Goal: Task Accomplishment & Management: Use online tool/utility

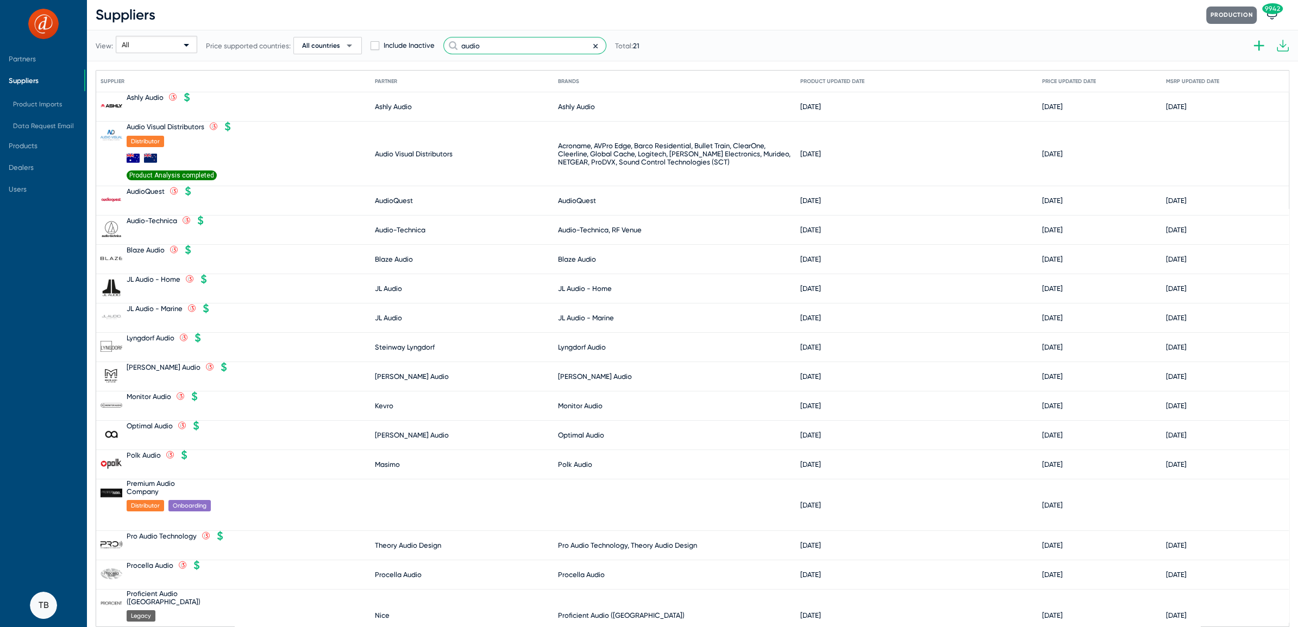
click at [489, 50] on input "audio" at bounding box center [524, 45] width 163 height 17
drag, startPoint x: 510, startPoint y: 50, endPoint x: 307, endPoint y: 26, distance: 204.6
click at [323, 26] on div "View: All Price supported countries: All countries arrow_drop_down Include Inac…" at bounding box center [368, 45] width 544 height 53
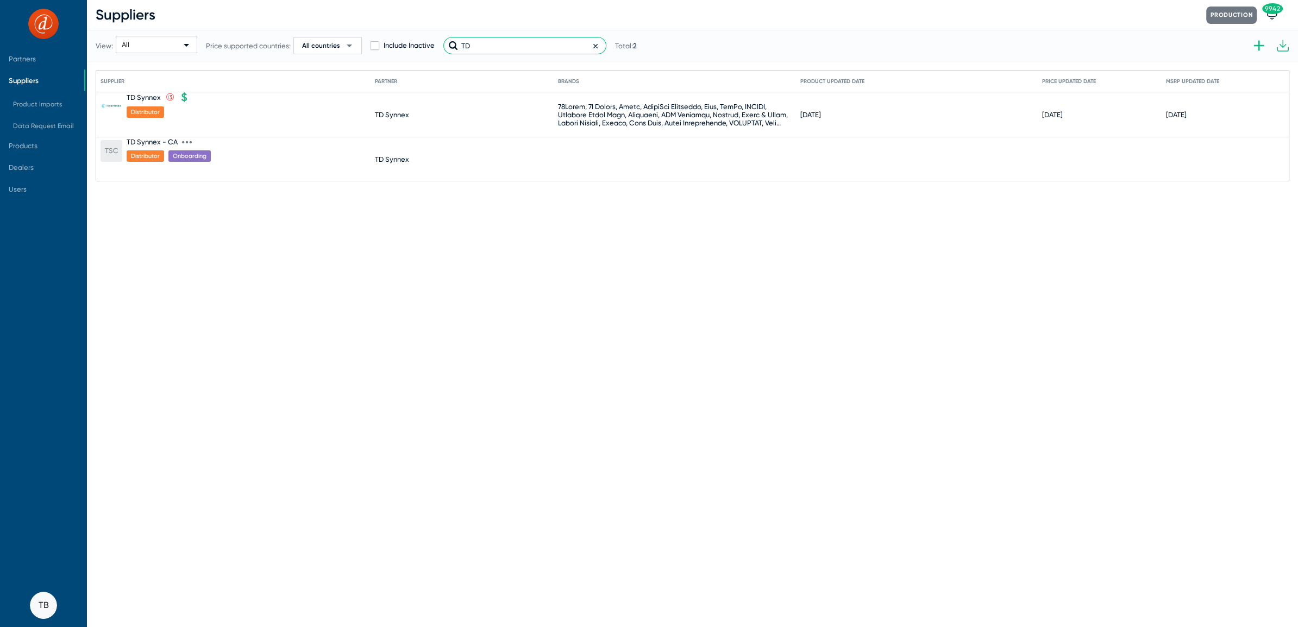
type input "TD"
click at [188, 141] on icon at bounding box center [187, 142] width 10 height 10
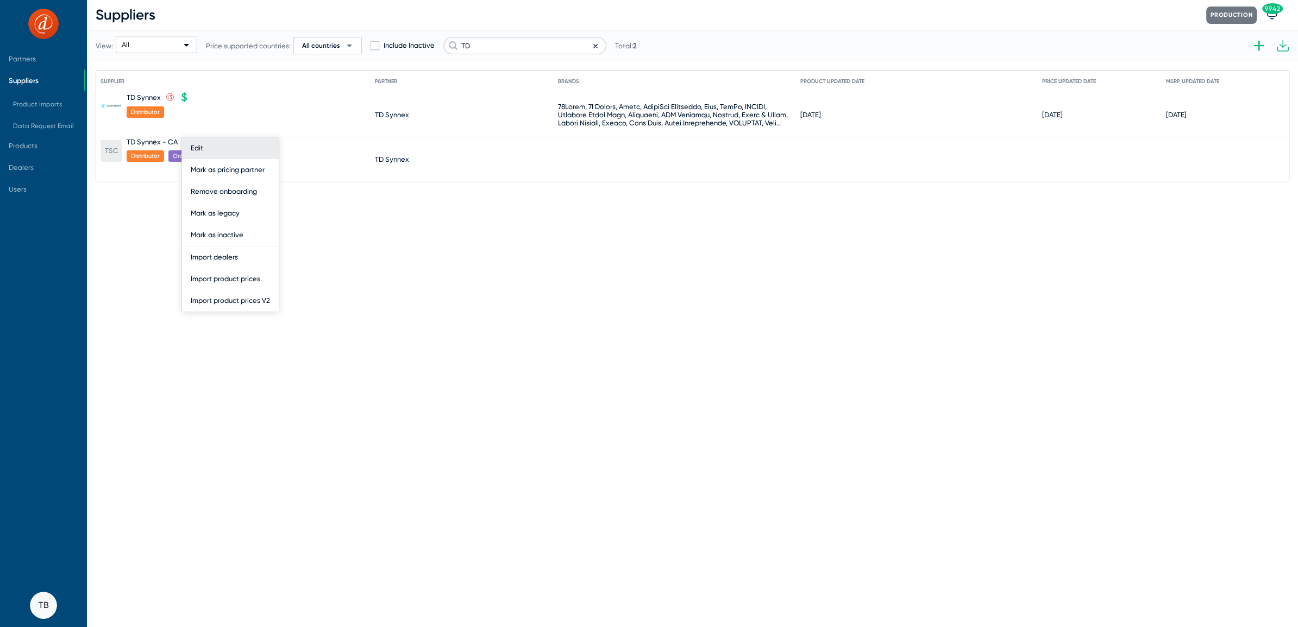
click at [207, 148] on button "Edit" at bounding box center [230, 148] width 97 height 22
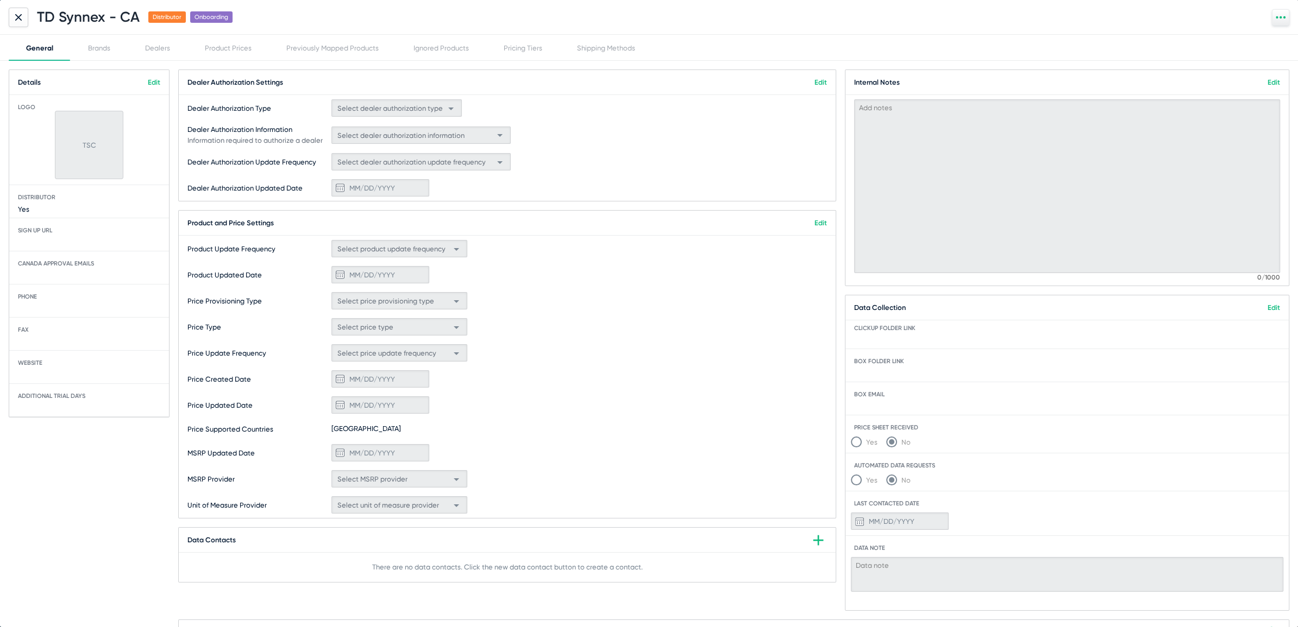
click at [19, 16] on icon at bounding box center [18, 16] width 5 height 5
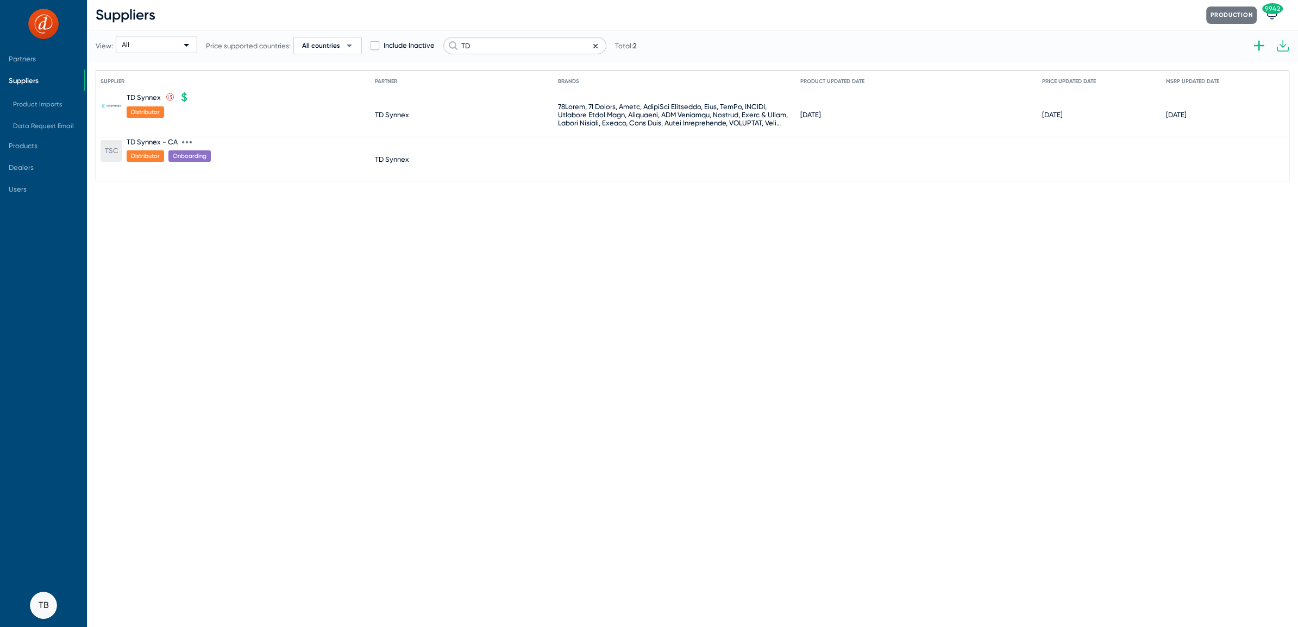
click at [184, 141] on icon at bounding box center [187, 142] width 10 height 10
click at [240, 300] on button "Import product prices V2" at bounding box center [230, 301] width 97 height 22
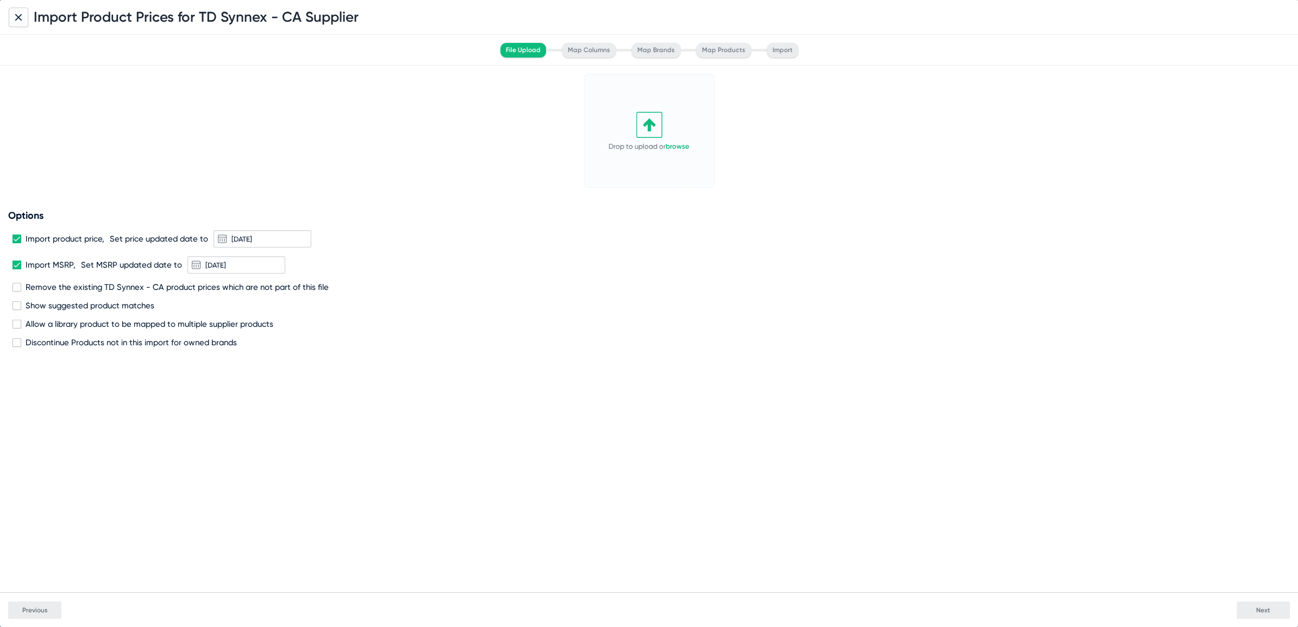
click at [18, 264] on span at bounding box center [16, 265] width 9 height 9
click at [17, 269] on input "Import MSRP," at bounding box center [16, 269] width 1 height 1
checkbox input "false"
click at [18, 237] on span at bounding box center [16, 239] width 9 height 9
click at [17, 243] on input "Import product price," at bounding box center [16, 243] width 1 height 1
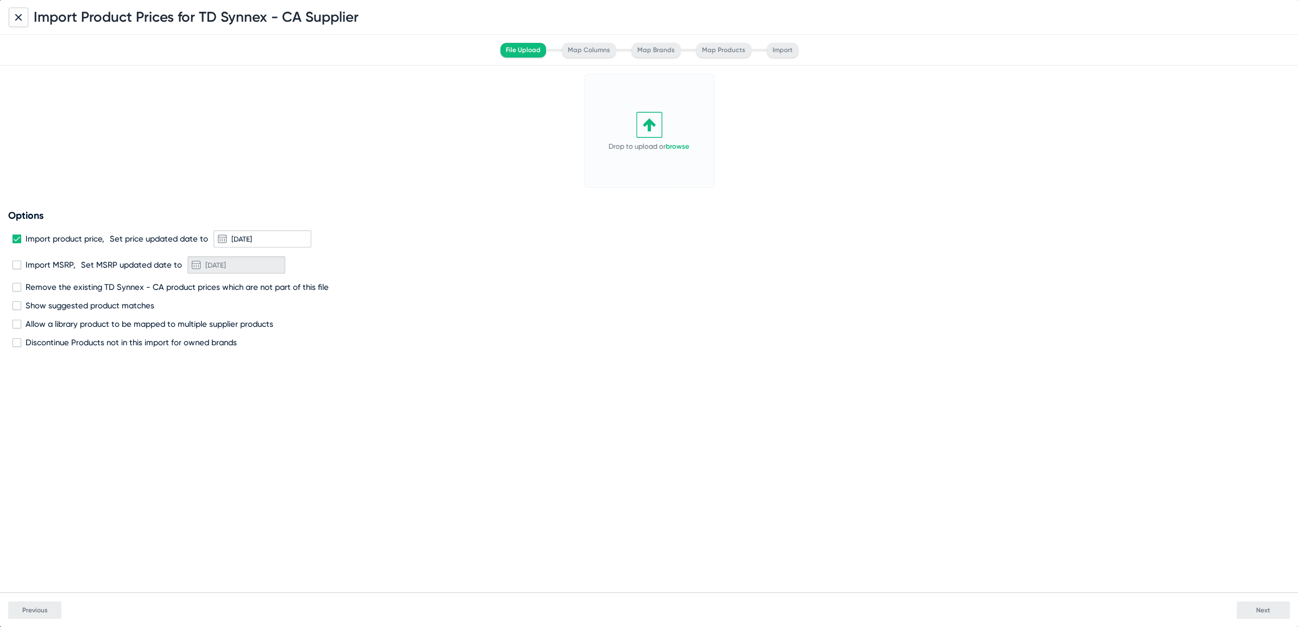
checkbox input "false"
click at [682, 144] on link "browse" at bounding box center [677, 146] width 24 height 8
click at [1257, 612] on span "Next" at bounding box center [1263, 611] width 14 height 8
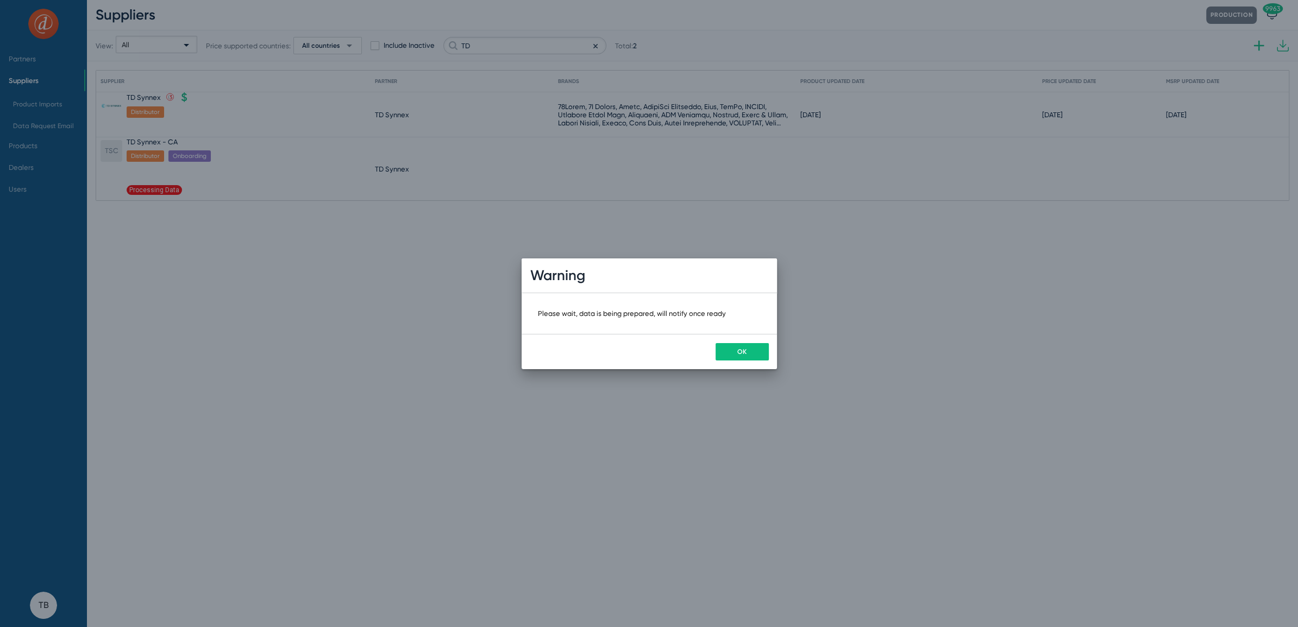
click at [720, 351] on button "OK" at bounding box center [741, 351] width 53 height 17
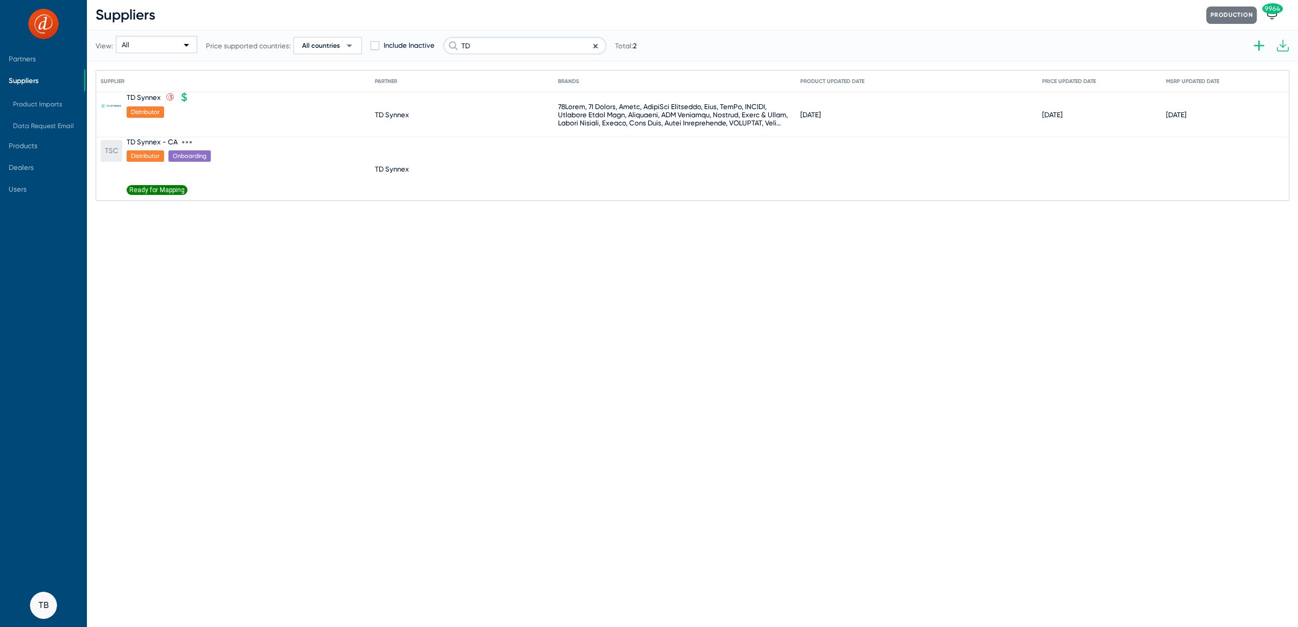
click at [171, 187] on span "Ready for Mapping" at bounding box center [157, 190] width 61 height 10
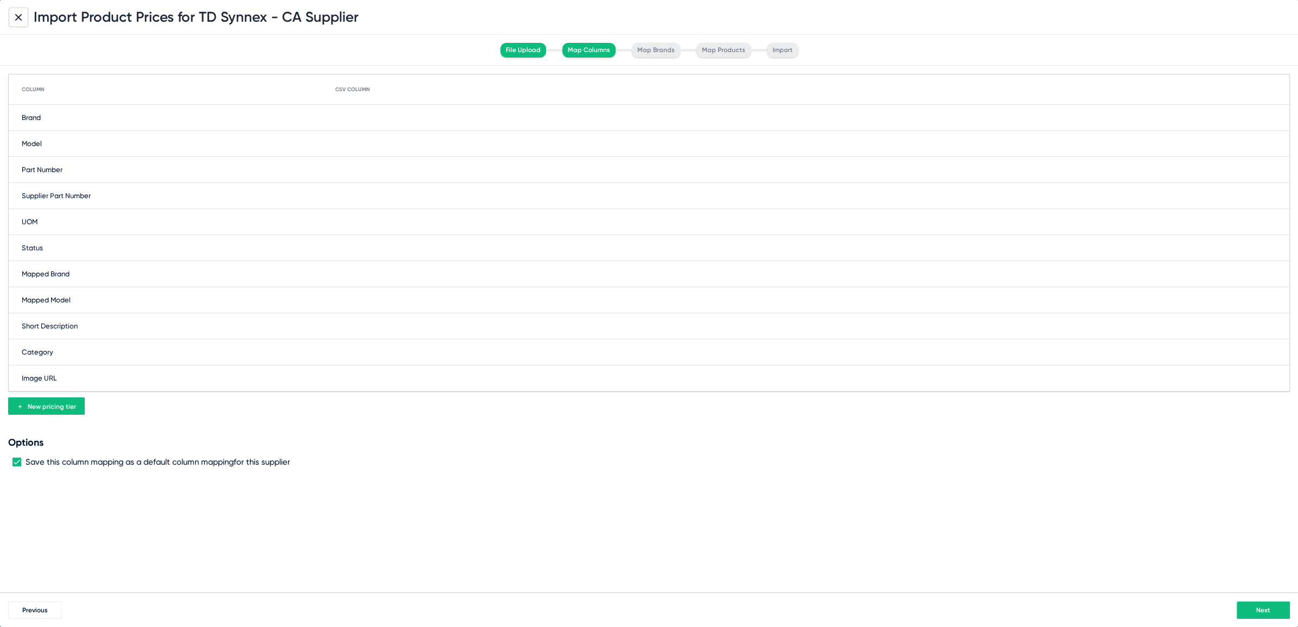
click at [360, 115] on div "Brand" at bounding box center [649, 118] width 1280 height 26
click at [366, 115] on span at bounding box center [411, 117] width 141 height 17
click at [373, 175] on span "VendorName" at bounding box center [417, 181] width 158 height 21
click at [363, 137] on div "Model" at bounding box center [649, 144] width 1280 height 26
click at [363, 137] on span at bounding box center [411, 143] width 141 height 17
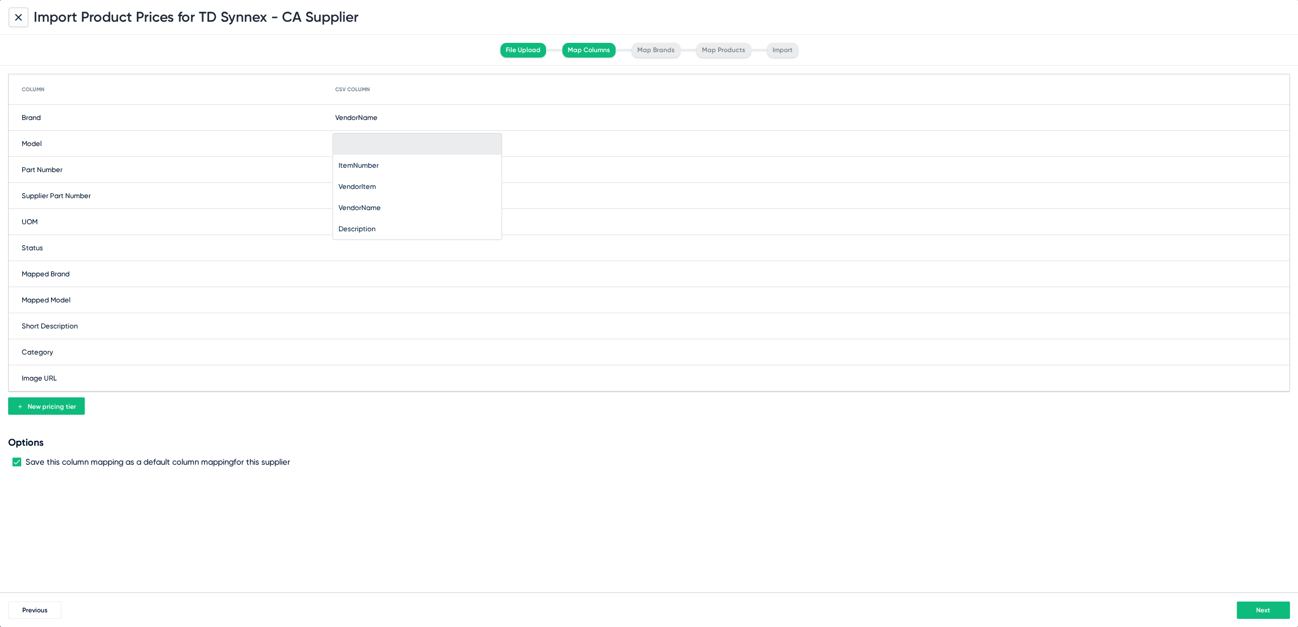
click at [235, 195] on div at bounding box center [649, 313] width 1298 height 627
click at [369, 198] on div "Supplier Part Number" at bounding box center [649, 196] width 1280 height 26
click at [372, 201] on span at bounding box center [411, 195] width 141 height 17
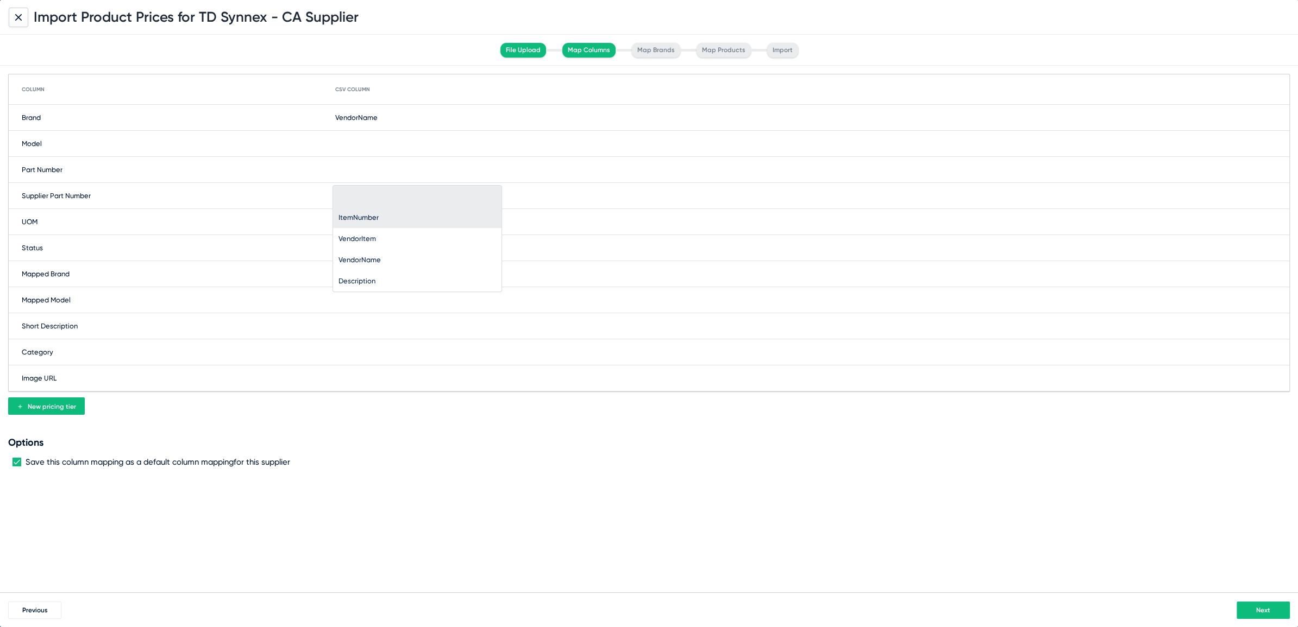
click at [368, 215] on span "ItemNumber" at bounding box center [358, 217] width 40 height 8
click at [363, 140] on div "Model" at bounding box center [649, 144] width 1280 height 26
click at [363, 140] on span at bounding box center [411, 143] width 141 height 17
click at [358, 210] on span "VendorName" at bounding box center [359, 208] width 42 height 8
click at [351, 103] on div "Column CSV Column" at bounding box center [649, 89] width 1280 height 30
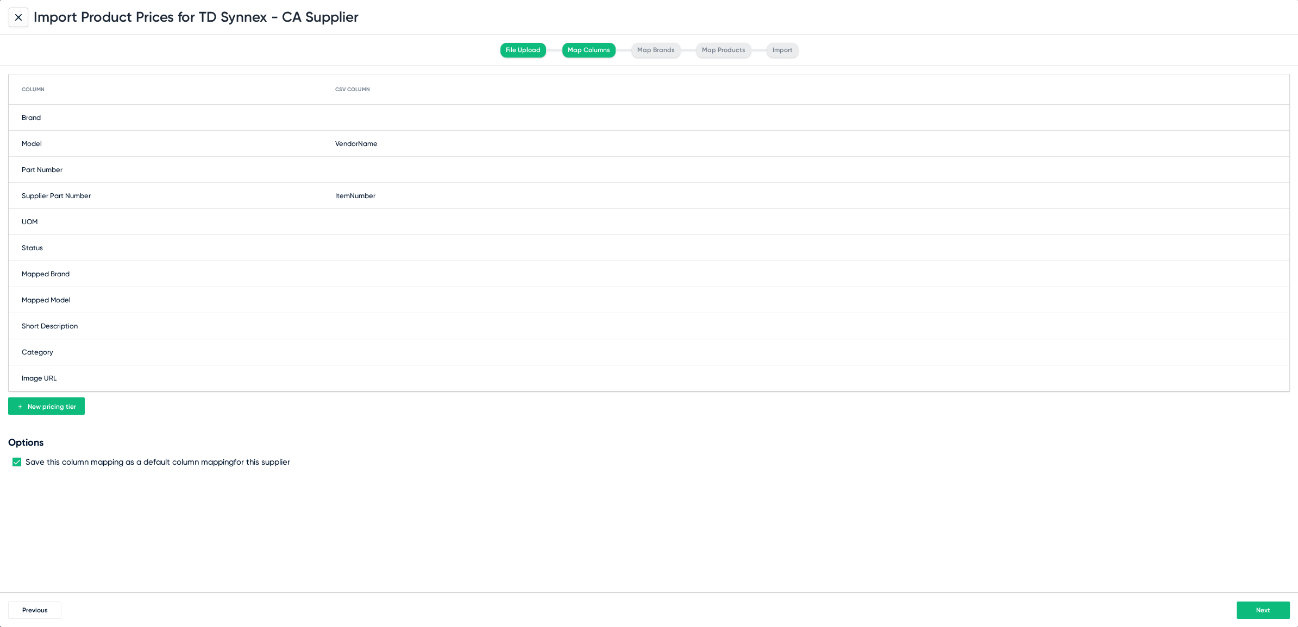
click at [348, 121] on div "Brand" at bounding box center [649, 118] width 1280 height 26
click at [348, 121] on span at bounding box center [411, 117] width 141 height 17
click at [357, 180] on span "VendorName" at bounding box center [359, 182] width 42 height 8
click at [355, 144] on div "Model" at bounding box center [649, 144] width 1280 height 26
click at [355, 144] on span at bounding box center [411, 143] width 141 height 17
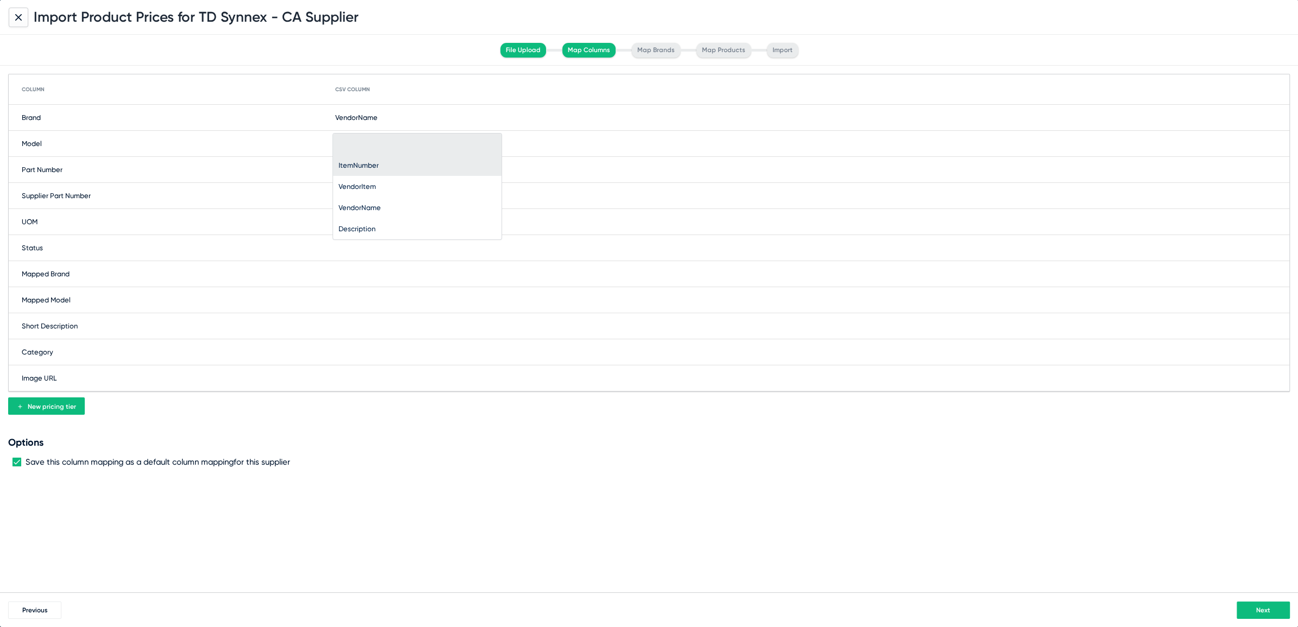
click at [360, 169] on span "ItemNumber" at bounding box center [417, 165] width 158 height 21
click at [352, 143] on span "ItemNumber" at bounding box center [355, 144] width 40 height 8
click at [352, 143] on span "ItemNumber" at bounding box center [361, 144] width 40 height 8
click at [424, 101] on div at bounding box center [649, 313] width 1298 height 627
click at [368, 144] on span "ItemNumber" at bounding box center [355, 144] width 40 height 8
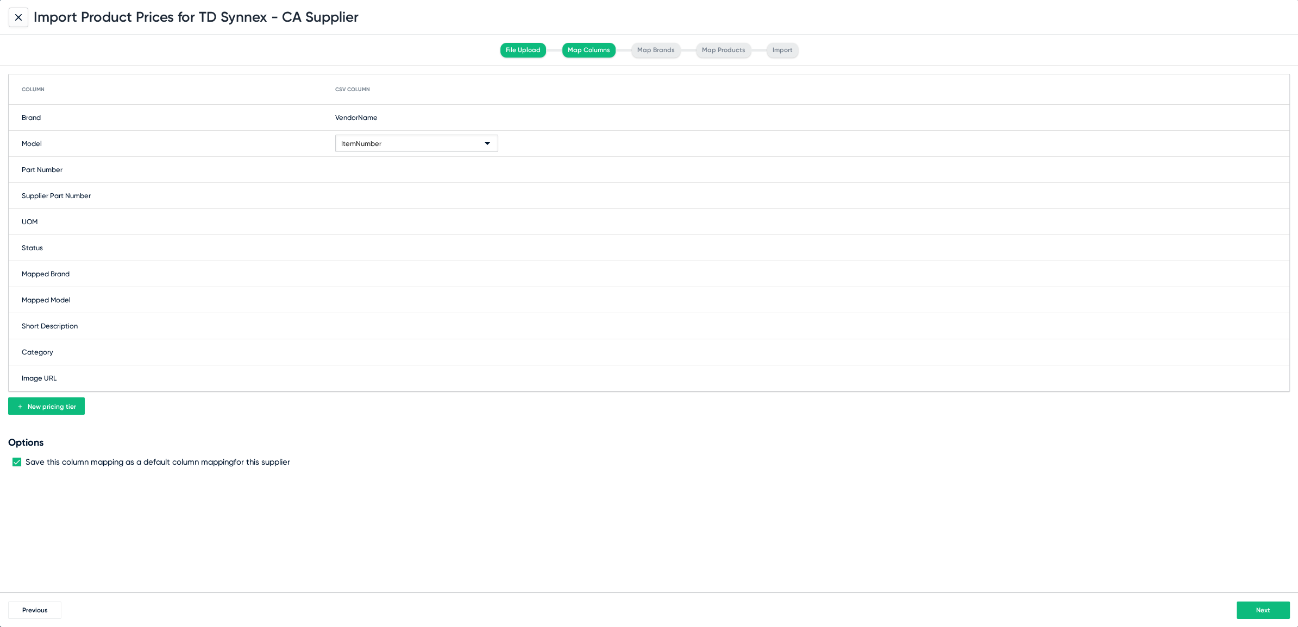
click at [368, 144] on span "ItemNumber" at bounding box center [361, 144] width 40 height 8
click at [360, 163] on span "VendorItem" at bounding box center [356, 165] width 37 height 8
click at [334, 202] on div "Supplier Part Number" at bounding box center [649, 196] width 1280 height 26
click at [361, 206] on div at bounding box center [416, 191] width 163 height 32
click at [373, 216] on span "ItemNumber" at bounding box center [358, 217] width 40 height 8
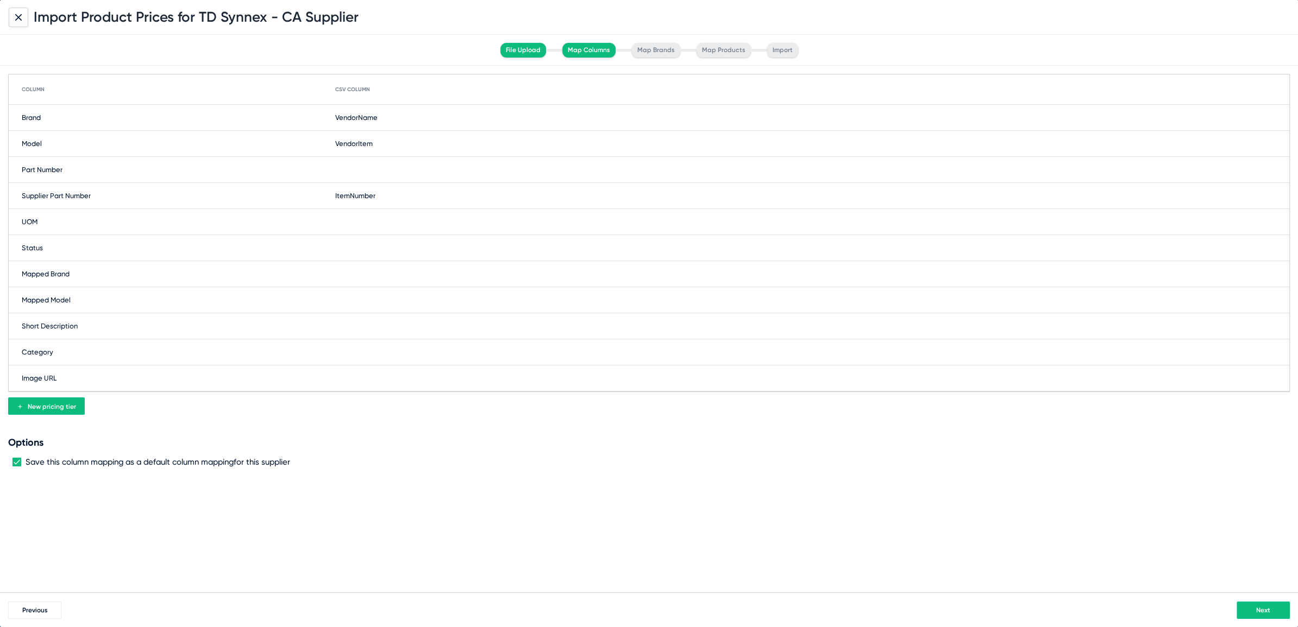
click at [1260, 605] on button "Next" at bounding box center [1262, 610] width 53 height 17
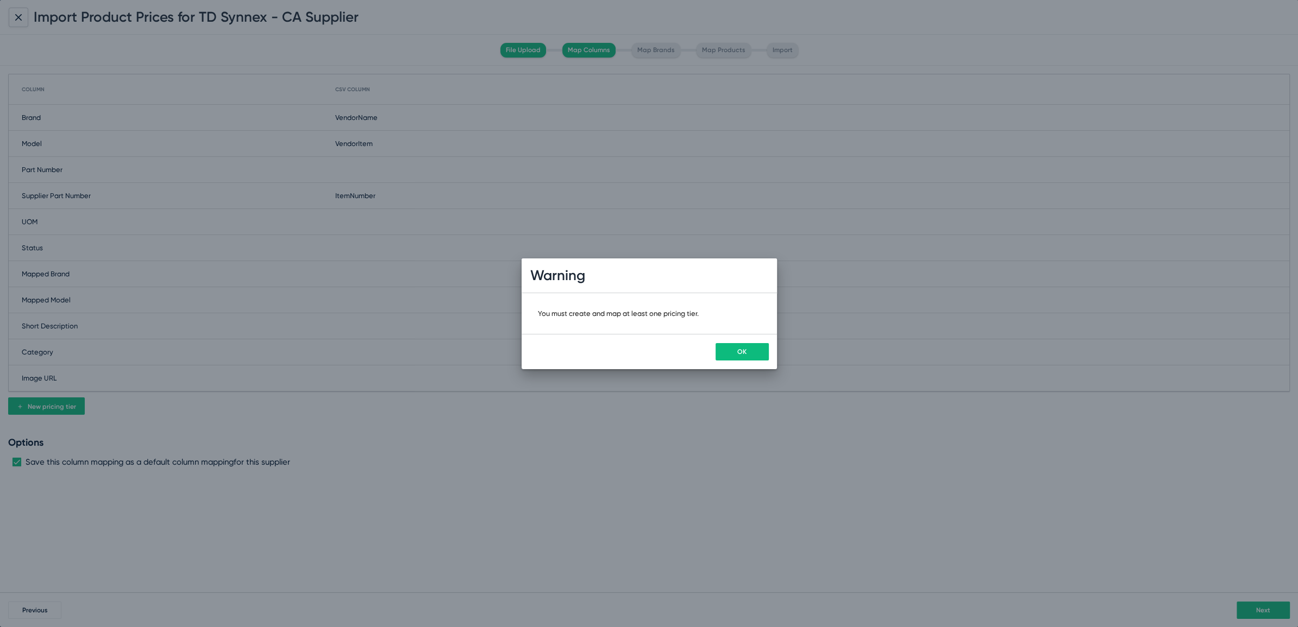
click at [734, 352] on button "OK" at bounding box center [741, 351] width 53 height 17
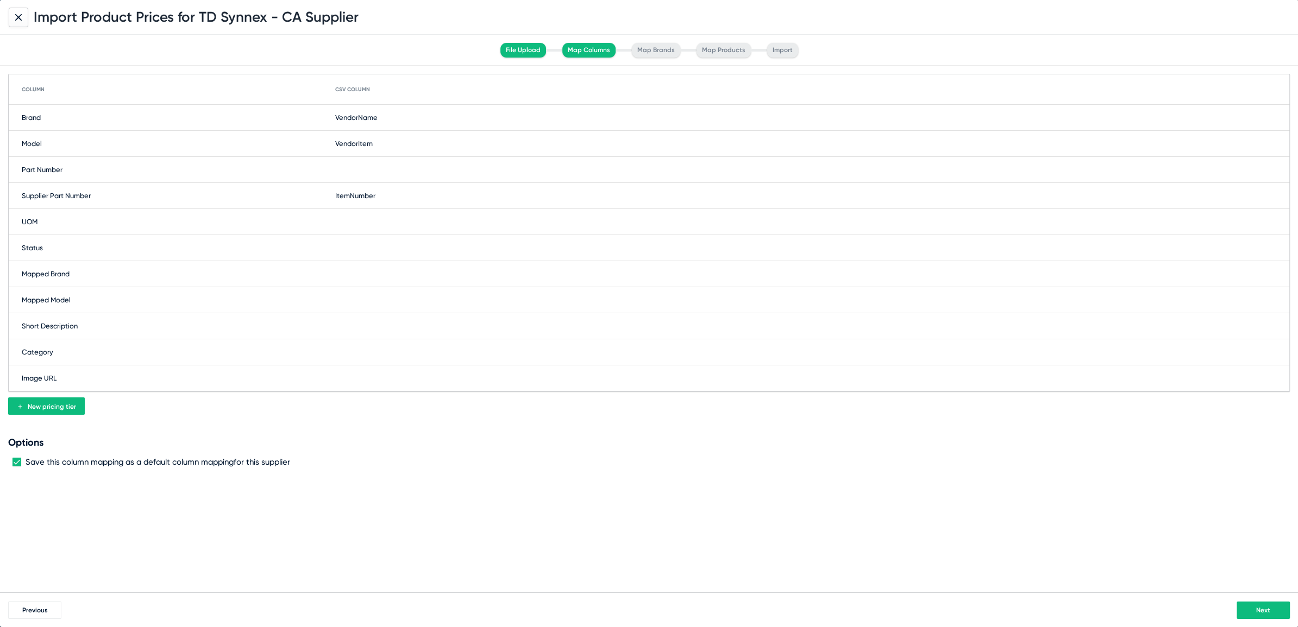
click at [63, 411] on button "New pricing tier" at bounding box center [46, 406] width 77 height 17
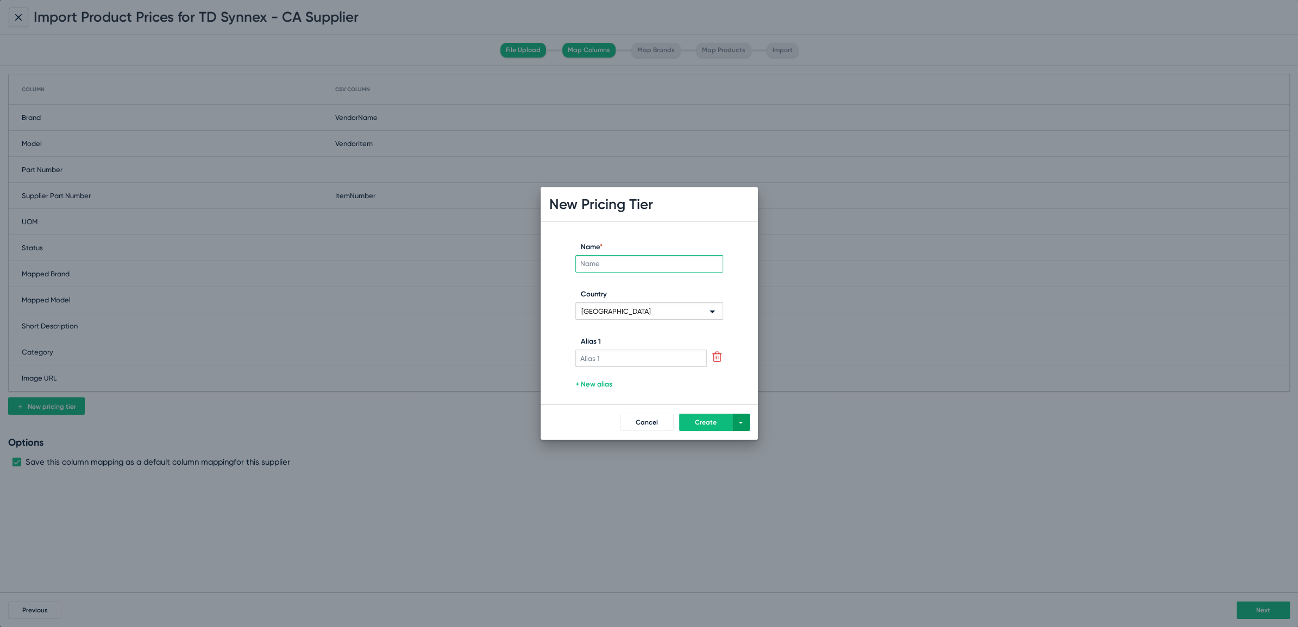
click at [612, 256] on input "Name *" at bounding box center [649, 263] width 148 height 17
type input "B"
type input "TEST"
click at [595, 355] on input "Alias 1" at bounding box center [641, 358] width 132 height 17
type input "TEST"
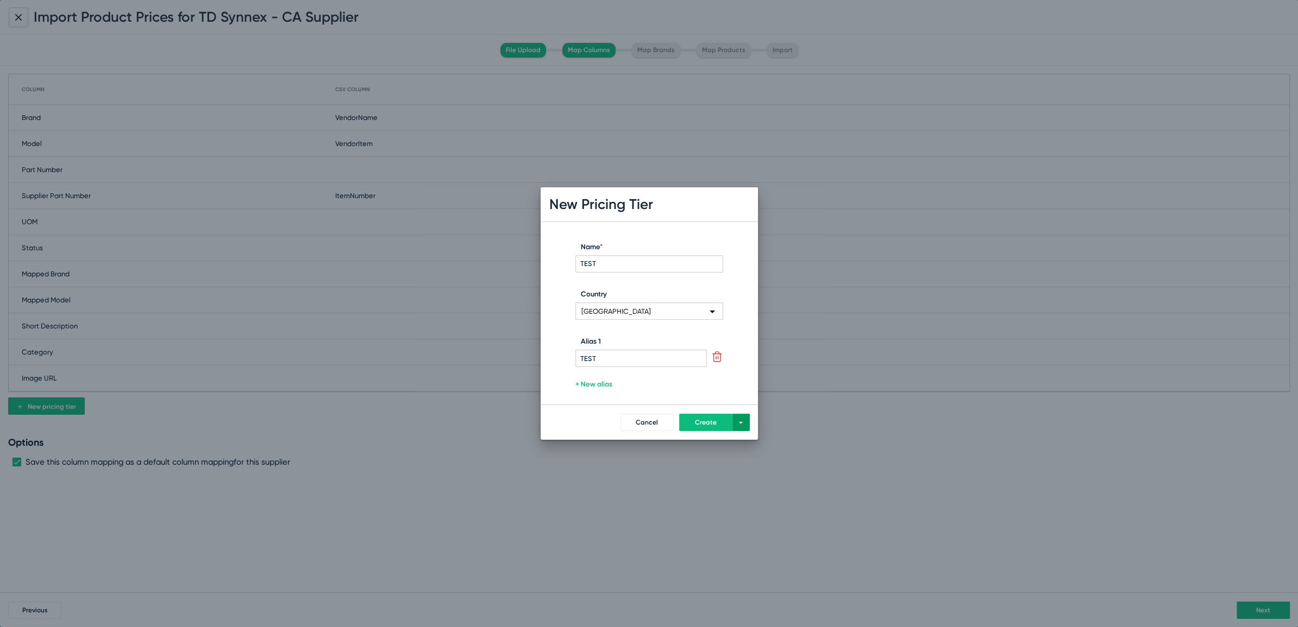
click at [710, 424] on span "Create" at bounding box center [706, 423] width 22 height 8
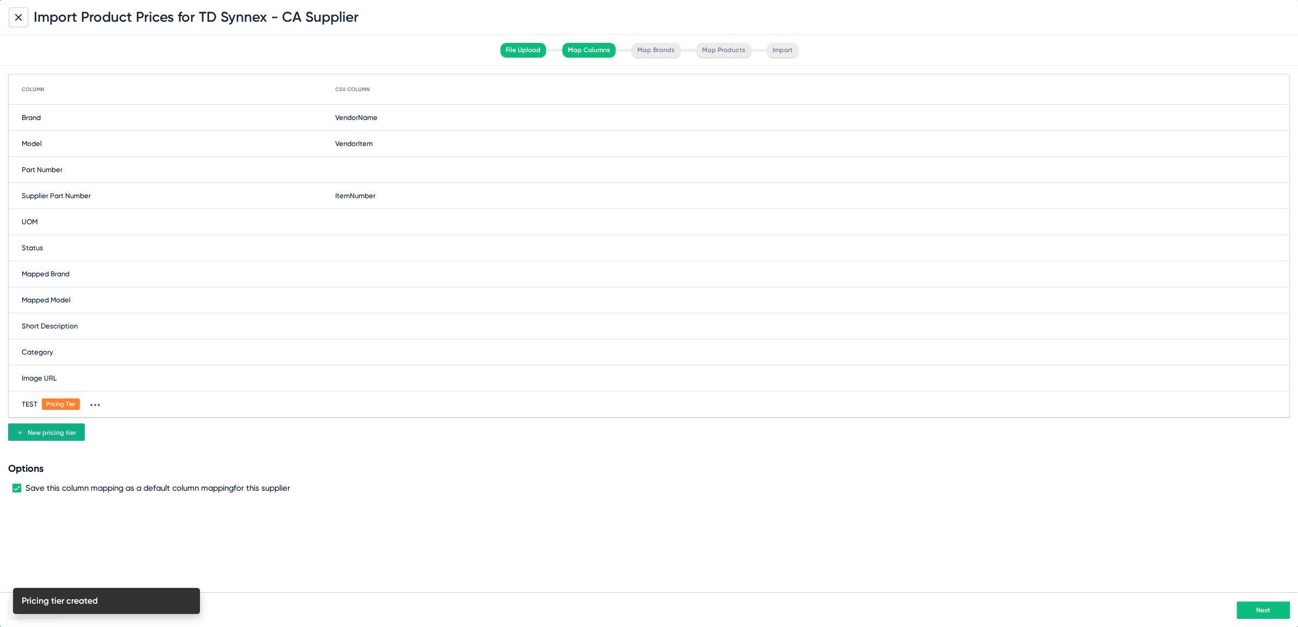
click at [337, 408] on div "TEST Pricing Tier" at bounding box center [649, 405] width 1280 height 26
click at [337, 408] on mat-select at bounding box center [416, 403] width 163 height 17
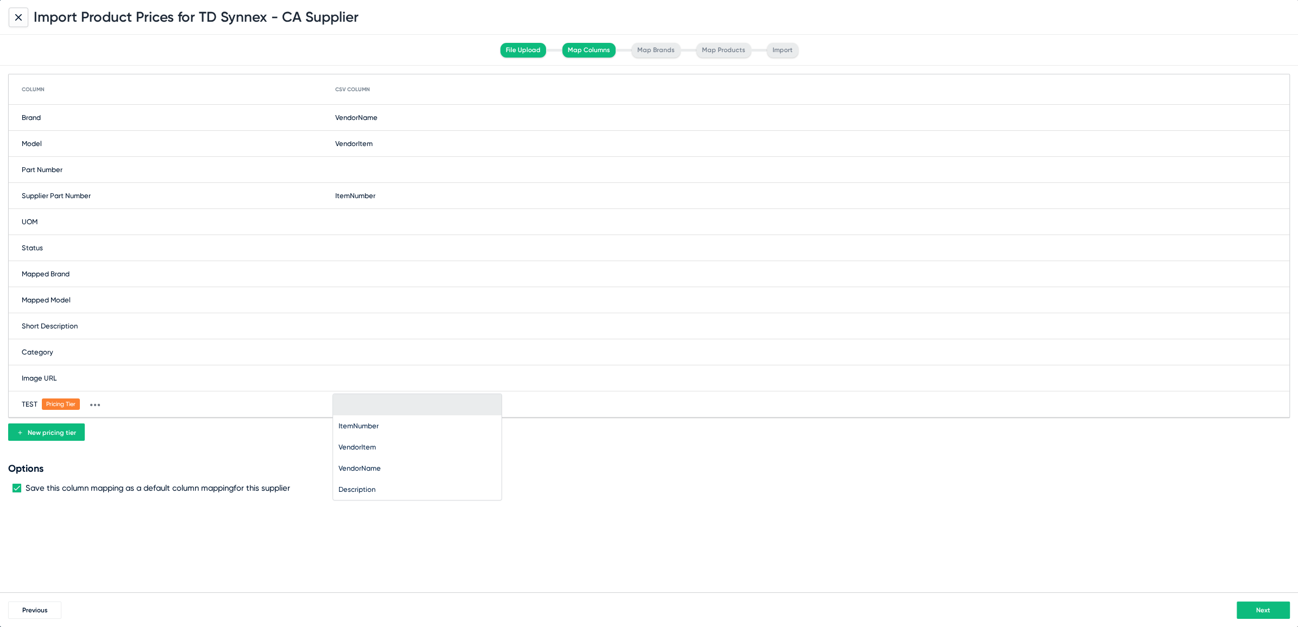
click at [640, 509] on div at bounding box center [649, 313] width 1298 height 627
click at [30, 610] on span "Previous" at bounding box center [35, 611] width 26 height 8
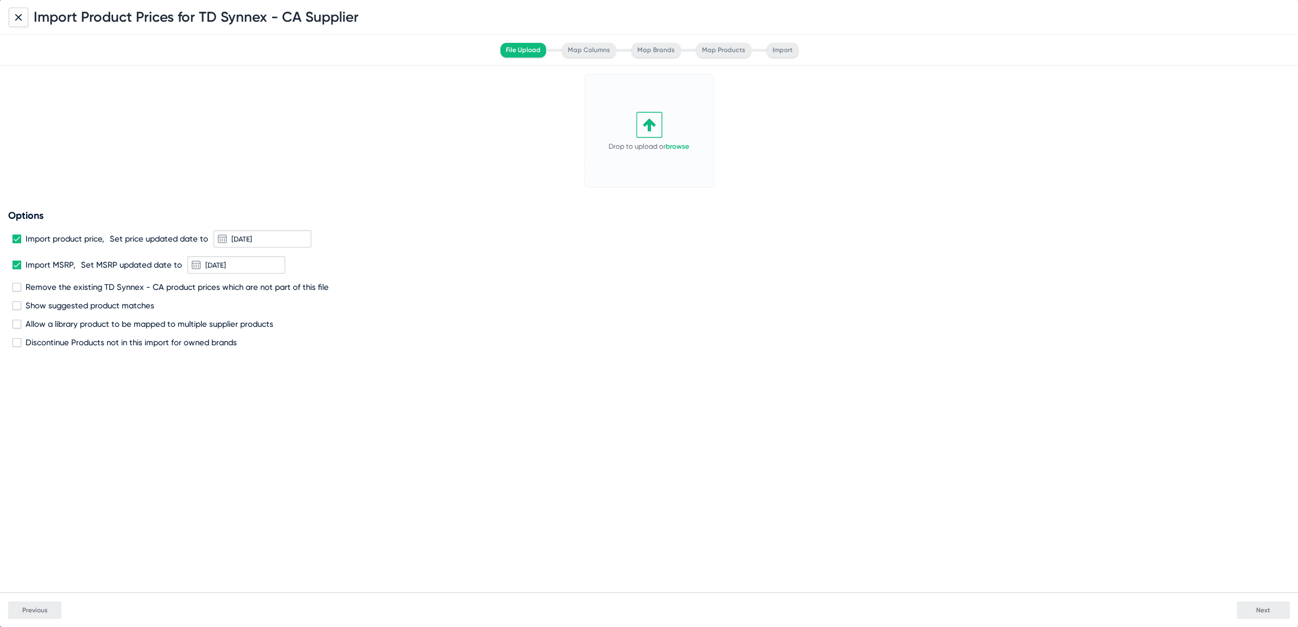
click at [16, 263] on span at bounding box center [16, 265] width 9 height 9
click at [16, 269] on input "Import MSRP," at bounding box center [16, 269] width 1 height 1
checkbox input "false"
click at [14, 237] on span at bounding box center [16, 239] width 9 height 9
click at [16, 243] on input "Import product price," at bounding box center [16, 243] width 1 height 1
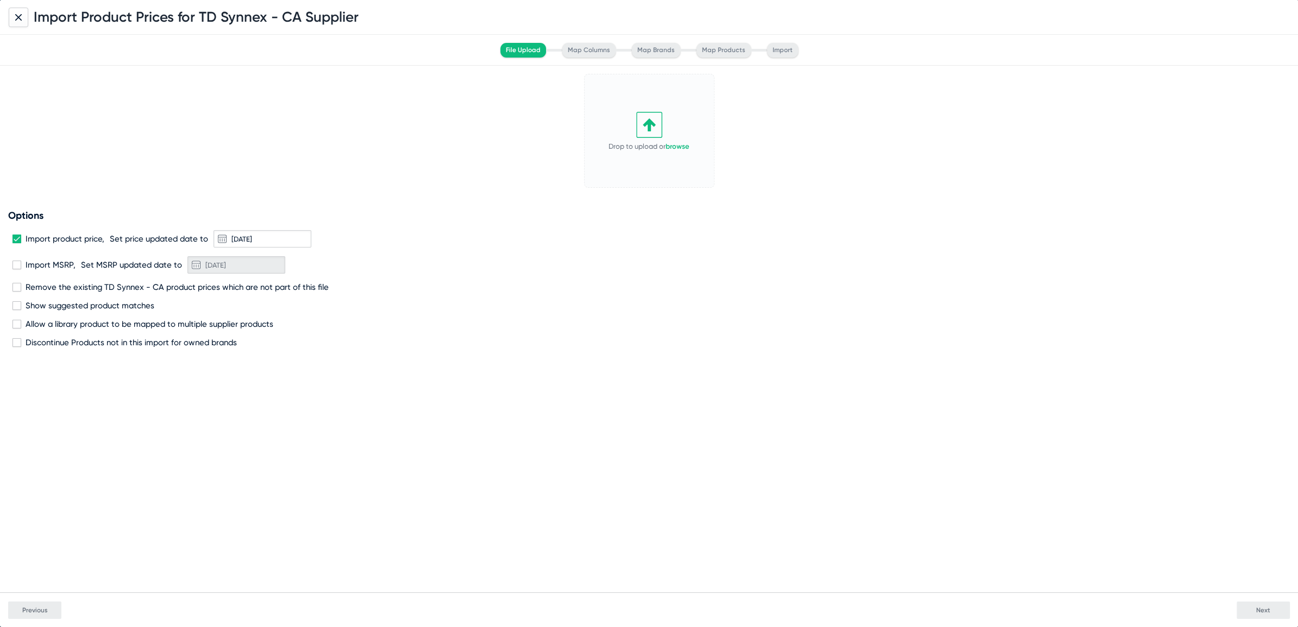
checkbox input "false"
click at [672, 146] on link "browse" at bounding box center [677, 146] width 24 height 8
click at [705, 86] on button at bounding box center [700, 82] width 22 height 11
click at [689, 100] on button "Change" at bounding box center [681, 100] width 60 height 22
click at [1260, 609] on span "Next" at bounding box center [1263, 611] width 14 height 8
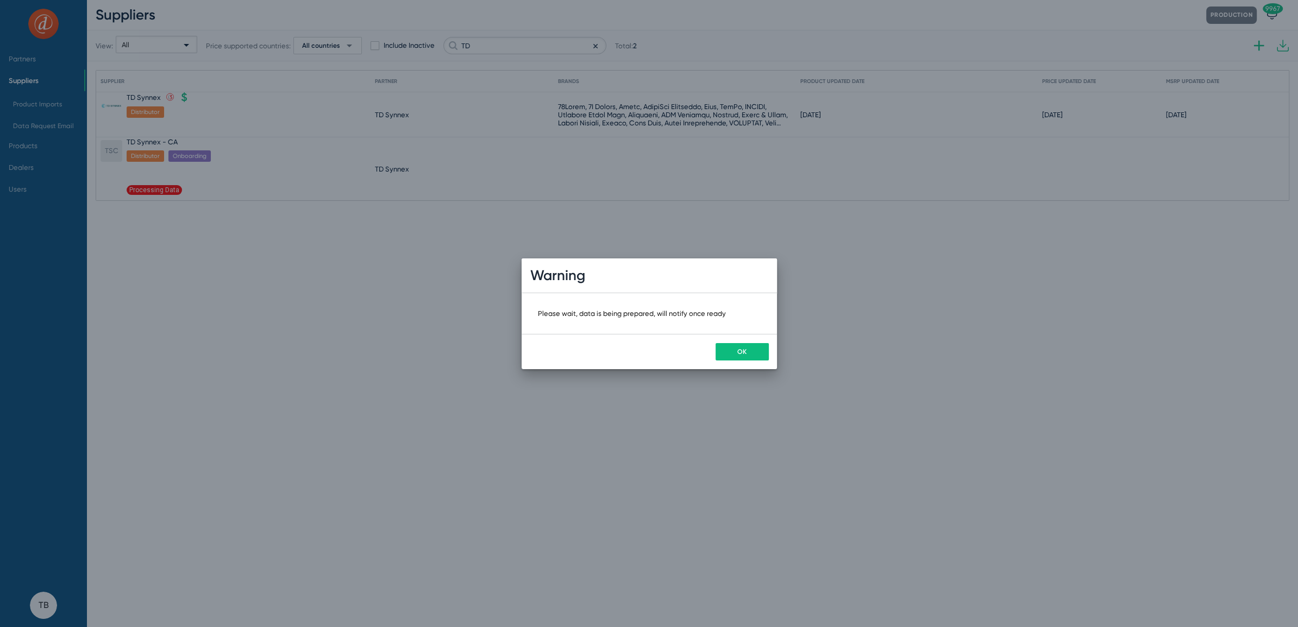
click at [733, 348] on button "OK" at bounding box center [741, 351] width 53 height 17
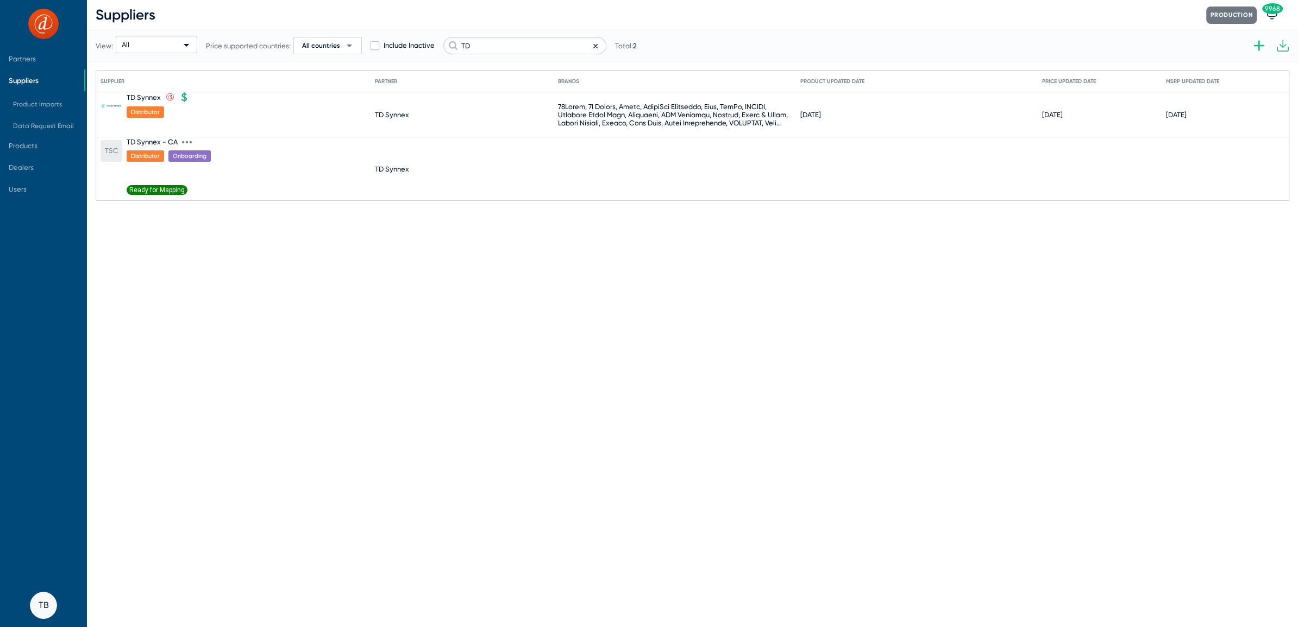
click at [144, 188] on span "Ready for Mapping" at bounding box center [157, 190] width 61 height 10
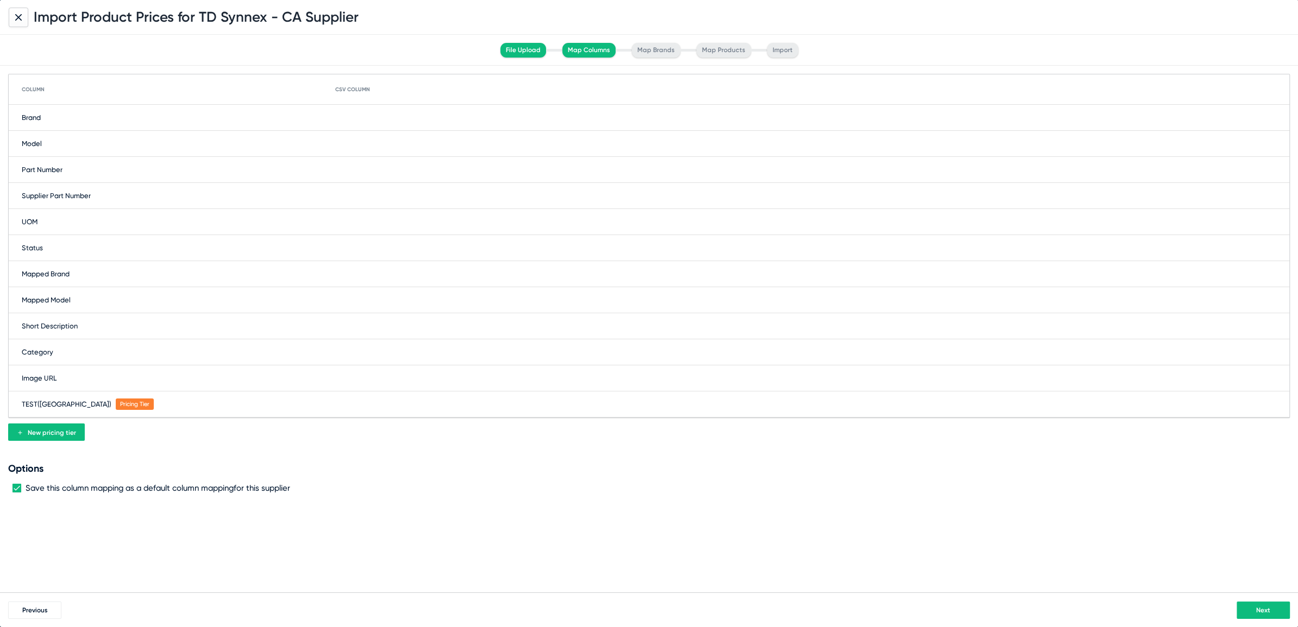
click at [352, 117] on div "Brand" at bounding box center [649, 118] width 1280 height 26
click at [352, 117] on span at bounding box center [411, 117] width 141 height 17
click at [367, 185] on span "VendorName" at bounding box center [359, 182] width 42 height 8
click at [356, 142] on div "Model" at bounding box center [649, 144] width 1280 height 26
click at [356, 142] on span at bounding box center [411, 143] width 141 height 17
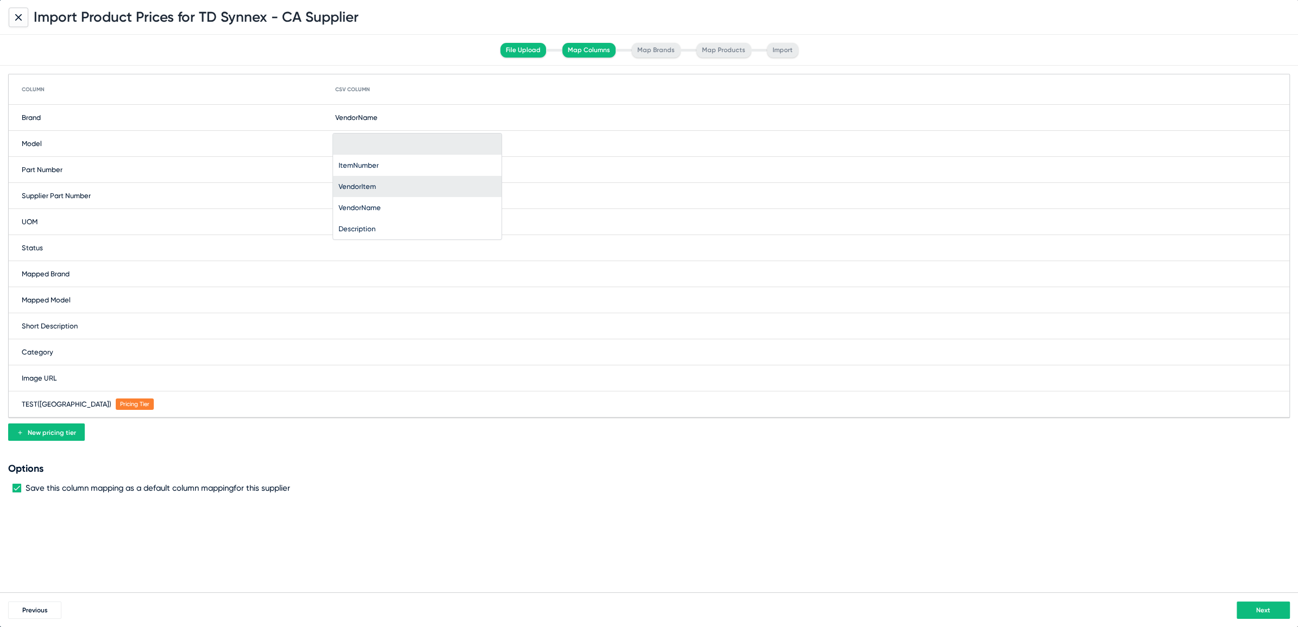
click at [358, 186] on span "VendorItem" at bounding box center [356, 186] width 37 height 8
click at [356, 193] on div "Supplier Part Number" at bounding box center [649, 196] width 1280 height 26
click at [356, 193] on span at bounding box center [411, 195] width 141 height 17
click at [358, 218] on span "ItemNumber" at bounding box center [358, 217] width 40 height 8
click at [374, 411] on div "TEST ([GEOGRAPHIC_DATA]) Pricing Tier" at bounding box center [649, 405] width 1280 height 26
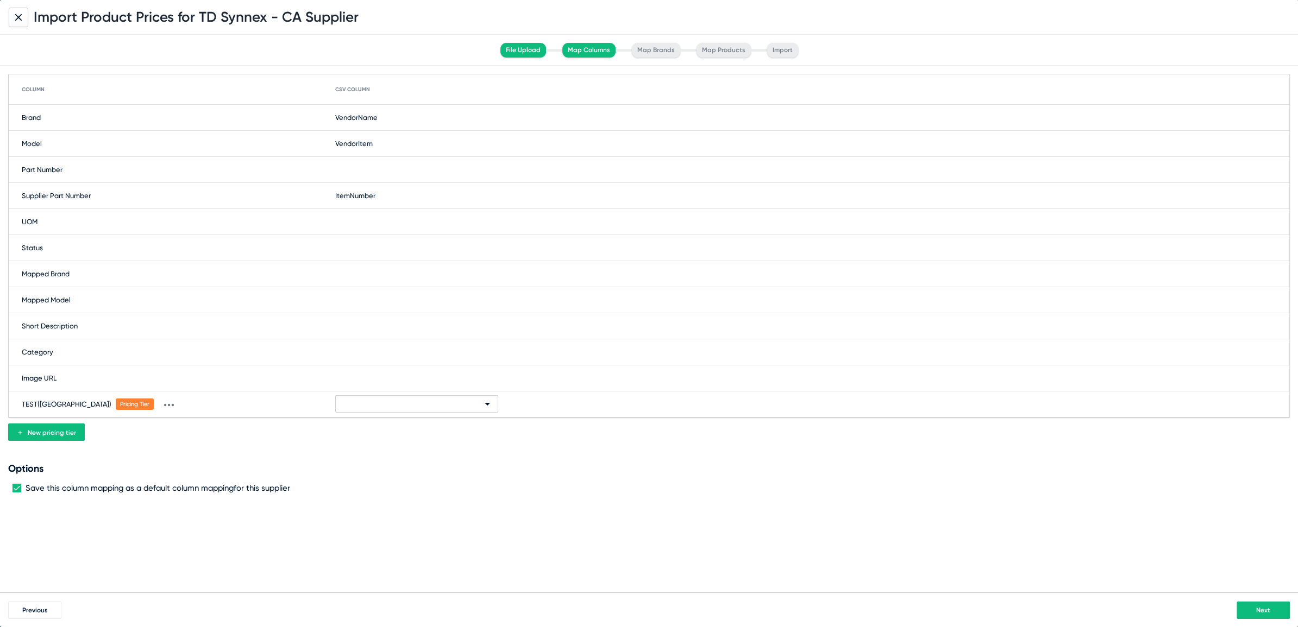
click at [374, 411] on span at bounding box center [411, 404] width 141 height 17
click at [597, 494] on div at bounding box center [649, 313] width 1298 height 627
click at [372, 409] on div "TEST ([GEOGRAPHIC_DATA]) Pricing Tier" at bounding box center [649, 405] width 1280 height 26
click at [372, 409] on span at bounding box center [411, 404] width 141 height 17
click at [330, 213] on div at bounding box center [649, 313] width 1298 height 627
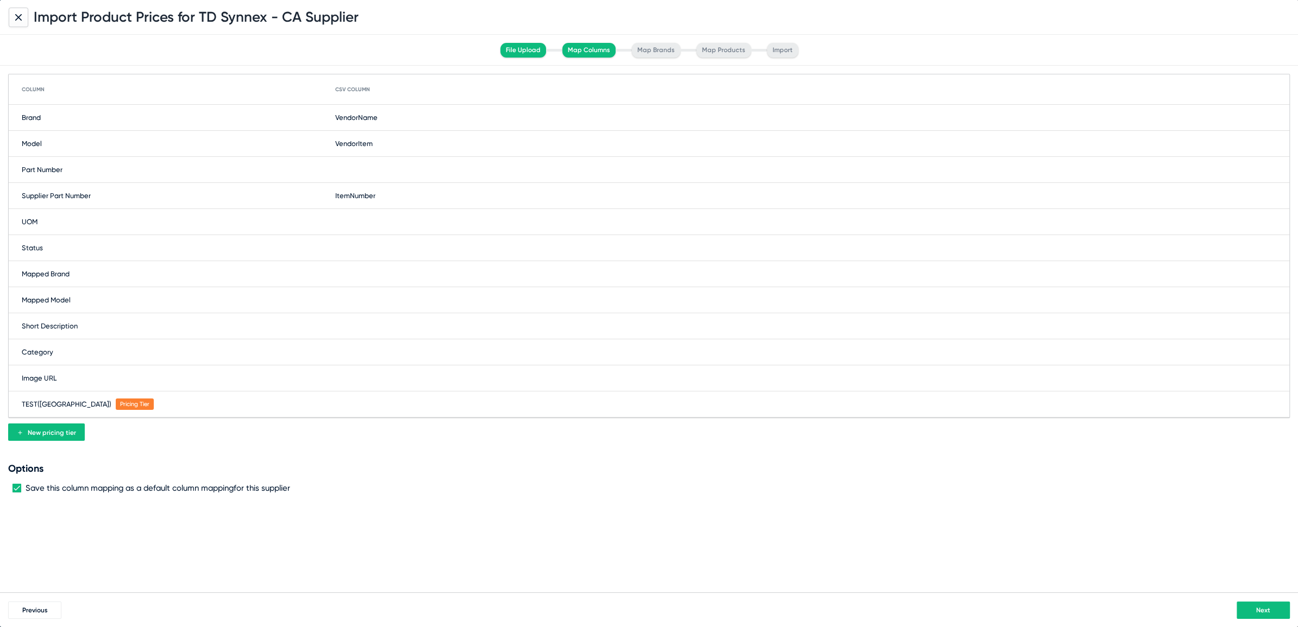
click at [1265, 612] on span "Next" at bounding box center [1263, 611] width 14 height 8
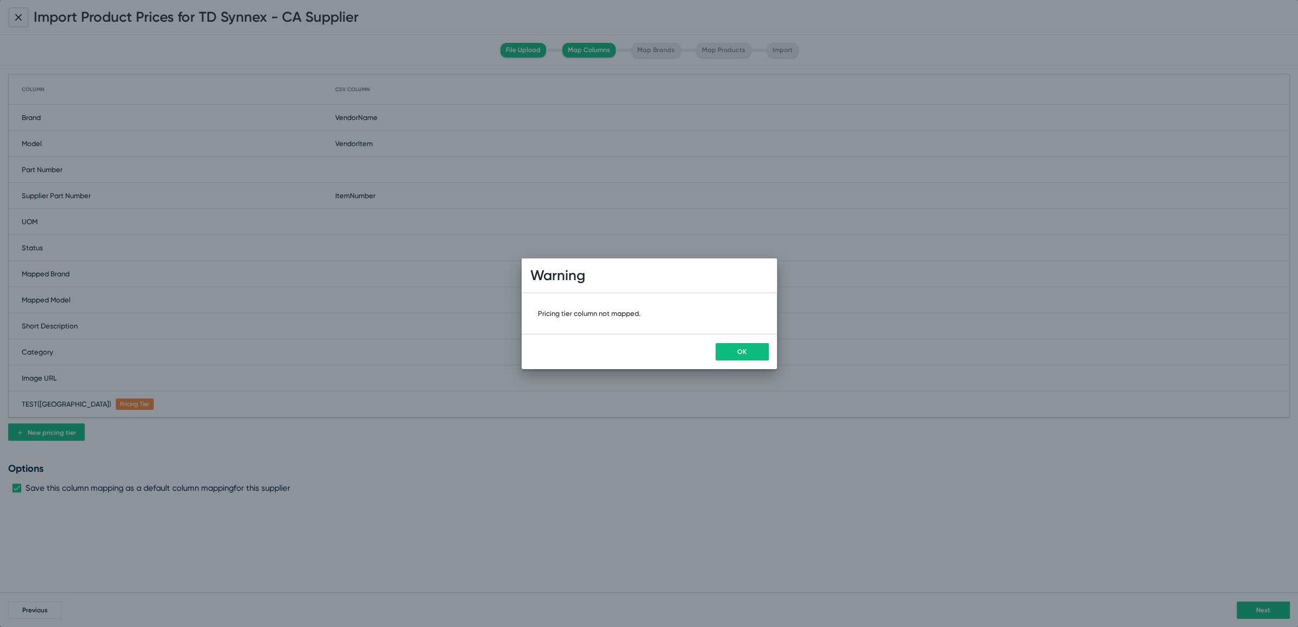
click at [733, 352] on button "OK" at bounding box center [741, 351] width 53 height 17
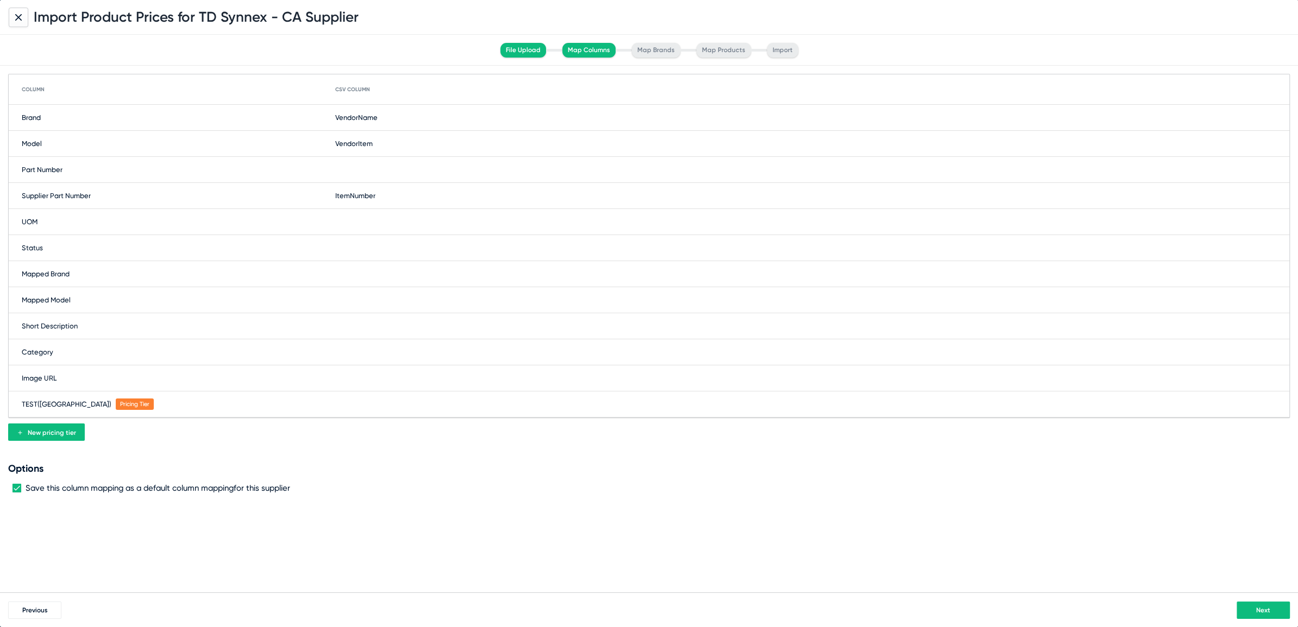
click at [16, 20] on icon at bounding box center [18, 16] width 5 height 5
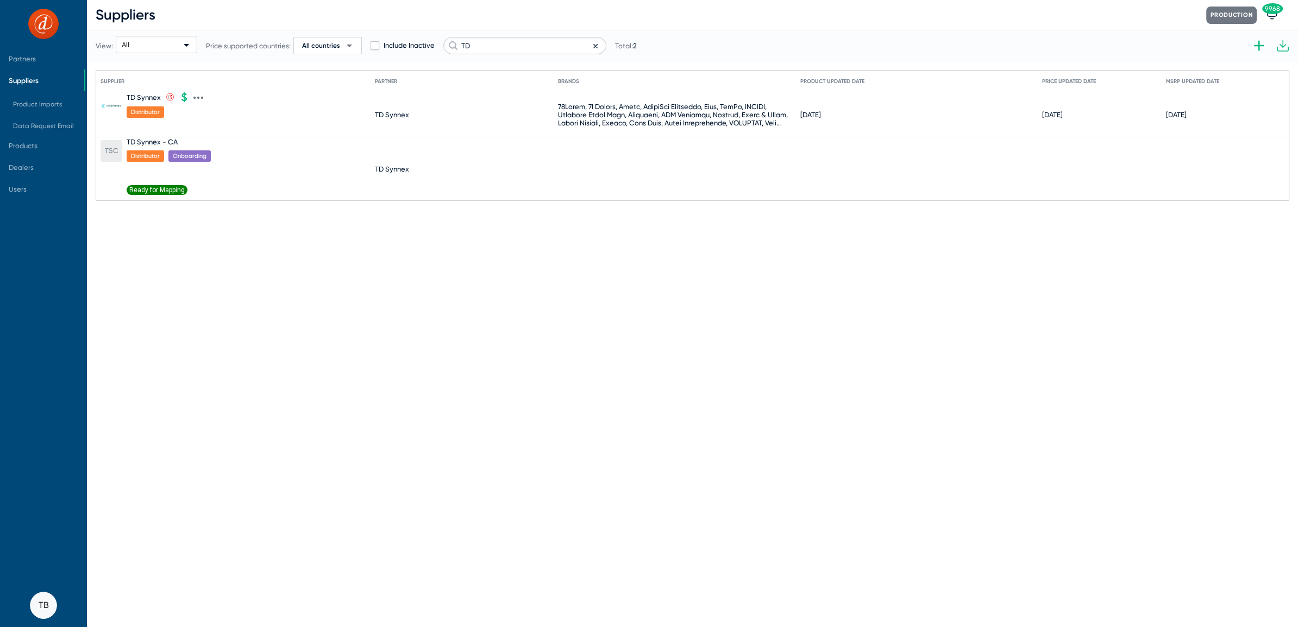
click at [185, 136] on div at bounding box center [160, 129] width 67 height 15
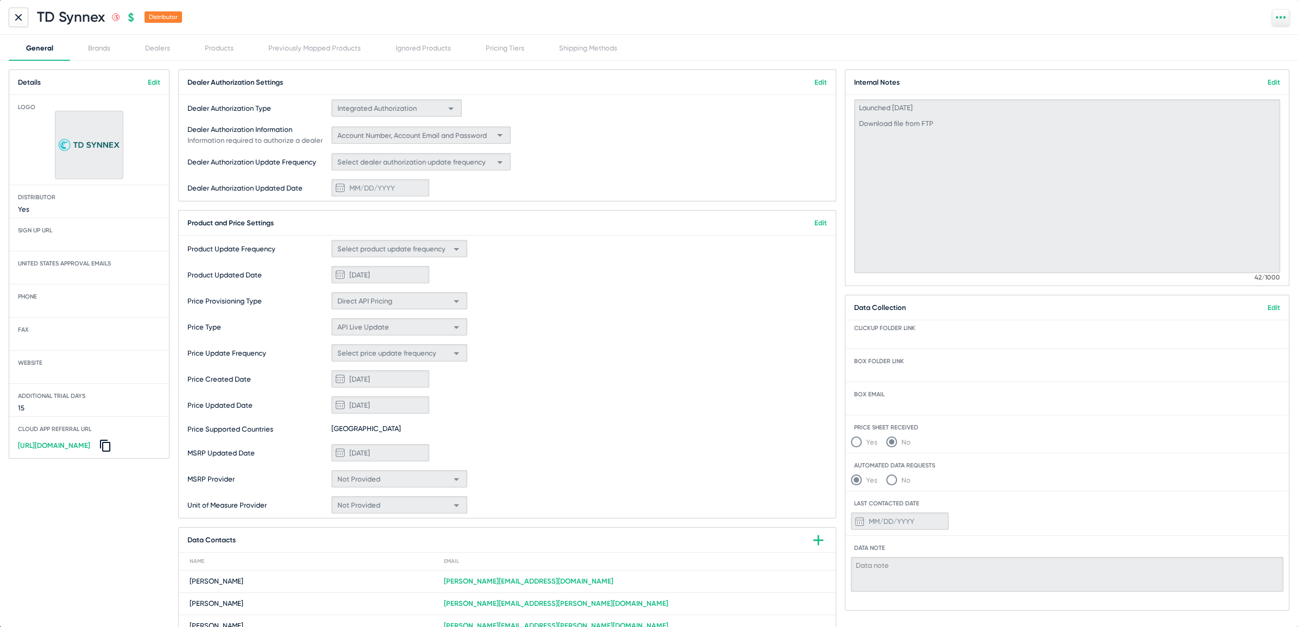
click at [15, 5] on div "TD Synnex .st0{fill:none;stroke:#CC0000;stroke-width:50;stroke-miterlimit:10;} …" at bounding box center [649, 17] width 1298 height 35
click at [16, 14] on icon at bounding box center [18, 16] width 5 height 5
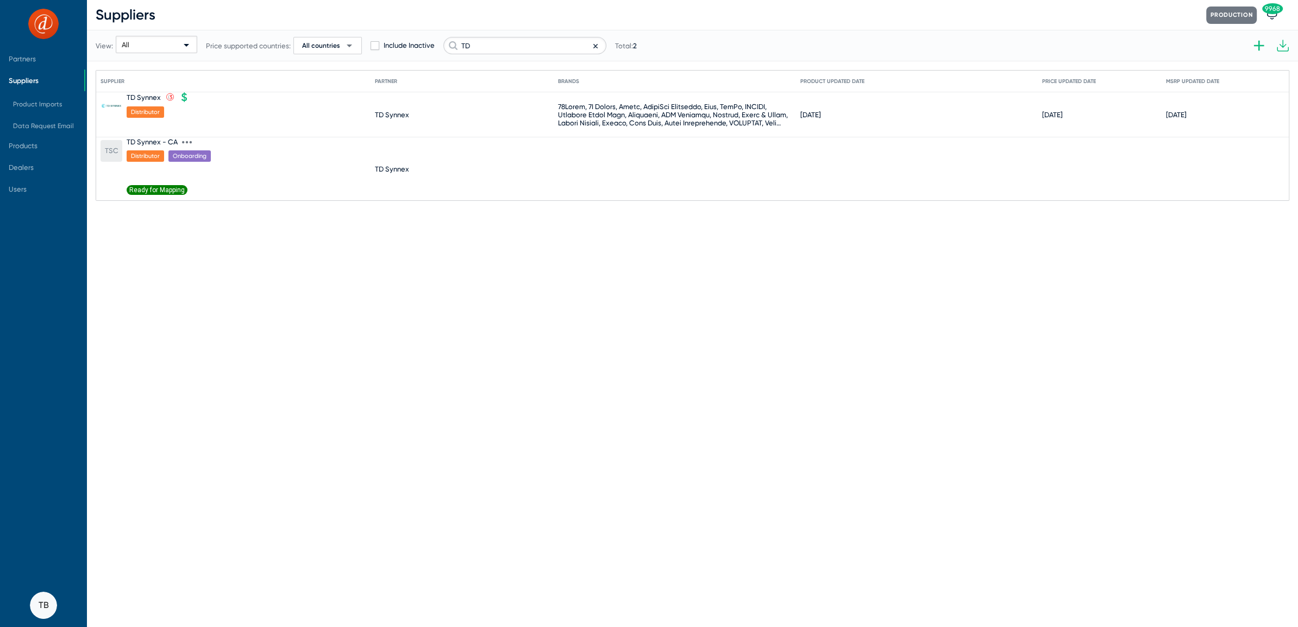
click at [165, 188] on span "Ready for Mapping" at bounding box center [157, 190] width 61 height 10
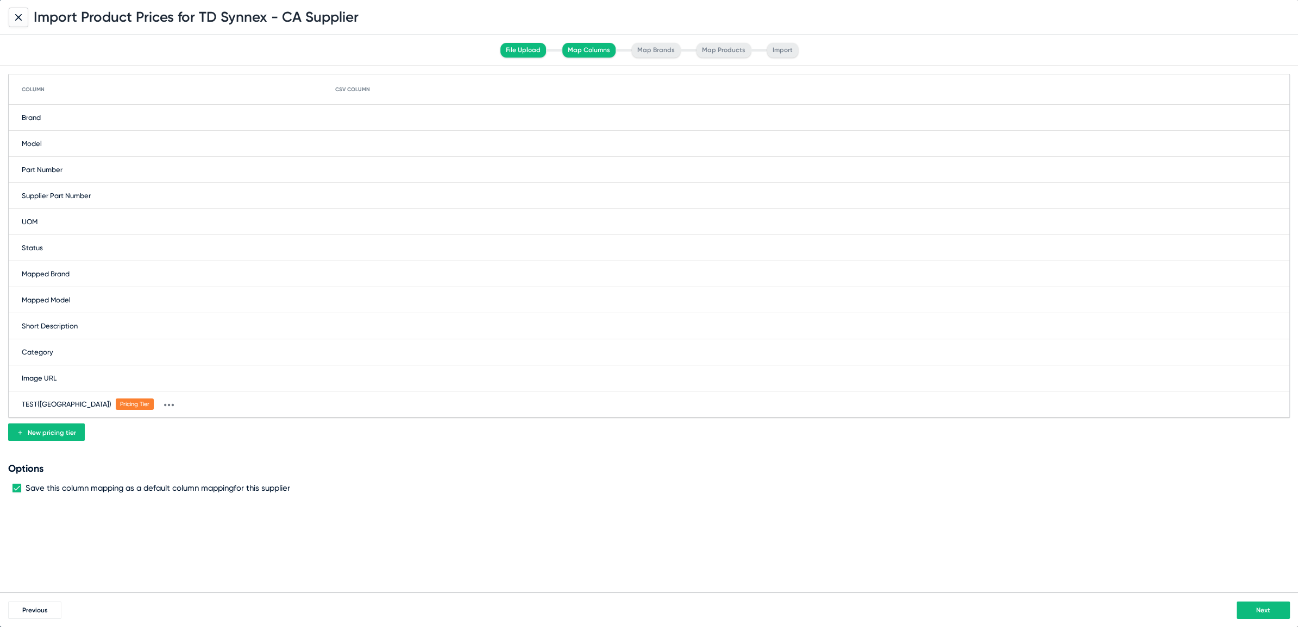
click at [369, 393] on div "TEST ([GEOGRAPHIC_DATA]) Pricing Tier" at bounding box center [649, 405] width 1280 height 26
click at [369, 398] on span at bounding box center [411, 404] width 141 height 17
click at [56, 48] on div at bounding box center [649, 313] width 1298 height 627
click at [42, 609] on span "Previous" at bounding box center [35, 611] width 26 height 8
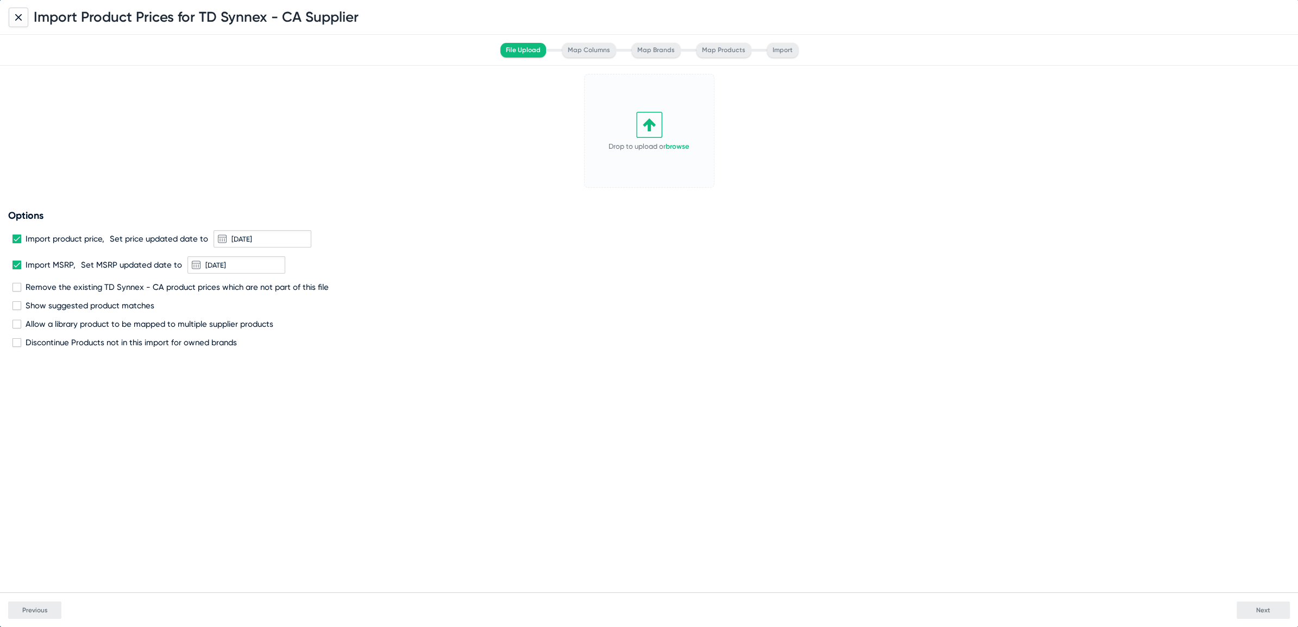
click at [16, 264] on span at bounding box center [16, 265] width 9 height 9
click at [16, 269] on input "Import MSRP," at bounding box center [16, 269] width 1 height 1
checkbox input "false"
click at [16, 236] on span at bounding box center [16, 239] width 9 height 9
click at [16, 243] on input "Import product price," at bounding box center [16, 243] width 1 height 1
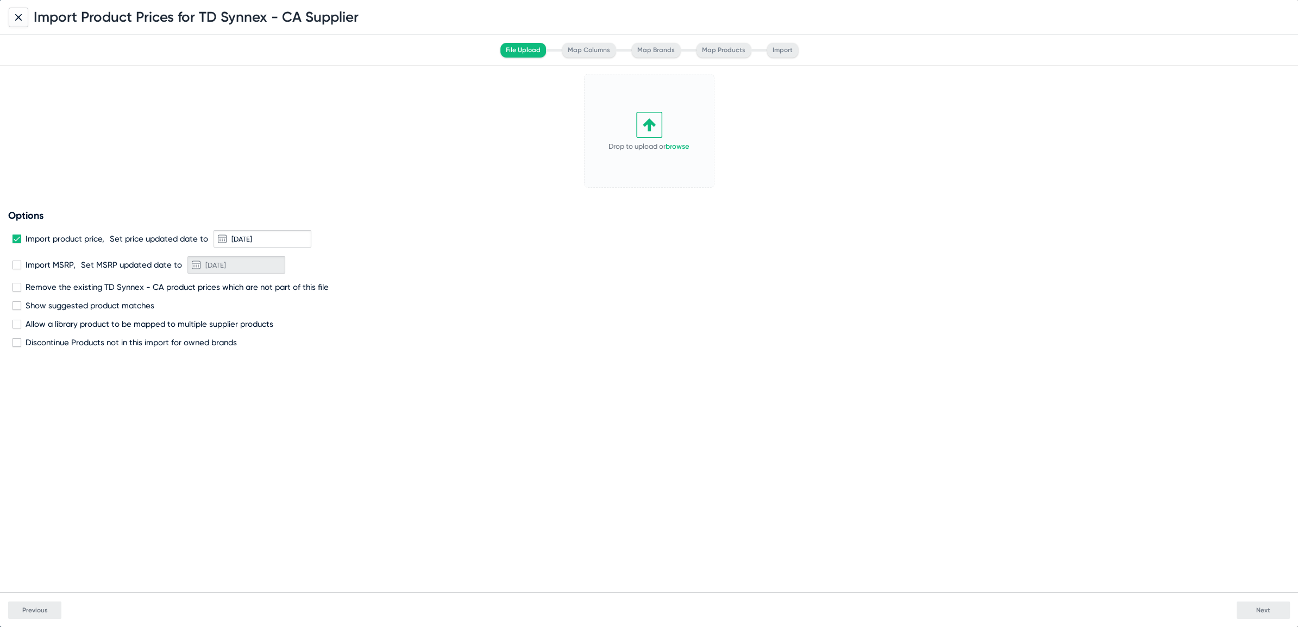
checkbox input "false"
click at [679, 150] on div "Drop to upload or browse" at bounding box center [649, 131] width 112 height 104
click at [695, 84] on icon at bounding box center [700, 83] width 10 height 10
click at [675, 93] on button "Change" at bounding box center [681, 100] width 60 height 22
click at [1257, 604] on button "Next" at bounding box center [1262, 610] width 53 height 17
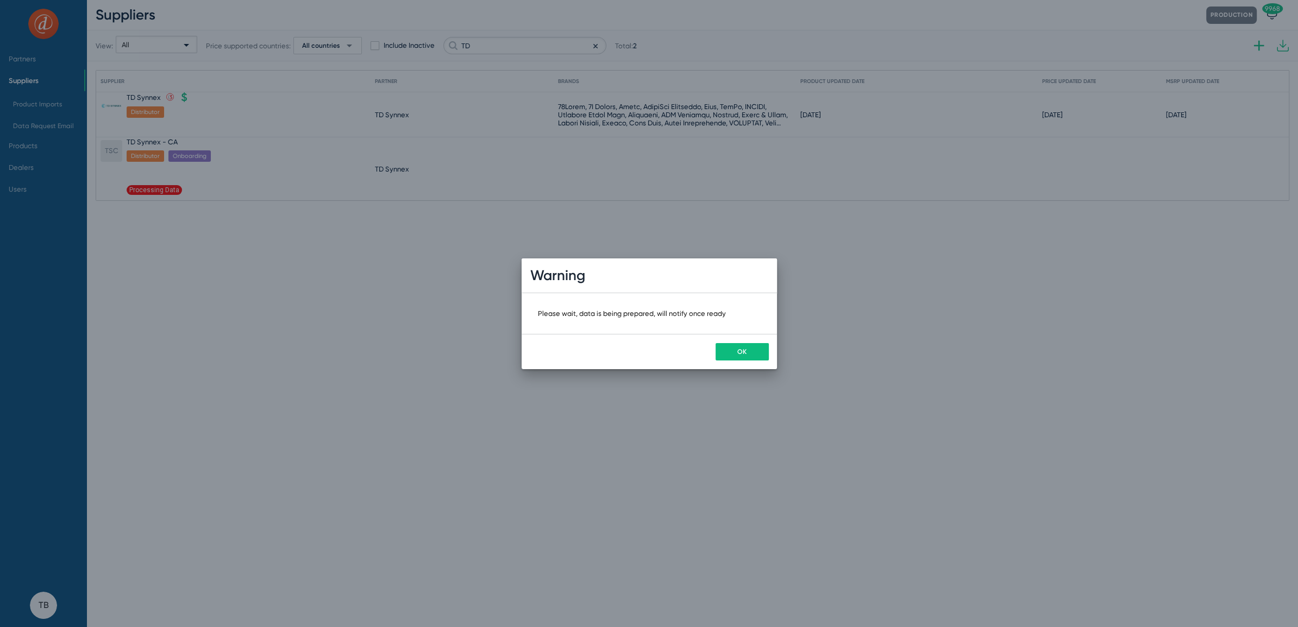
click at [738, 354] on span "OK" at bounding box center [741, 352] width 9 height 8
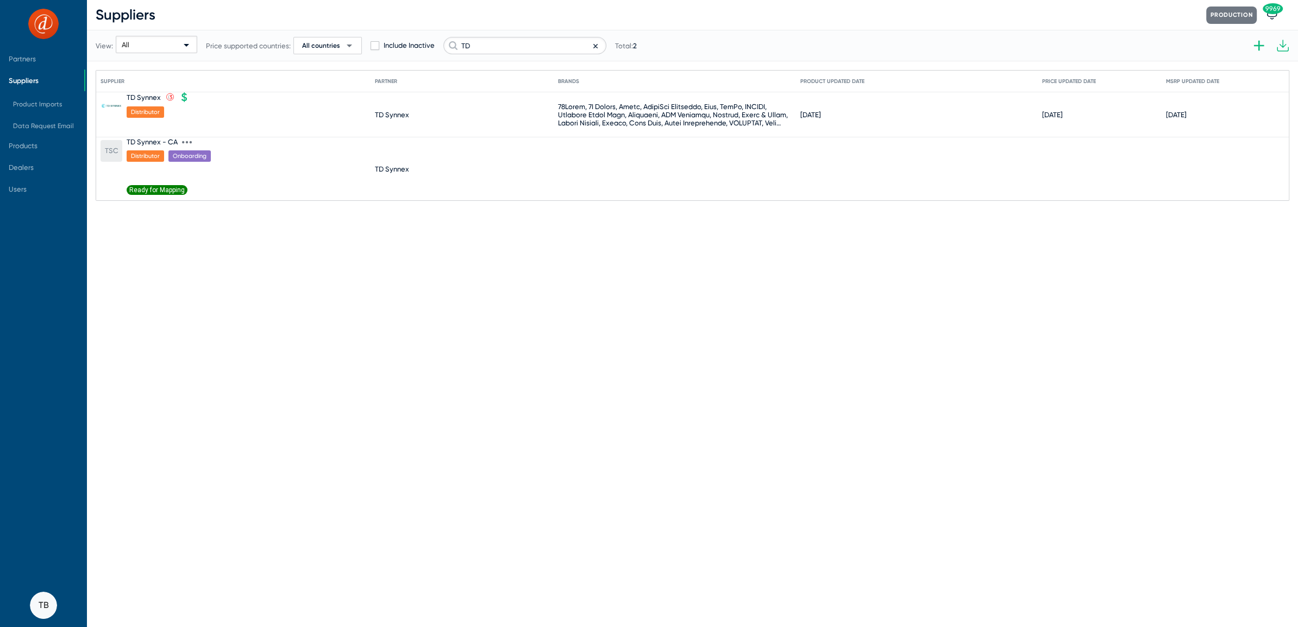
click at [169, 188] on span "Ready for Mapping" at bounding box center [157, 190] width 61 height 10
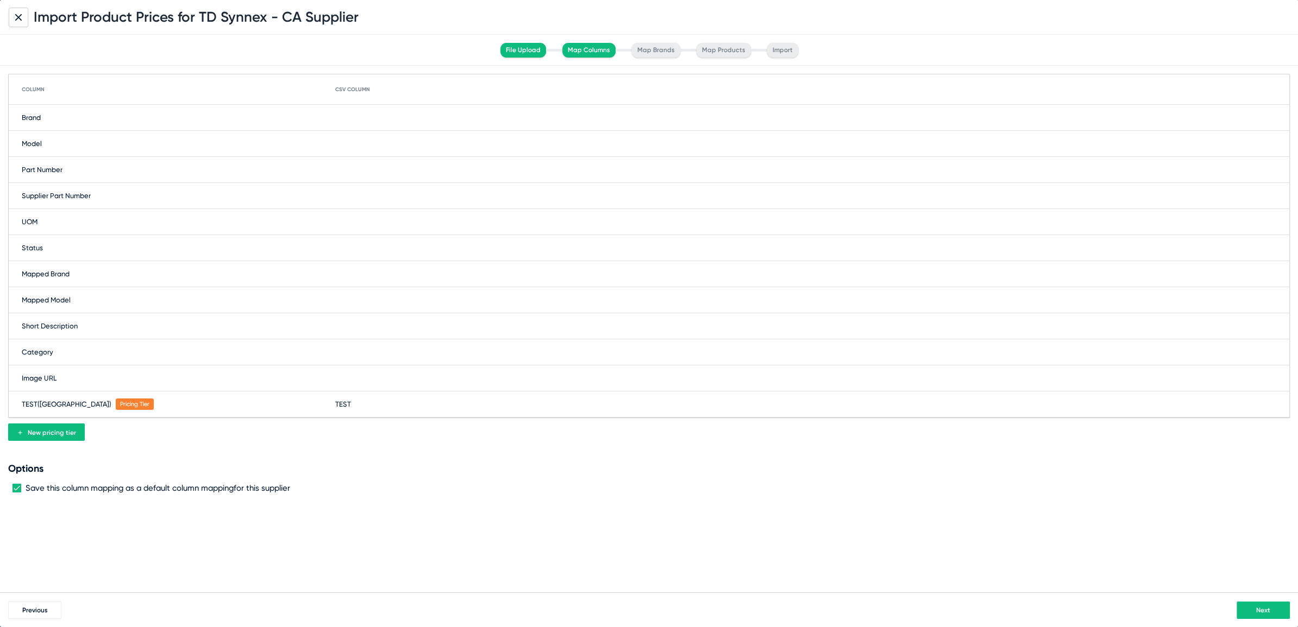
click at [364, 118] on div "Brand" at bounding box center [649, 118] width 1280 height 26
click at [364, 118] on span at bounding box center [411, 117] width 141 height 17
click at [355, 159] on span "VendorItem" at bounding box center [356, 160] width 37 height 8
click at [356, 118] on span "VendorItem" at bounding box center [353, 118] width 37 height 8
click at [356, 118] on span "VendorItem" at bounding box center [359, 118] width 37 height 8
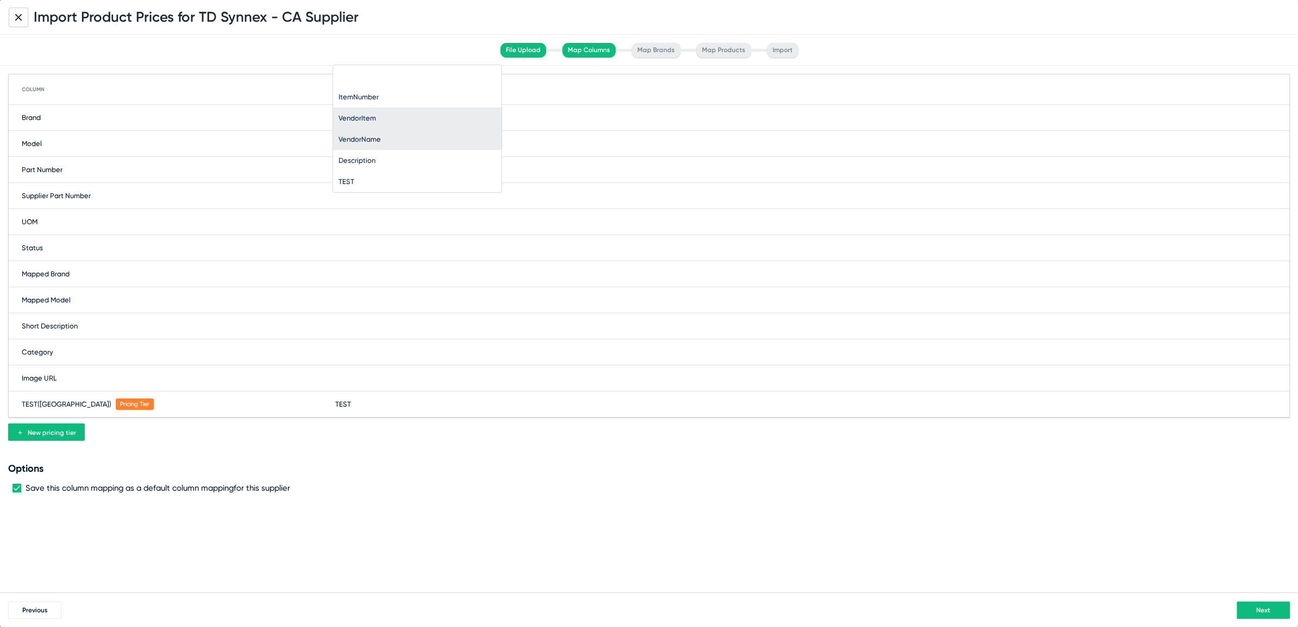
click at [357, 136] on span "VendorName" at bounding box center [359, 139] width 42 height 8
click at [354, 135] on div "Model" at bounding box center [649, 144] width 1280 height 26
click at [352, 140] on span at bounding box center [411, 143] width 141 height 17
click at [356, 185] on span "VendorItem" at bounding box center [356, 186] width 37 height 8
click at [354, 194] on div "Supplier Part Number" at bounding box center [649, 196] width 1280 height 26
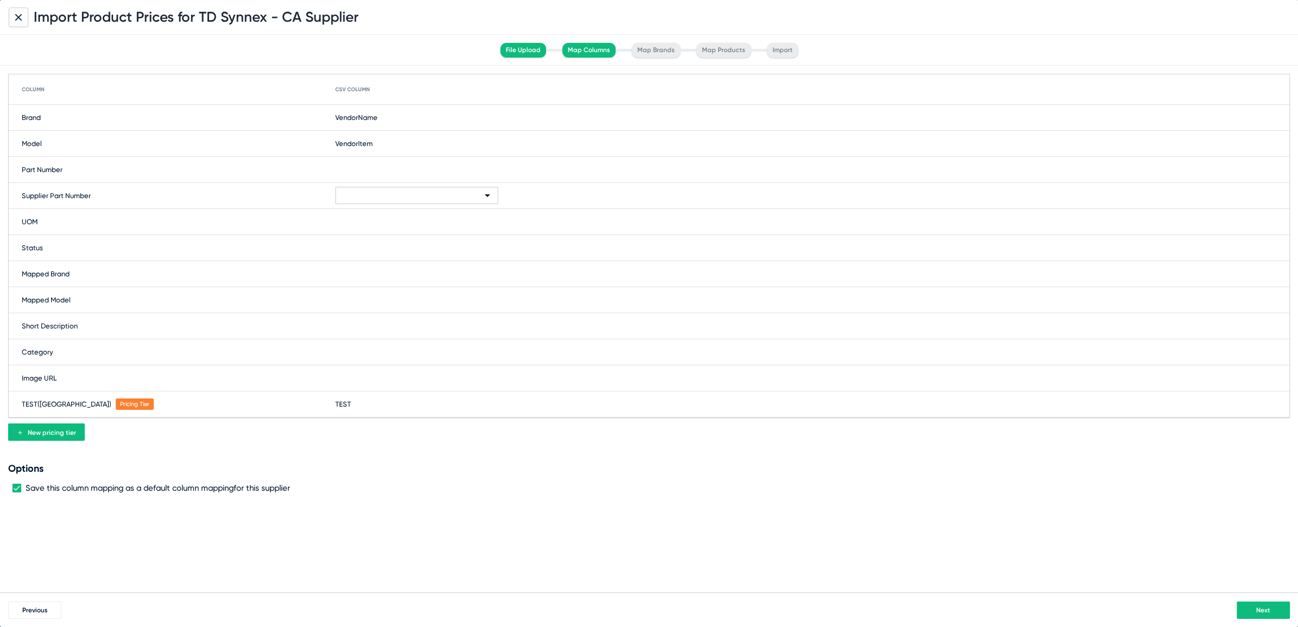
click at [354, 194] on span at bounding box center [411, 195] width 141 height 17
click at [354, 219] on span "ItemNumber" at bounding box center [358, 217] width 40 height 8
click at [1251, 602] on button "Next" at bounding box center [1262, 610] width 53 height 17
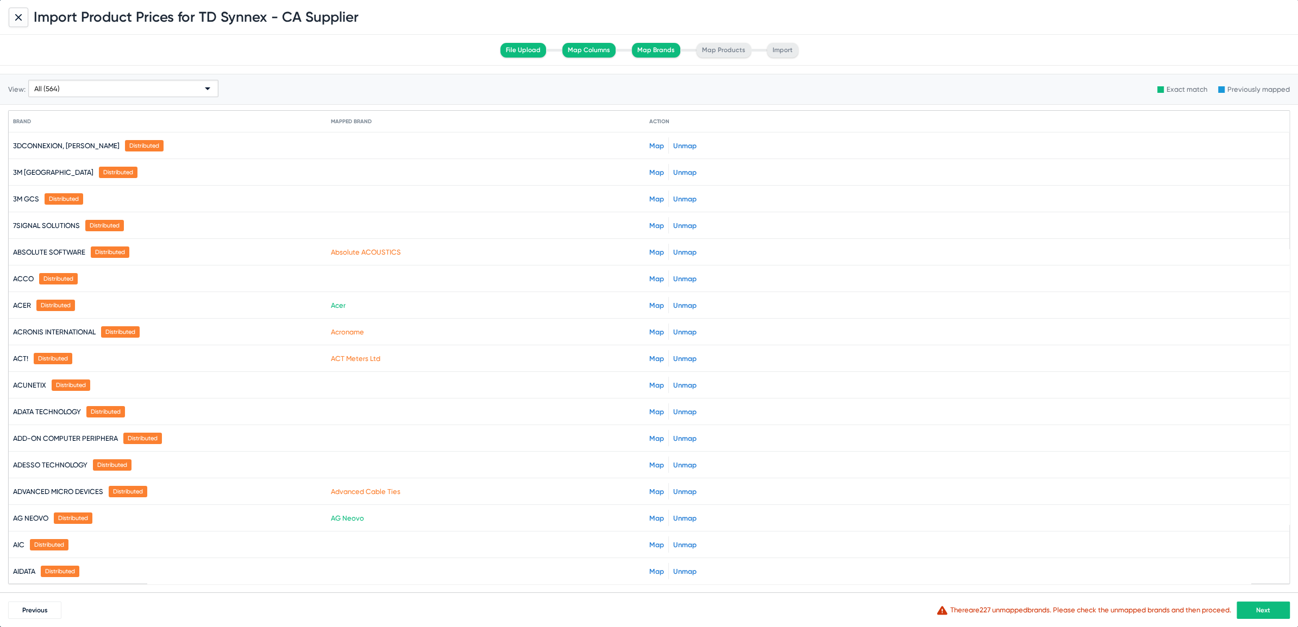
click at [320, 168] on mat-cell "3M CANADA Distributed" at bounding box center [172, 172] width 318 height 26
click at [650, 171] on link "Map" at bounding box center [656, 172] width 15 height 8
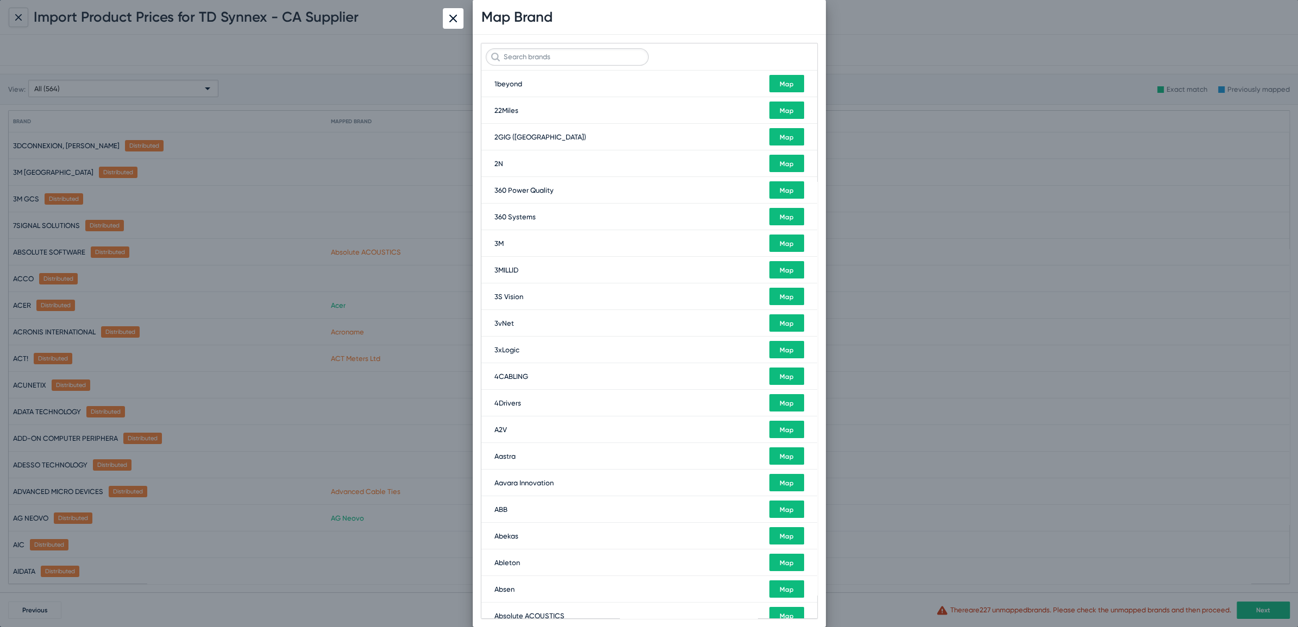
click at [779, 245] on span "Map" at bounding box center [786, 244] width 14 height 8
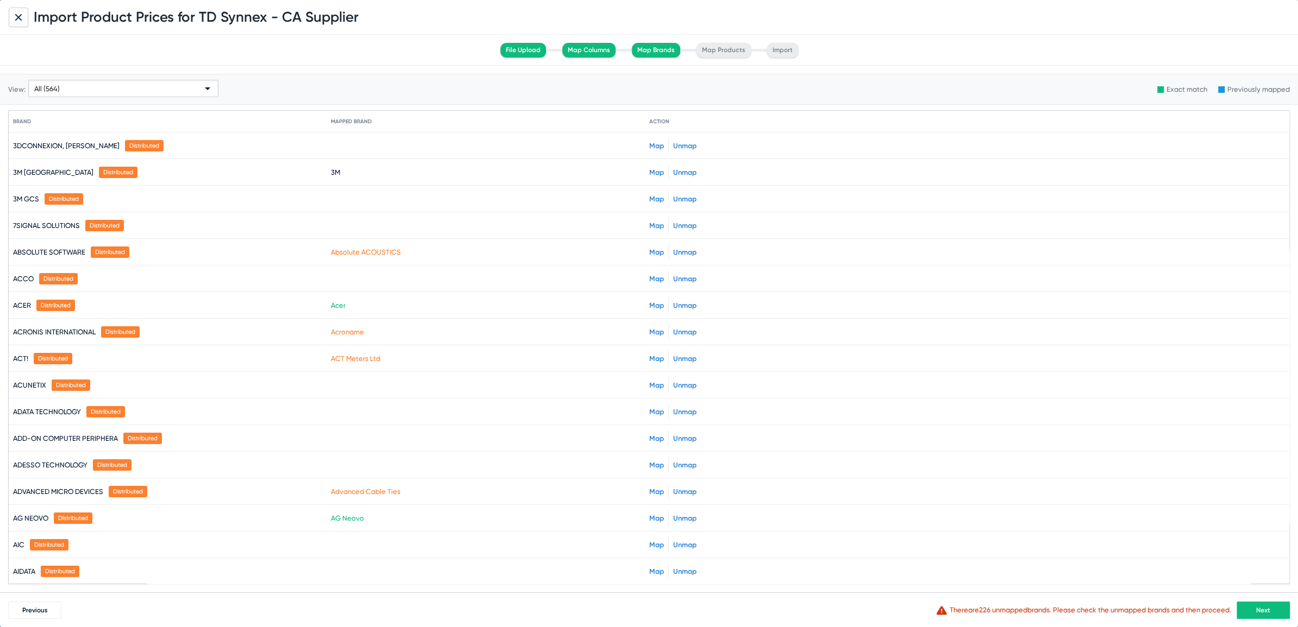
click at [650, 196] on link "Map" at bounding box center [656, 199] width 15 height 8
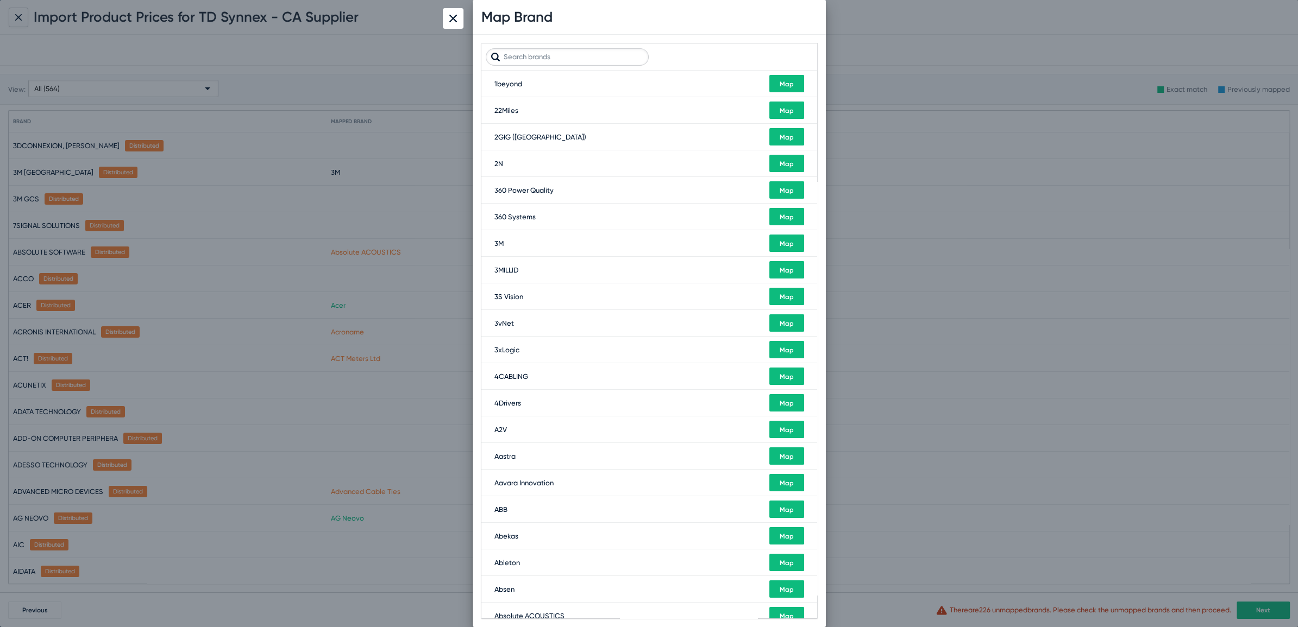
click at [500, 241] on div "3M" at bounding box center [498, 244] width 9 height 8
click at [779, 240] on span "Map" at bounding box center [786, 244] width 14 height 8
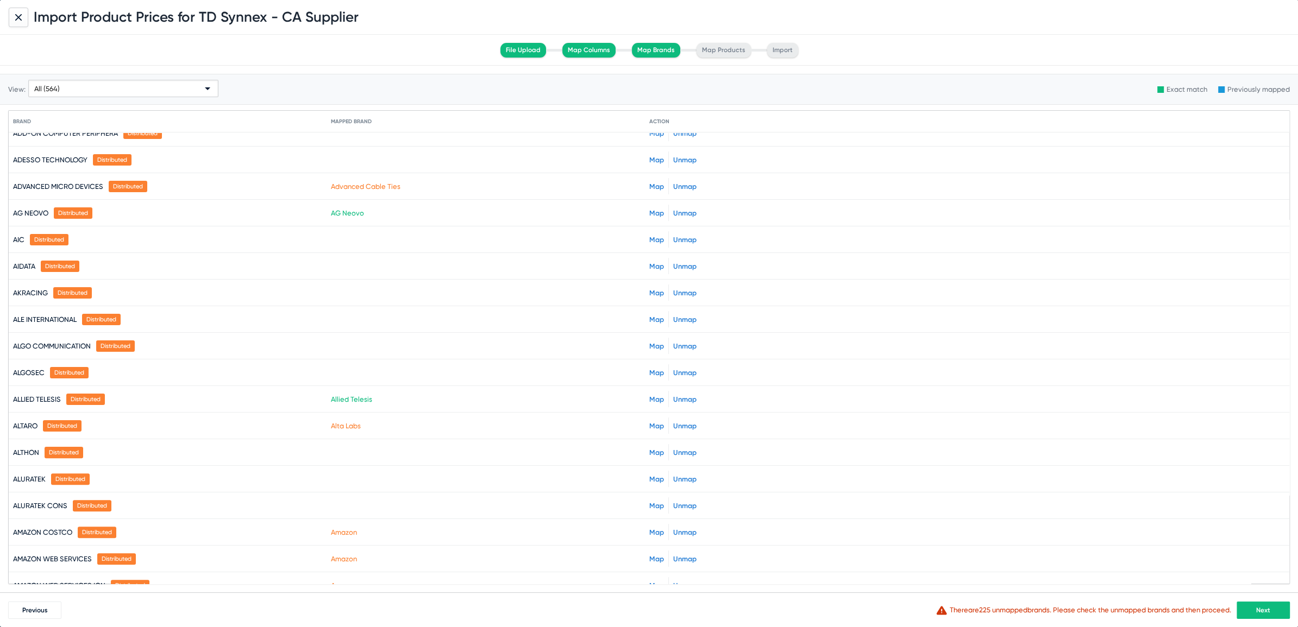
scroll to position [308, 0]
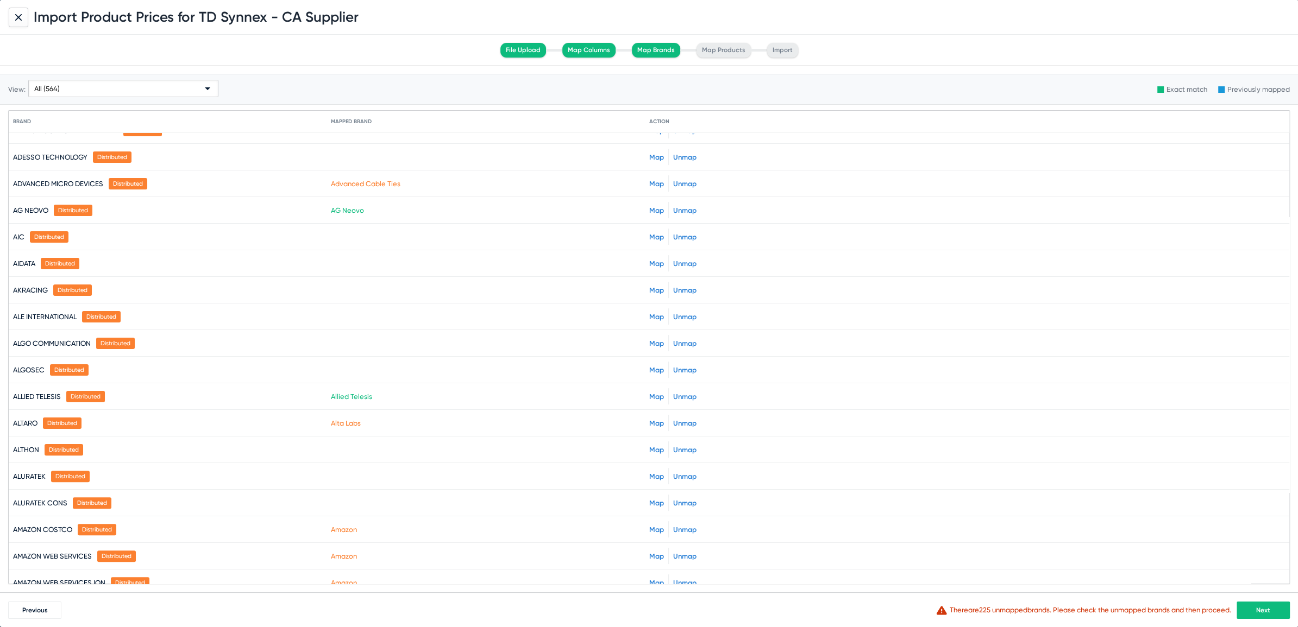
click at [676, 419] on link "Unmap" at bounding box center [684, 423] width 23 height 8
click at [653, 339] on link "Map" at bounding box center [656, 343] width 15 height 8
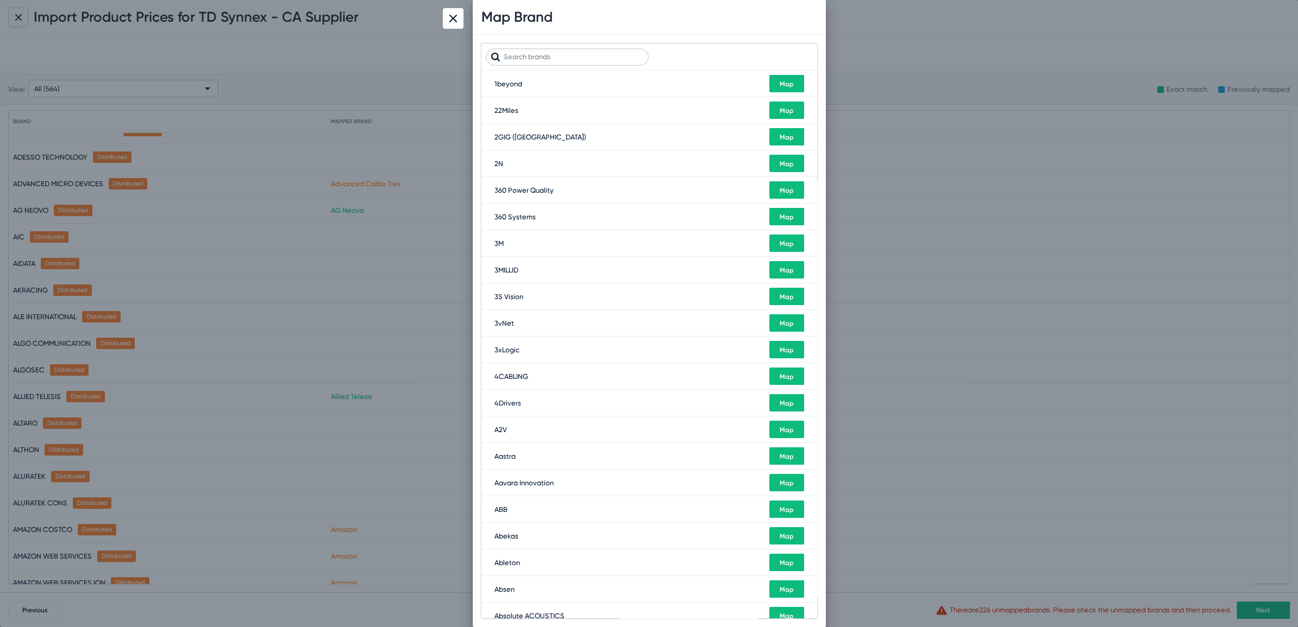
click at [566, 58] on input "text" at bounding box center [567, 56] width 163 height 17
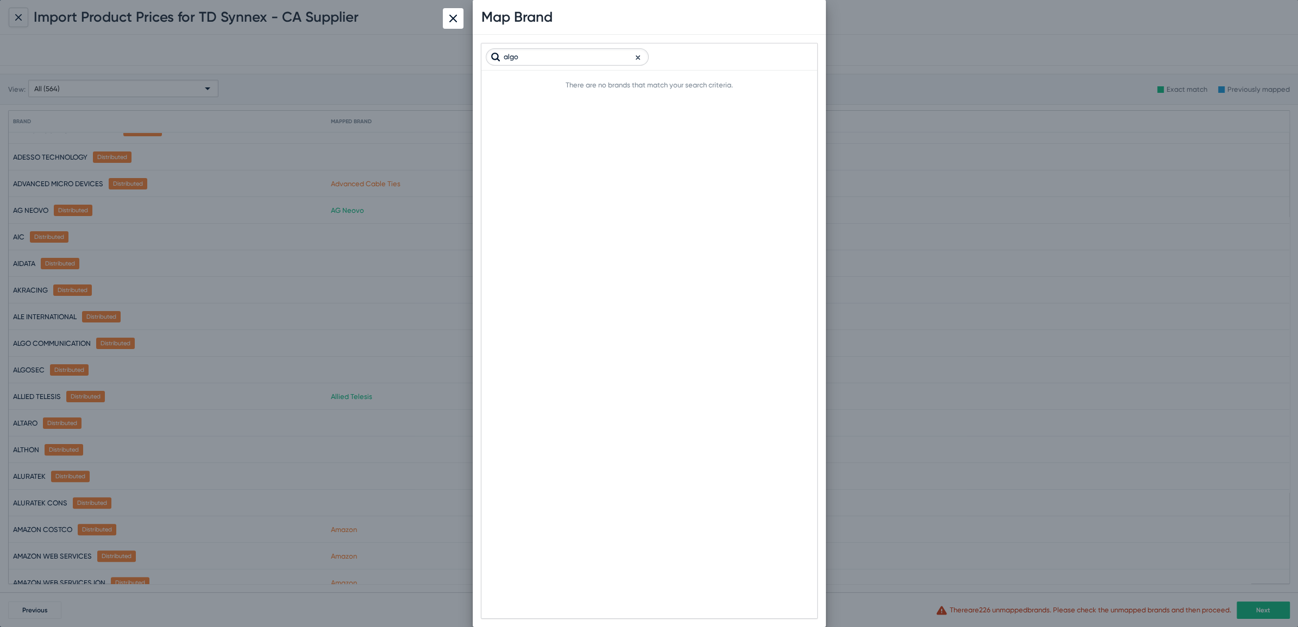
type input "algo"
click at [451, 17] on img at bounding box center [453, 19] width 8 height 8
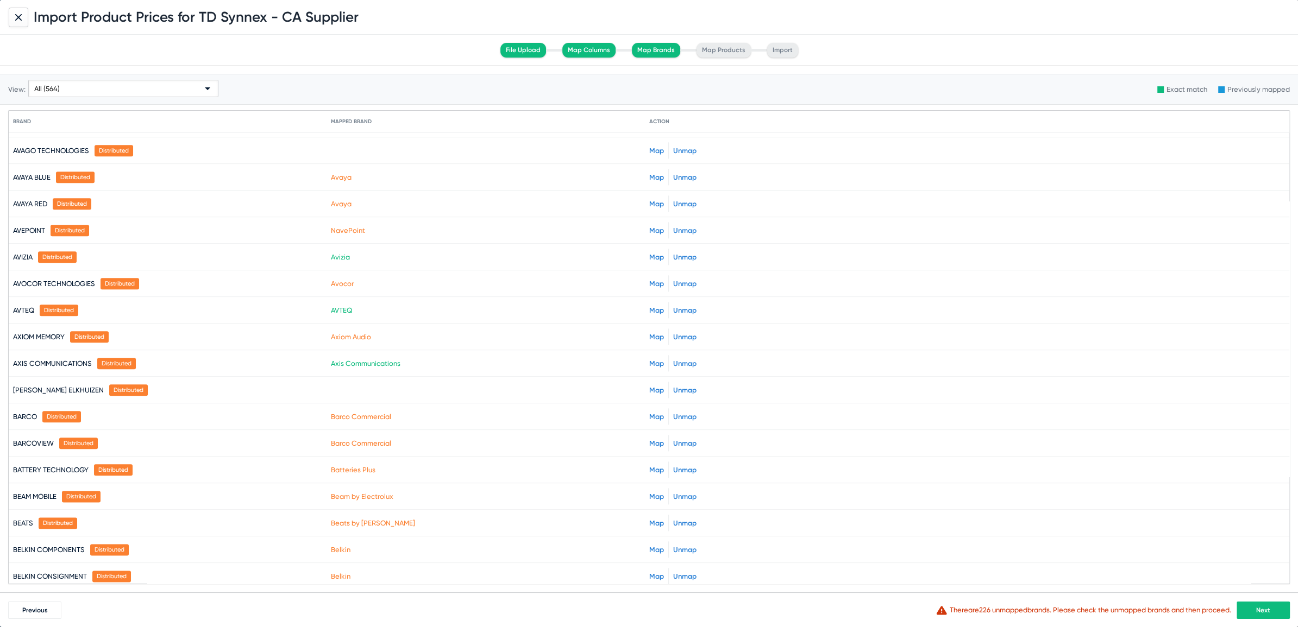
scroll to position [1573, 0]
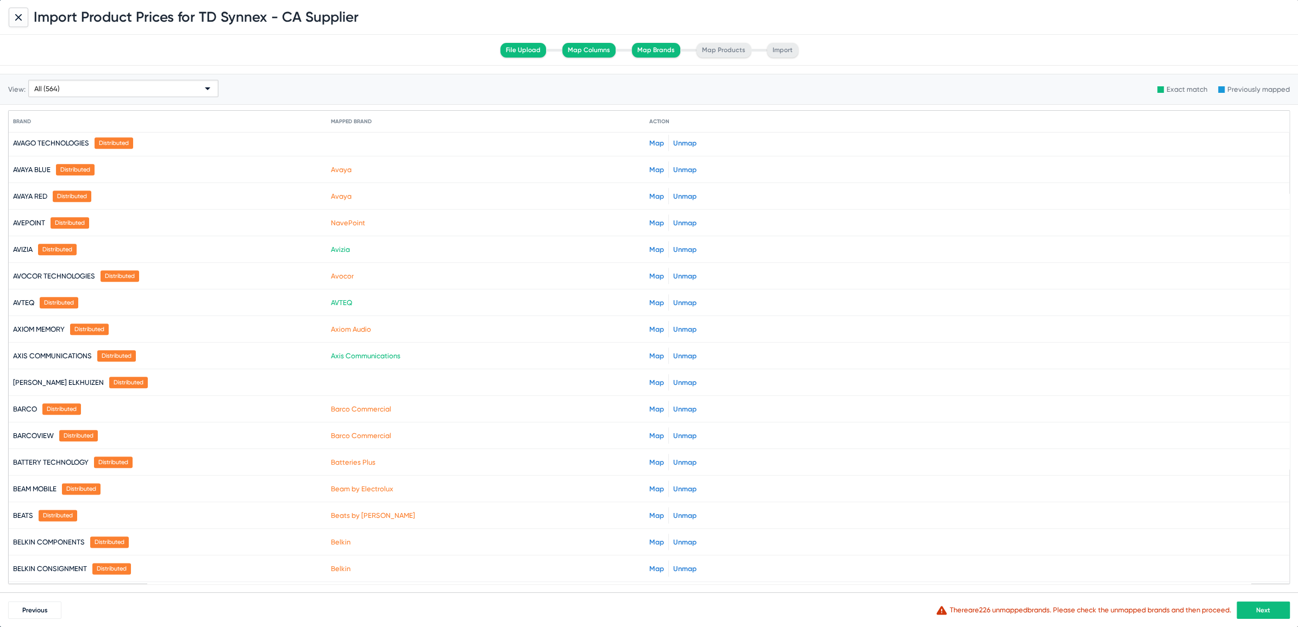
click at [681, 458] on link "Unmap" at bounding box center [684, 462] width 23 height 8
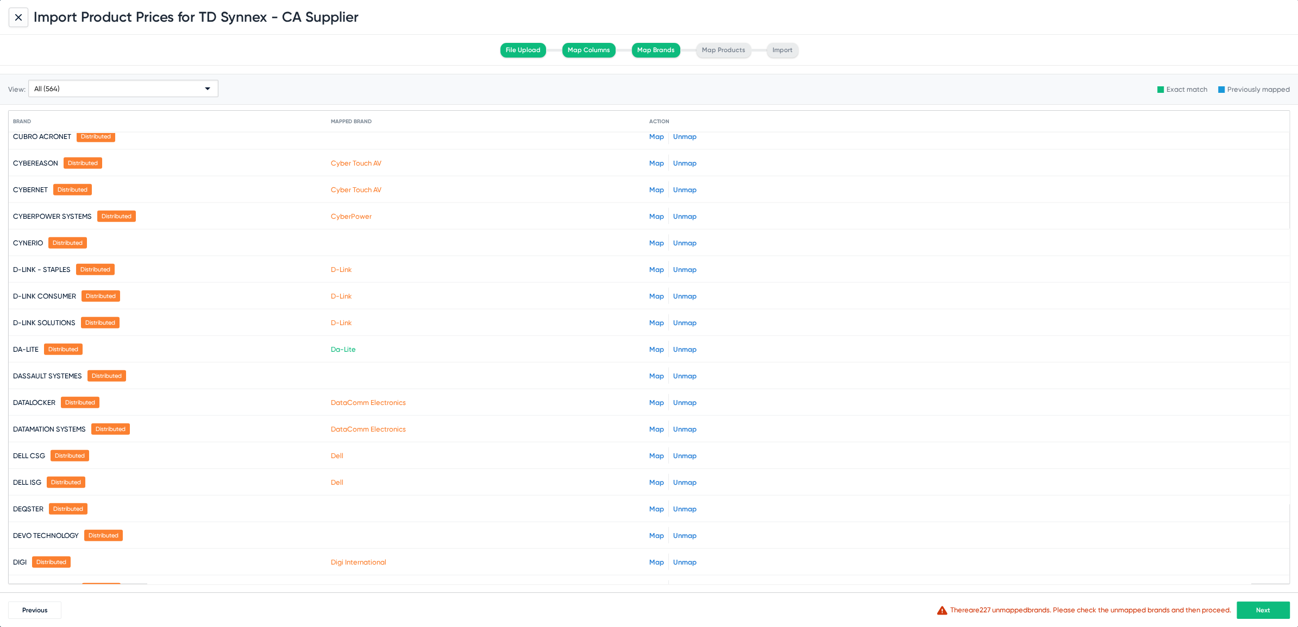
scroll to position [3475, 0]
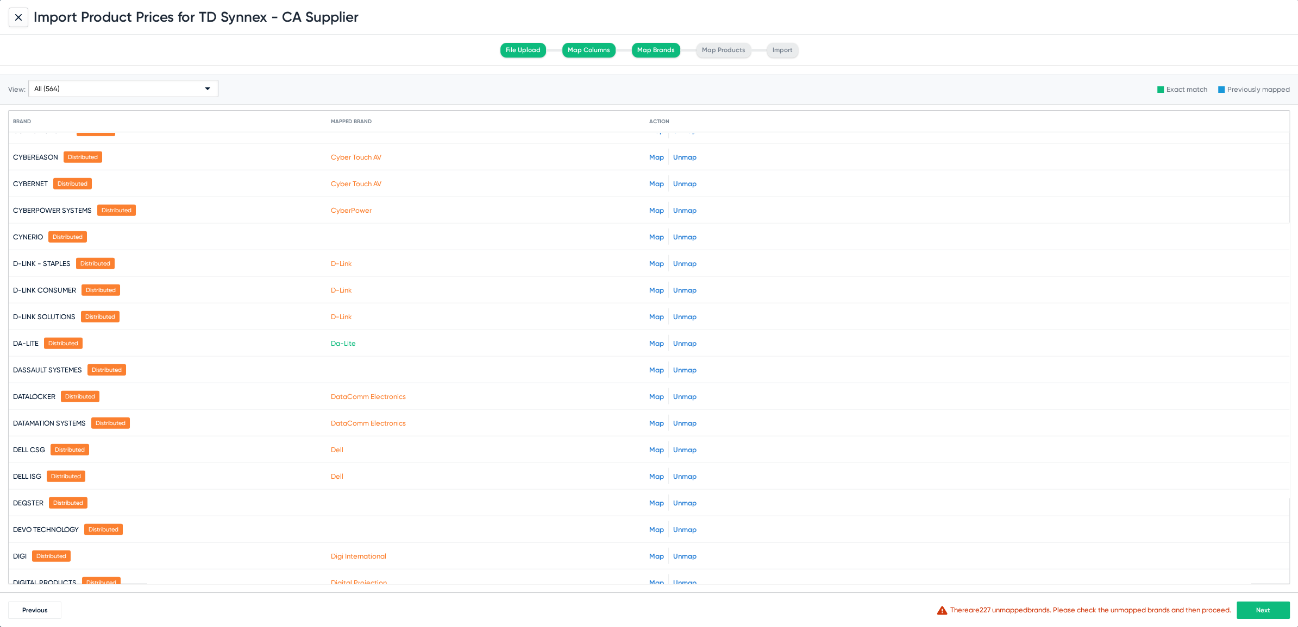
click at [657, 366] on link "Map" at bounding box center [656, 370] width 15 height 8
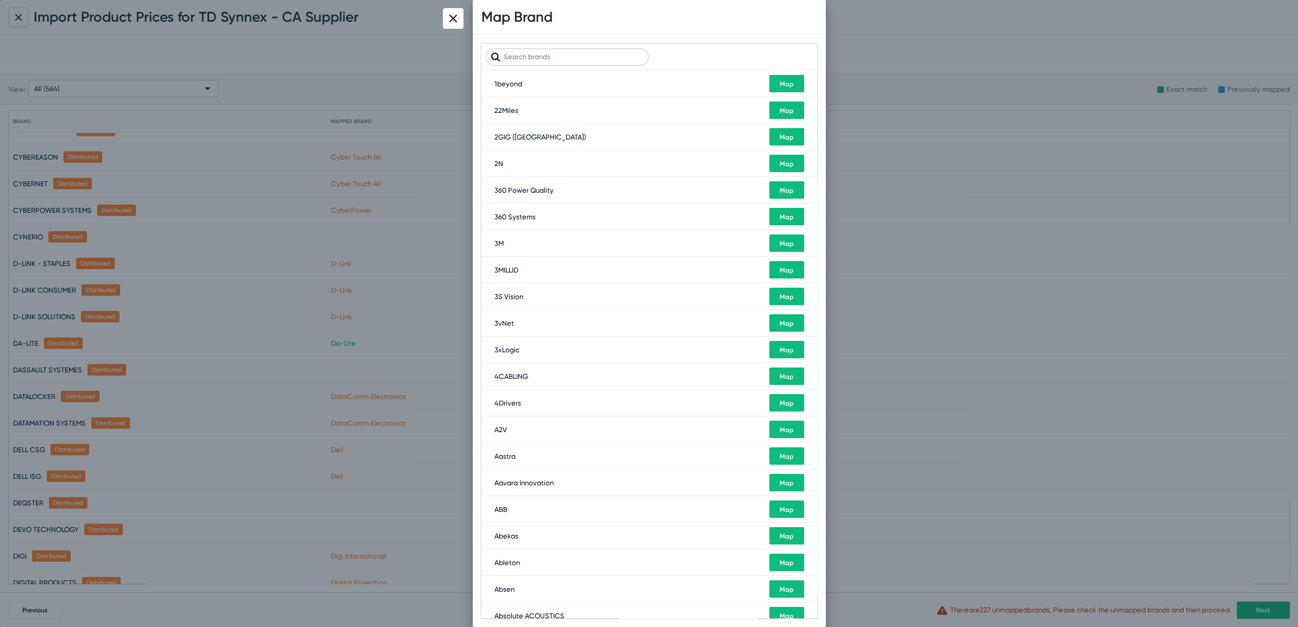
click at [531, 59] on input "text" at bounding box center [567, 56] width 163 height 17
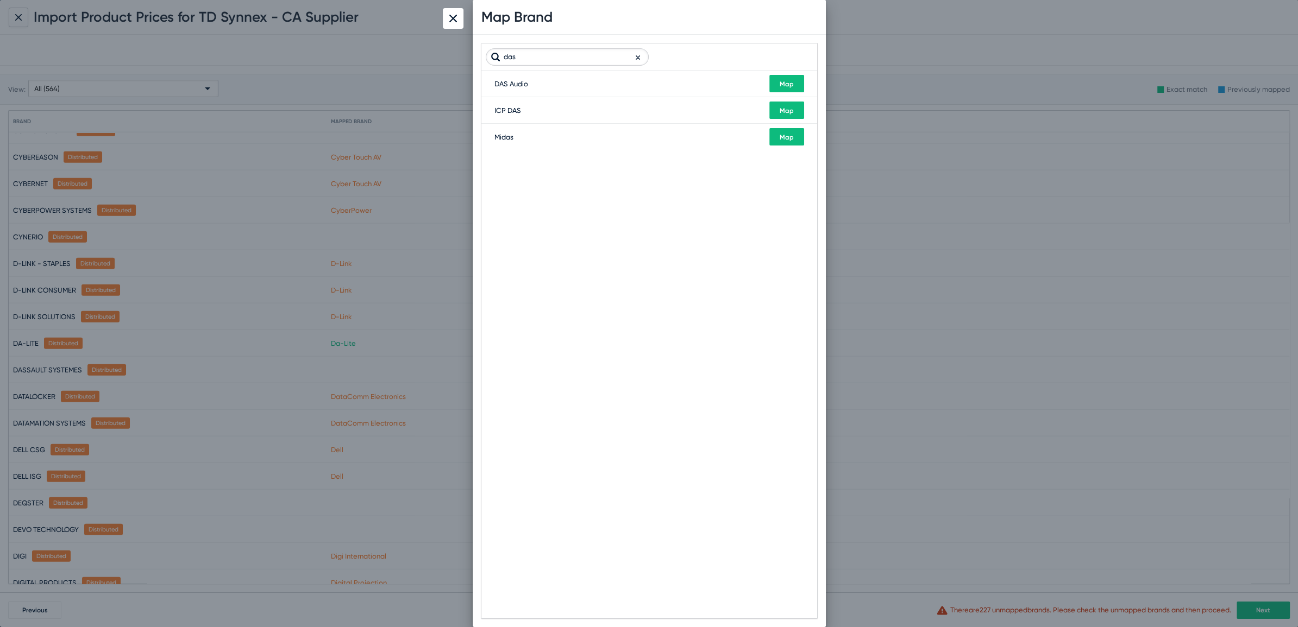
type input "das"
click at [451, 20] on img at bounding box center [453, 19] width 8 height 8
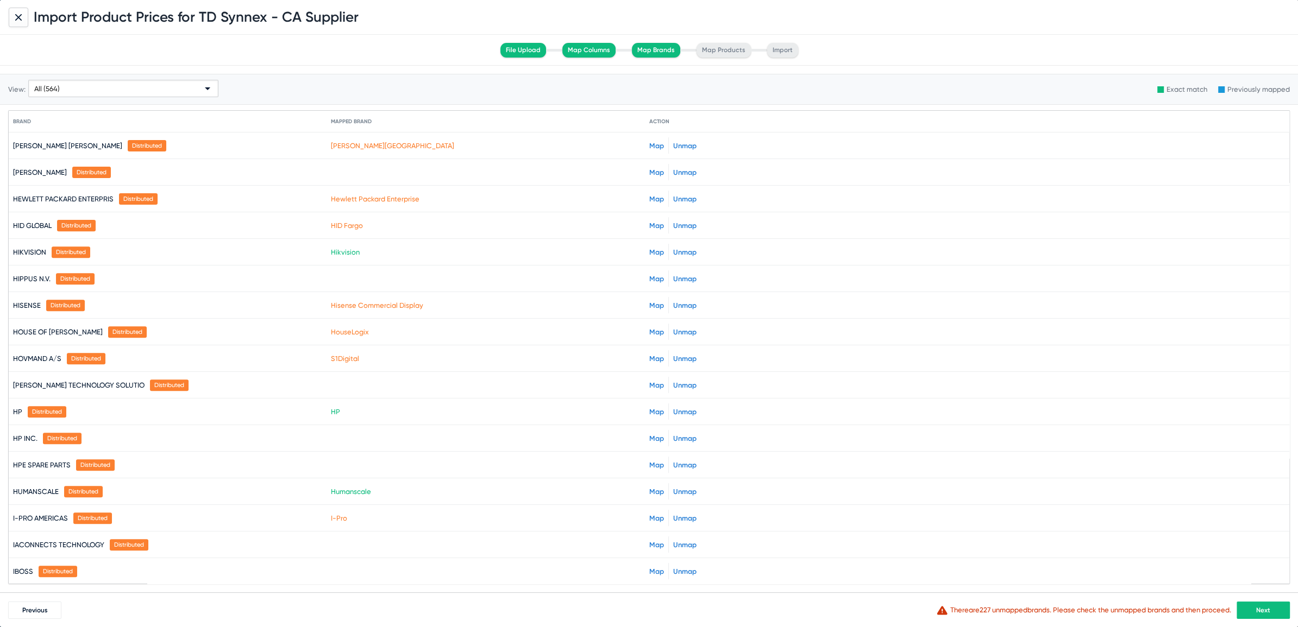
scroll to position [5729, 0]
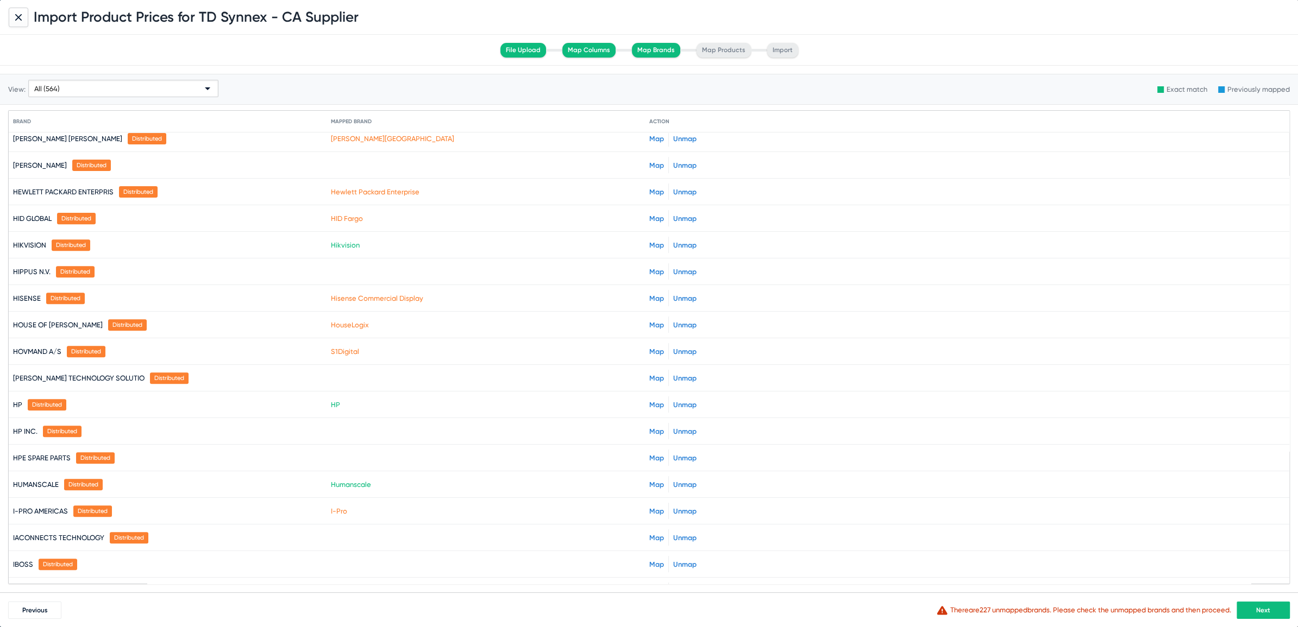
click at [651, 427] on link "Map" at bounding box center [656, 431] width 15 height 8
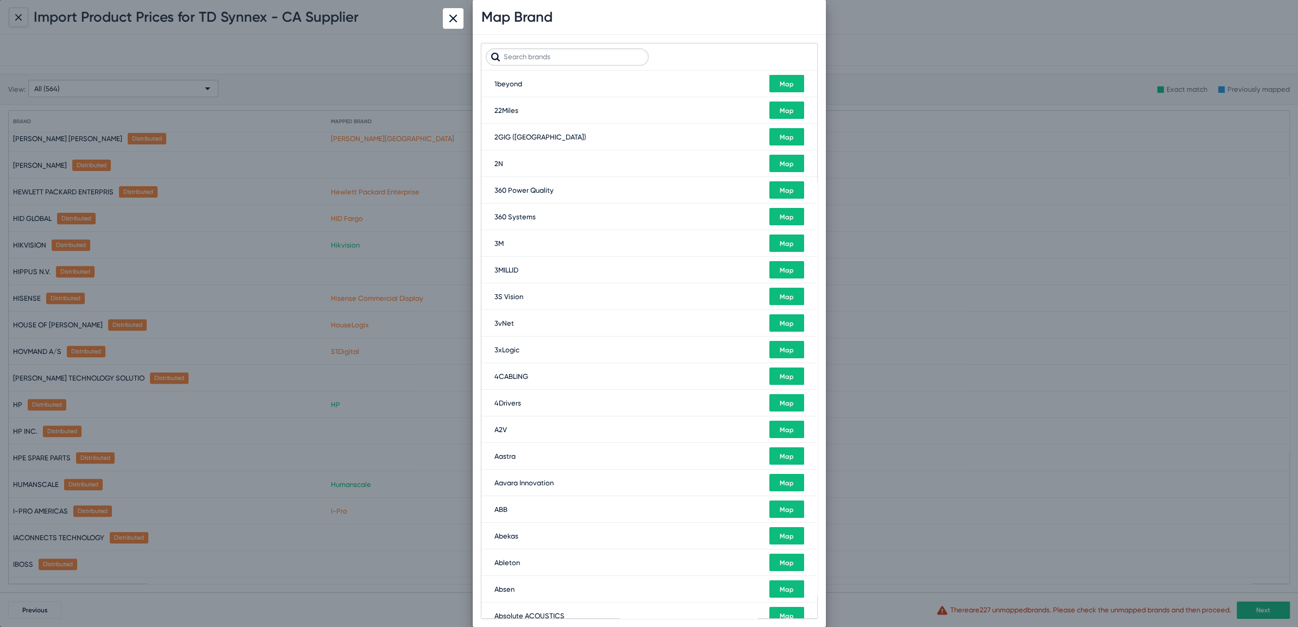
click at [547, 60] on input "text" at bounding box center [567, 56] width 163 height 17
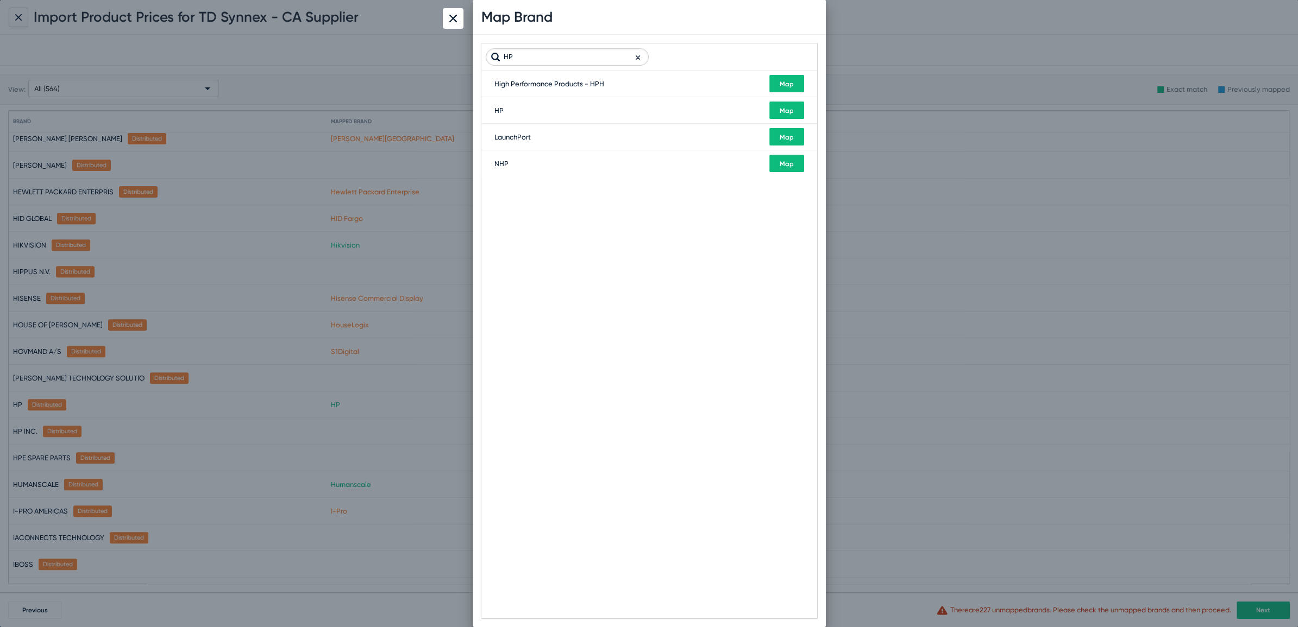
type input "HP"
click at [790, 109] on span "Map" at bounding box center [786, 111] width 14 height 8
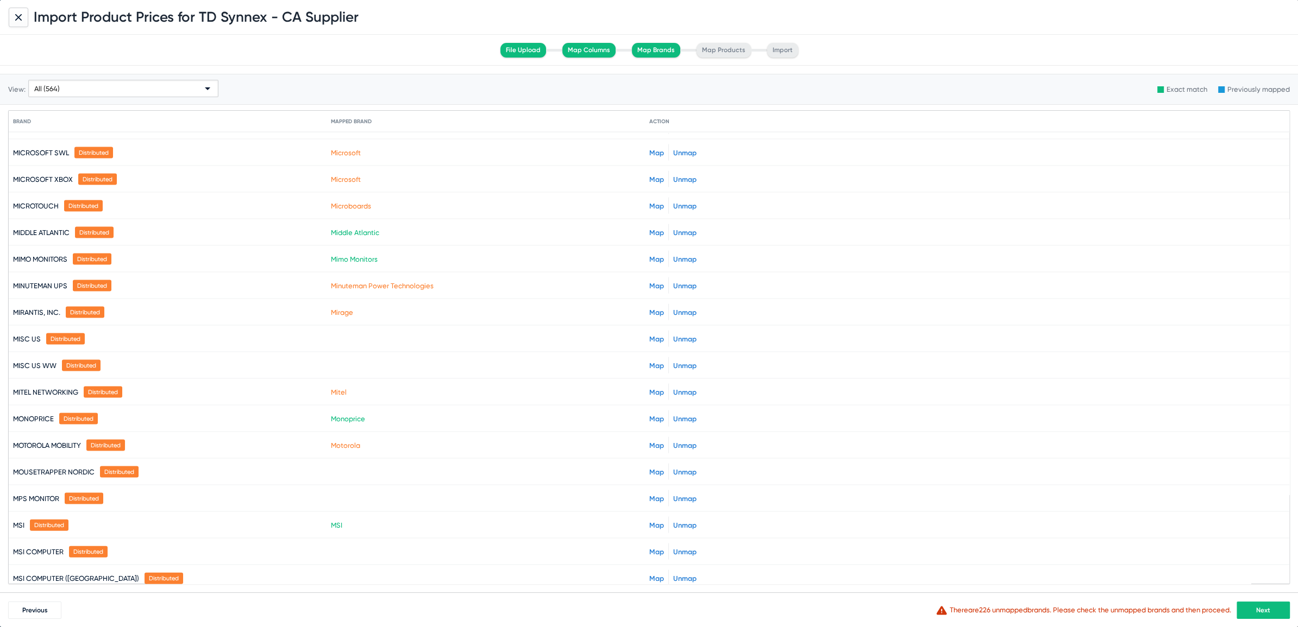
scroll to position [8031, 0]
click at [650, 547] on link "Map" at bounding box center [656, 551] width 15 height 8
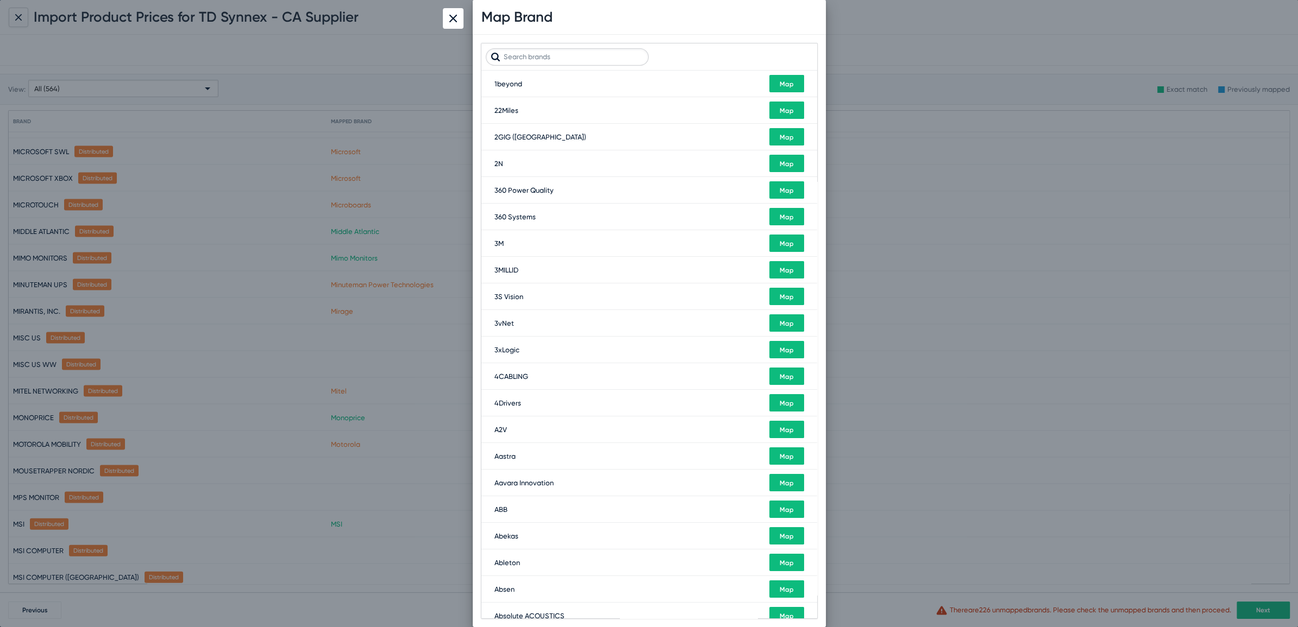
click at [521, 57] on input "text" at bounding box center [567, 56] width 163 height 17
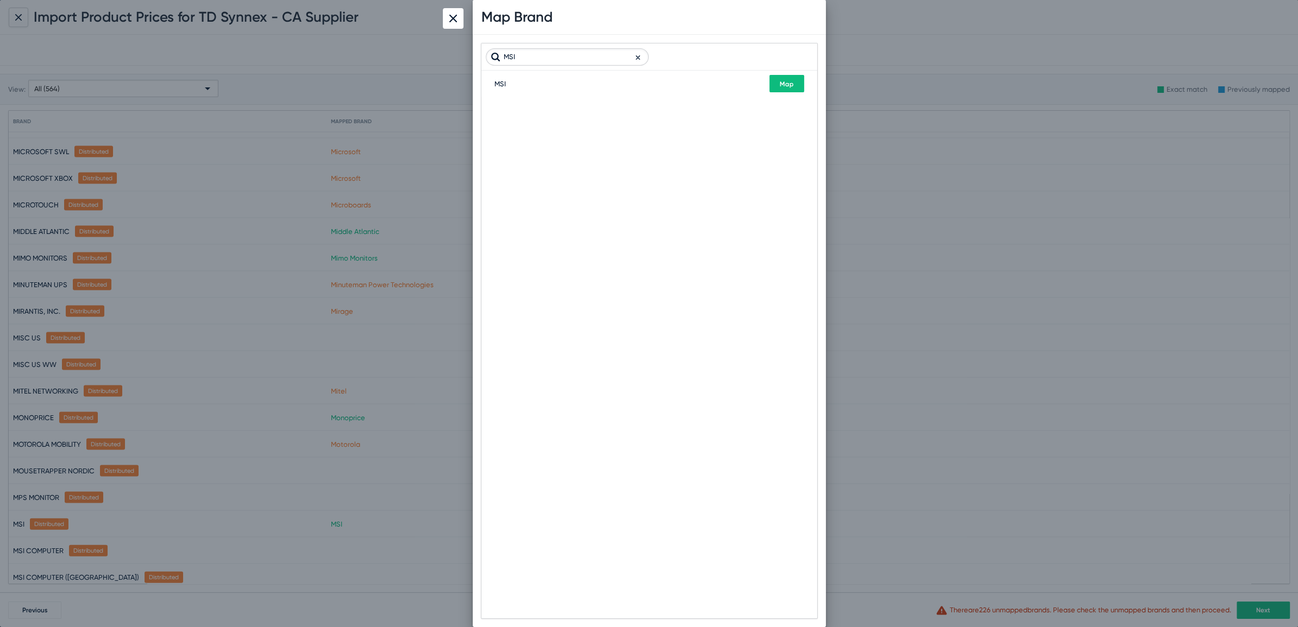
type input "MSI"
click at [789, 82] on span "Map" at bounding box center [786, 84] width 14 height 8
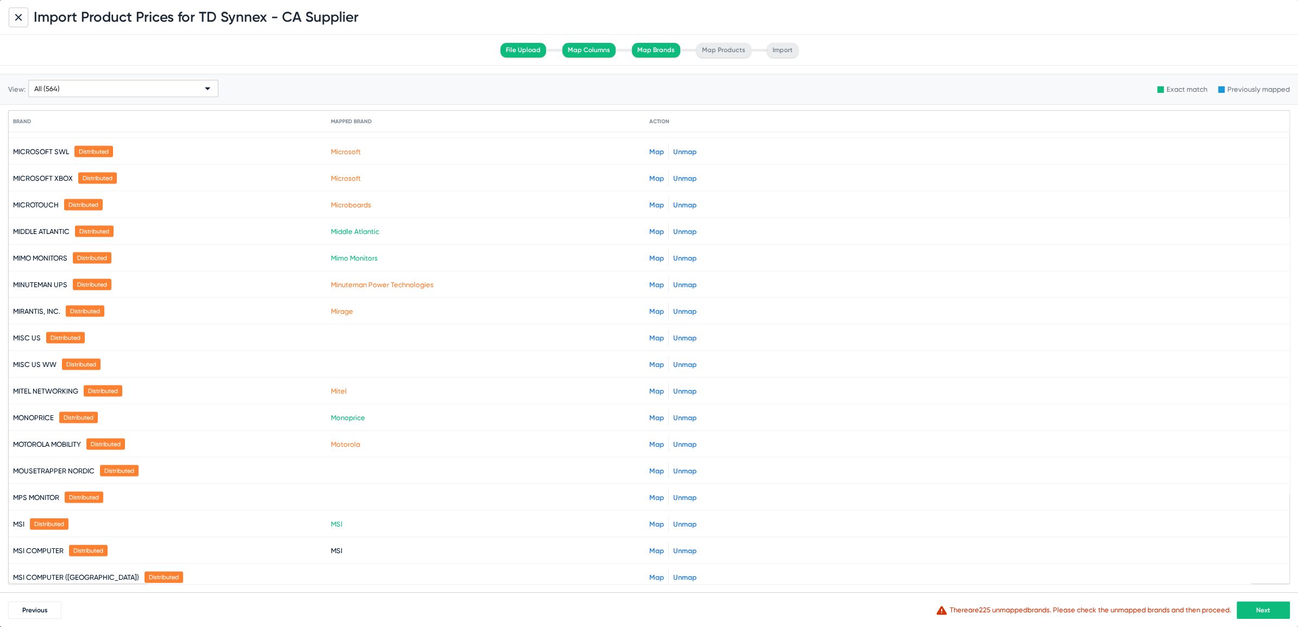
click at [649, 574] on link "Map" at bounding box center [656, 578] width 15 height 8
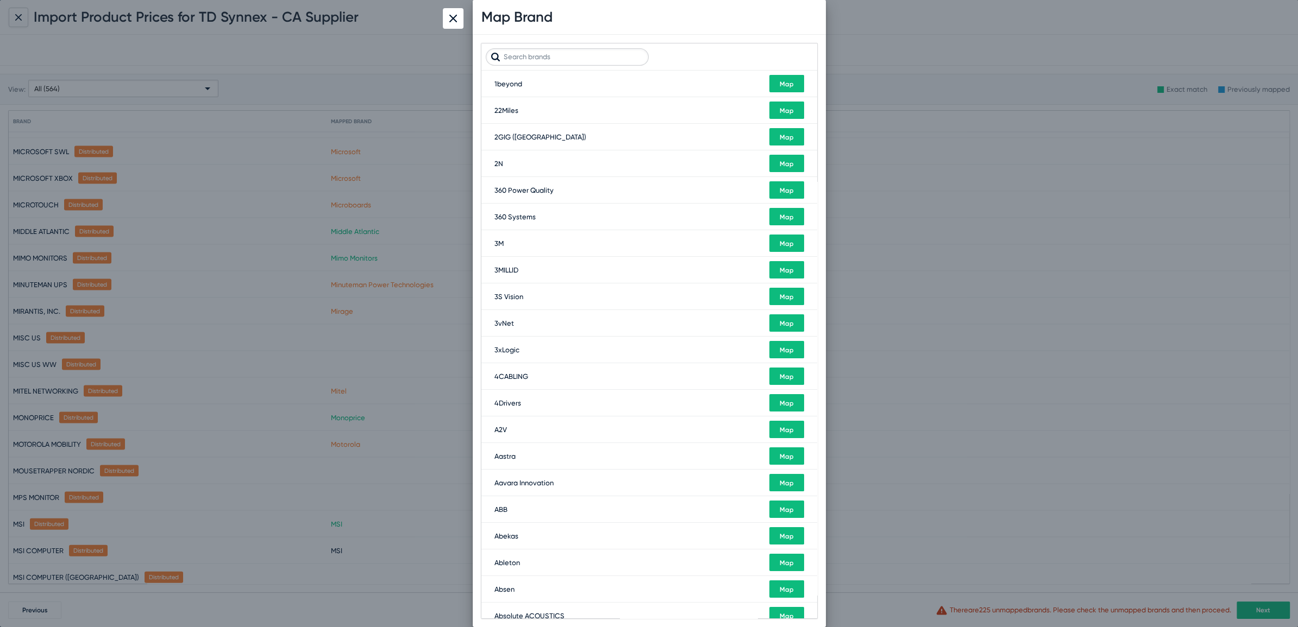
click at [532, 58] on input "text" at bounding box center [567, 56] width 163 height 17
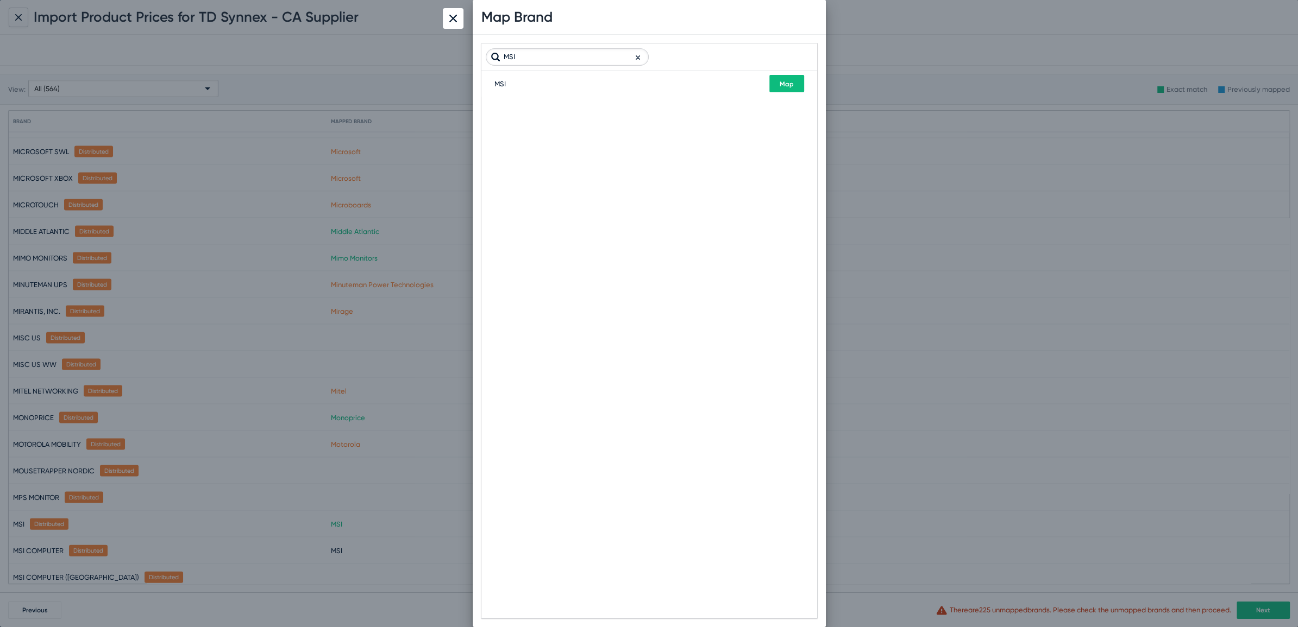
type input "MSI"
click at [783, 80] on span "Map" at bounding box center [786, 84] width 14 height 8
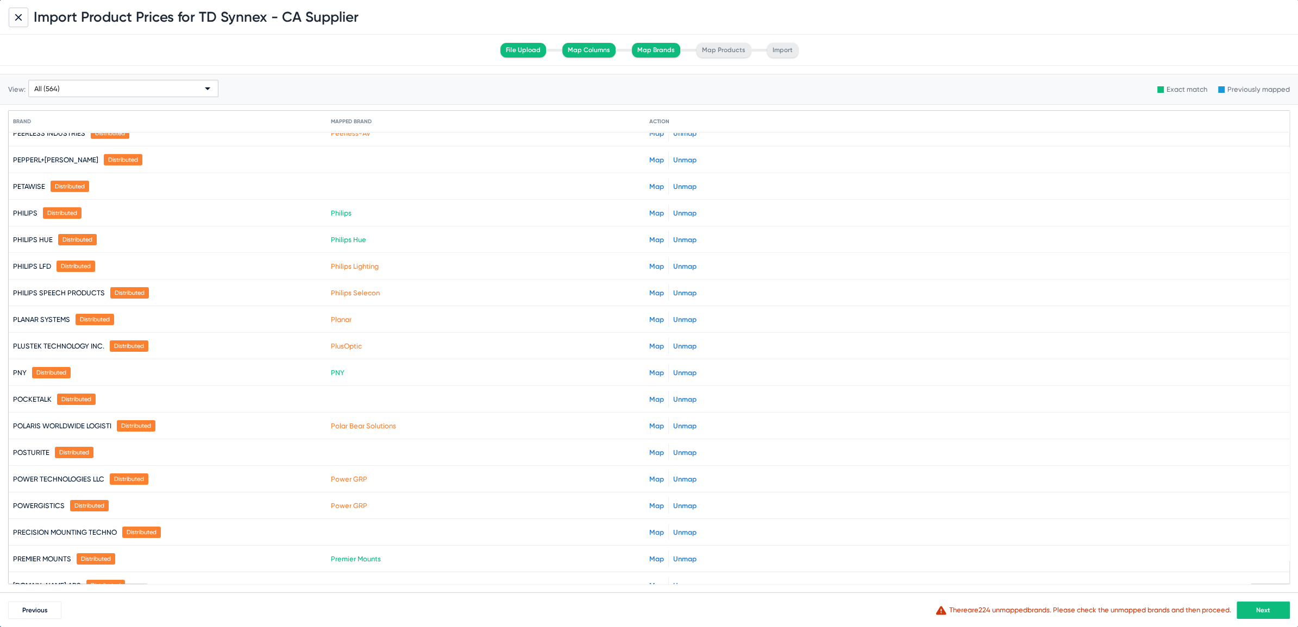
scroll to position [9630, 0]
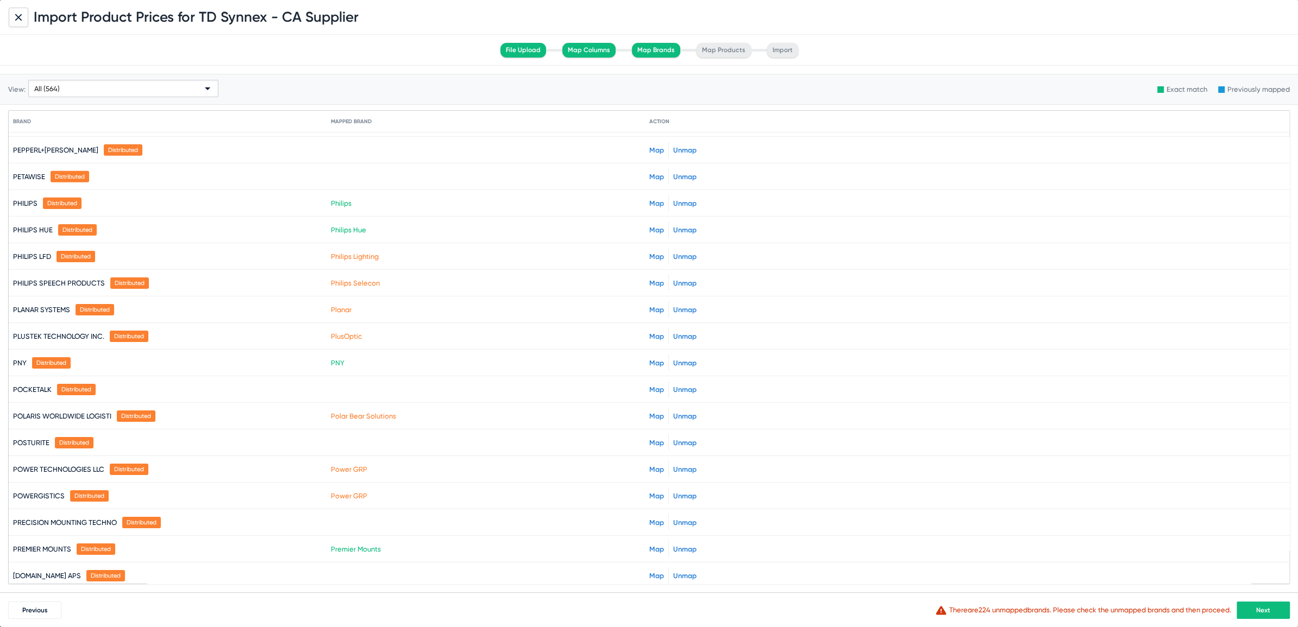
click at [1262, 612] on span "Next" at bounding box center [1263, 611] width 14 height 8
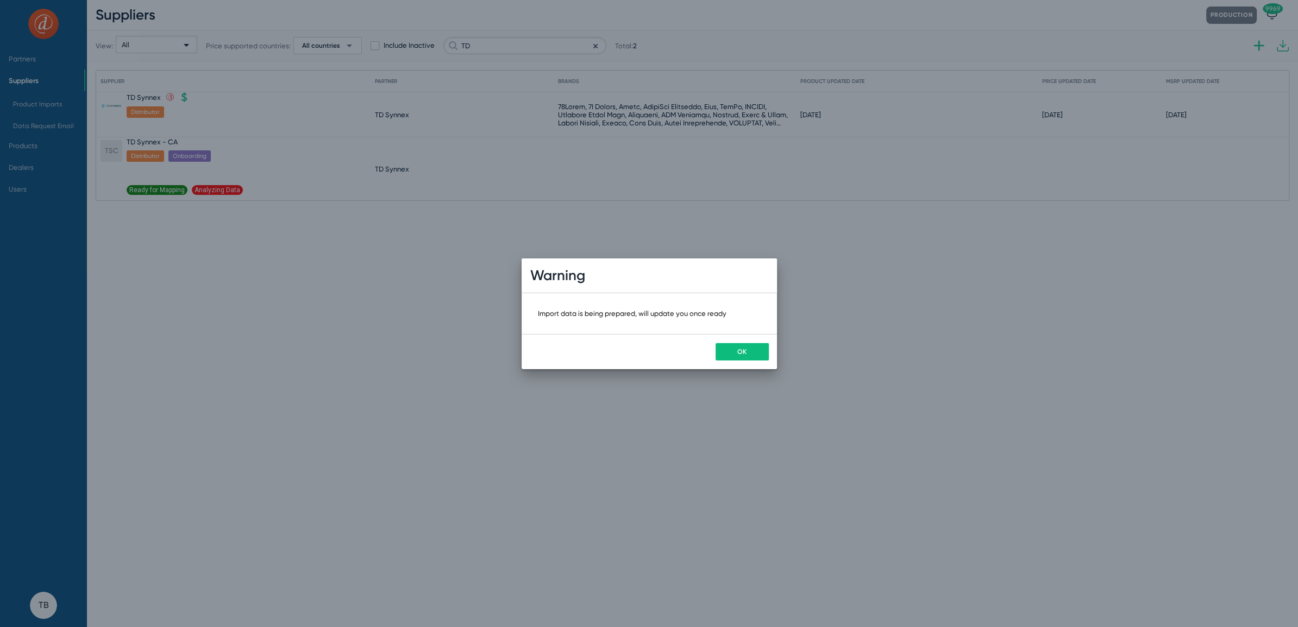
click at [741, 352] on span "OK" at bounding box center [741, 352] width 9 height 8
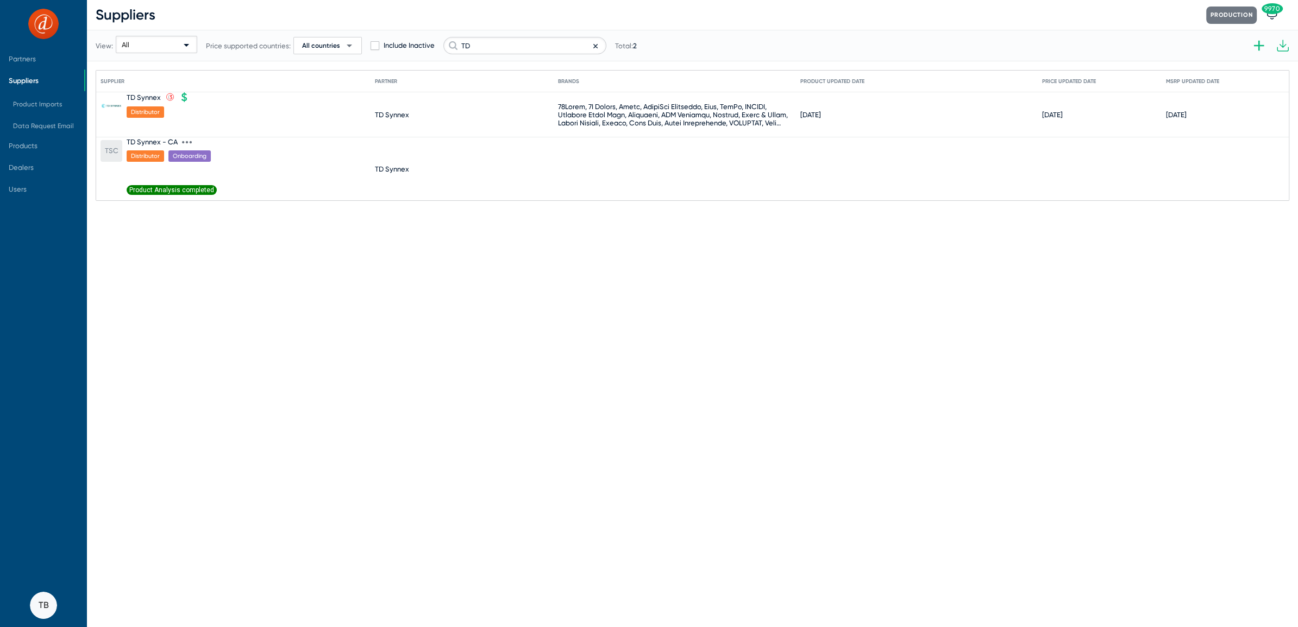
click at [171, 187] on span "Product Analysis completed" at bounding box center [172, 190] width 90 height 10
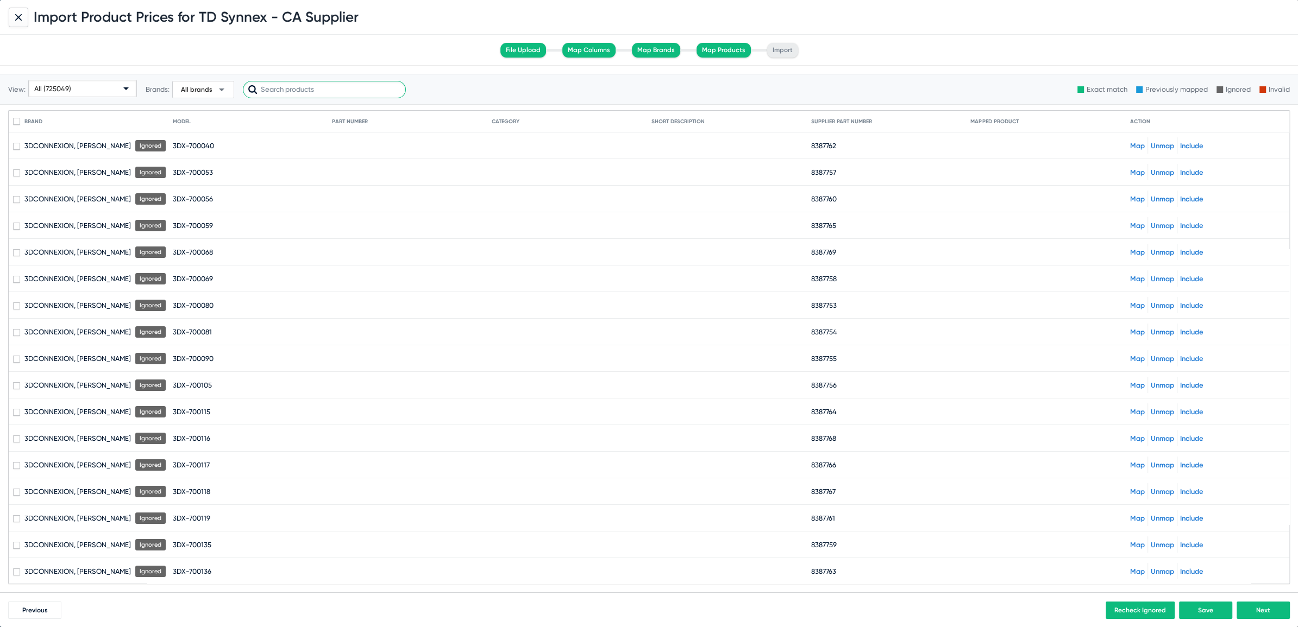
click at [289, 91] on input "text" at bounding box center [324, 89] width 163 height 17
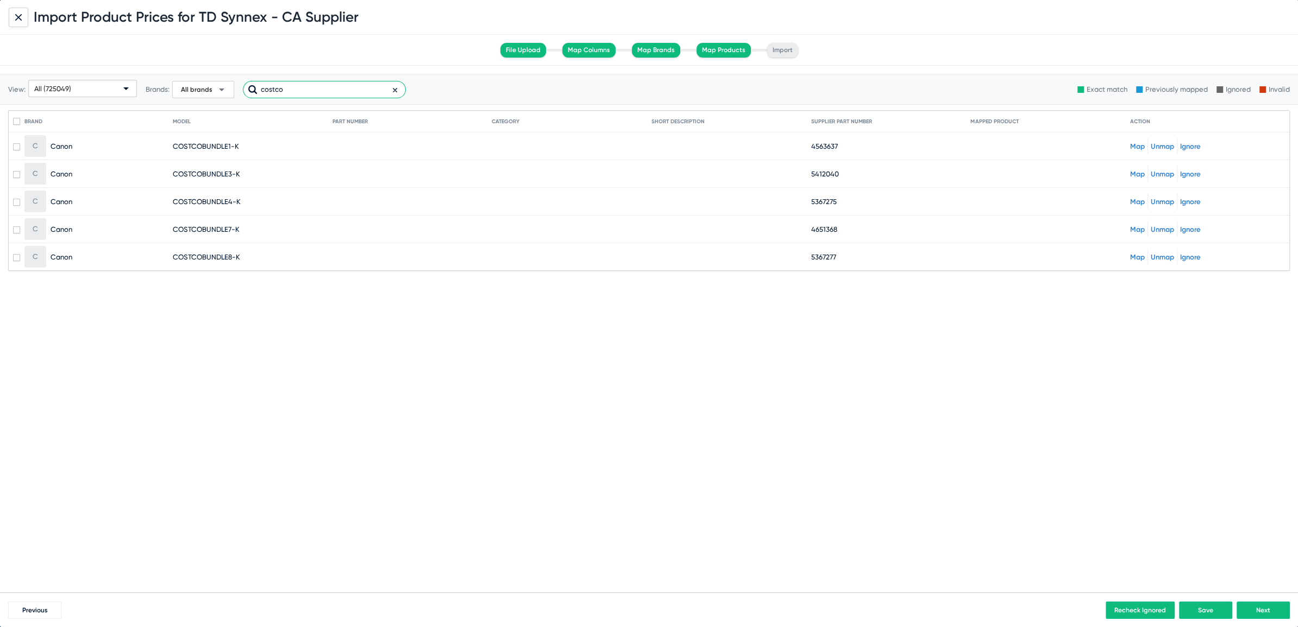
type input "costco"
click at [17, 122] on span at bounding box center [16, 121] width 7 height 7
click at [17, 125] on input "checkbox" at bounding box center [16, 125] width 1 height 1
checkbox input "true"
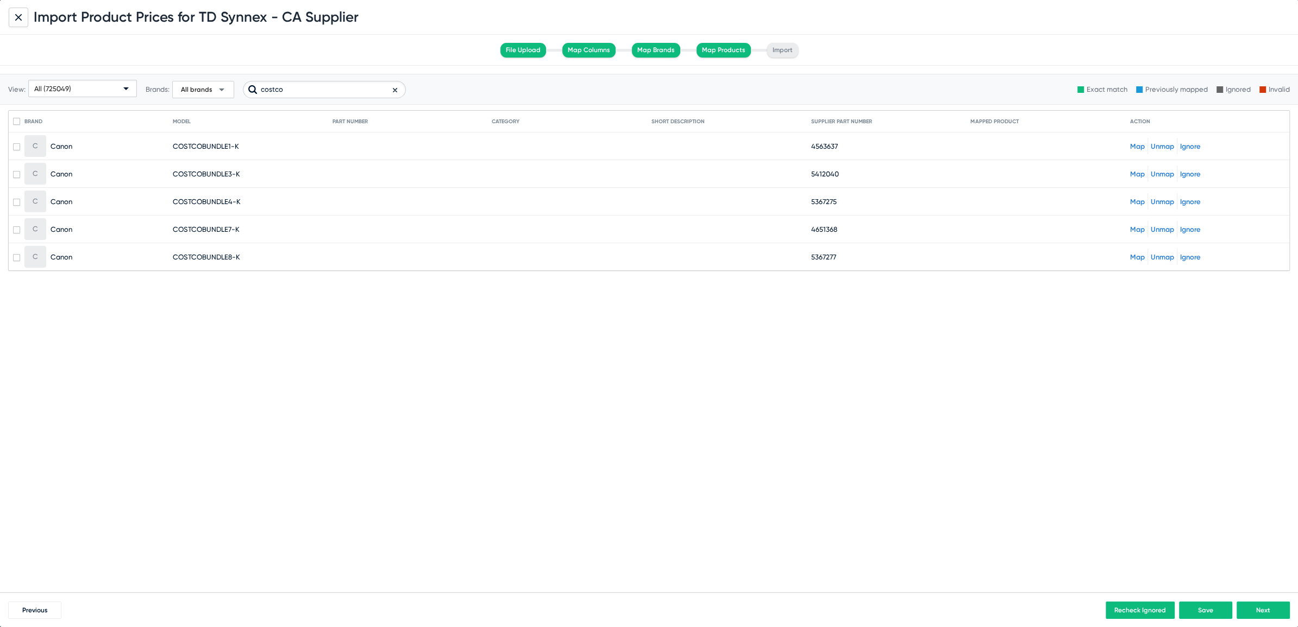
checkbox input "true"
click at [1187, 146] on link "Ignore" at bounding box center [1190, 146] width 21 height 8
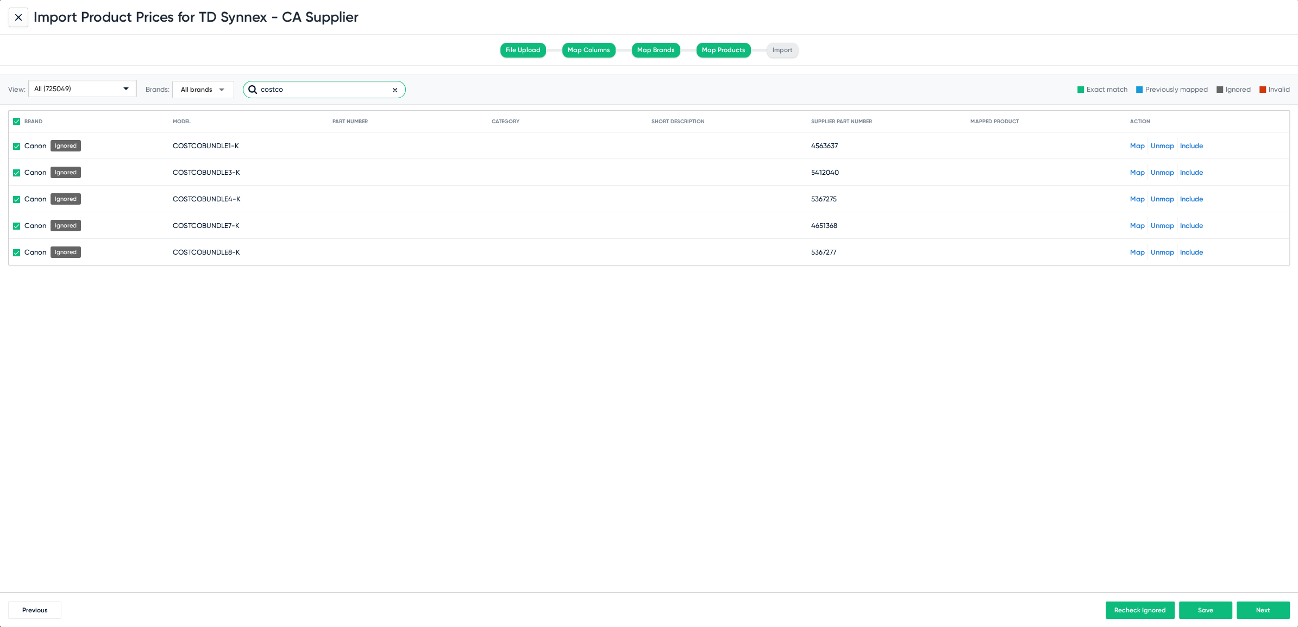
click at [325, 90] on input "costco" at bounding box center [324, 89] width 163 height 17
click at [270, 87] on input "costco" at bounding box center [324, 89] width 163 height 17
click at [394, 90] on icon at bounding box center [395, 90] width 4 height 13
checkbox input "false"
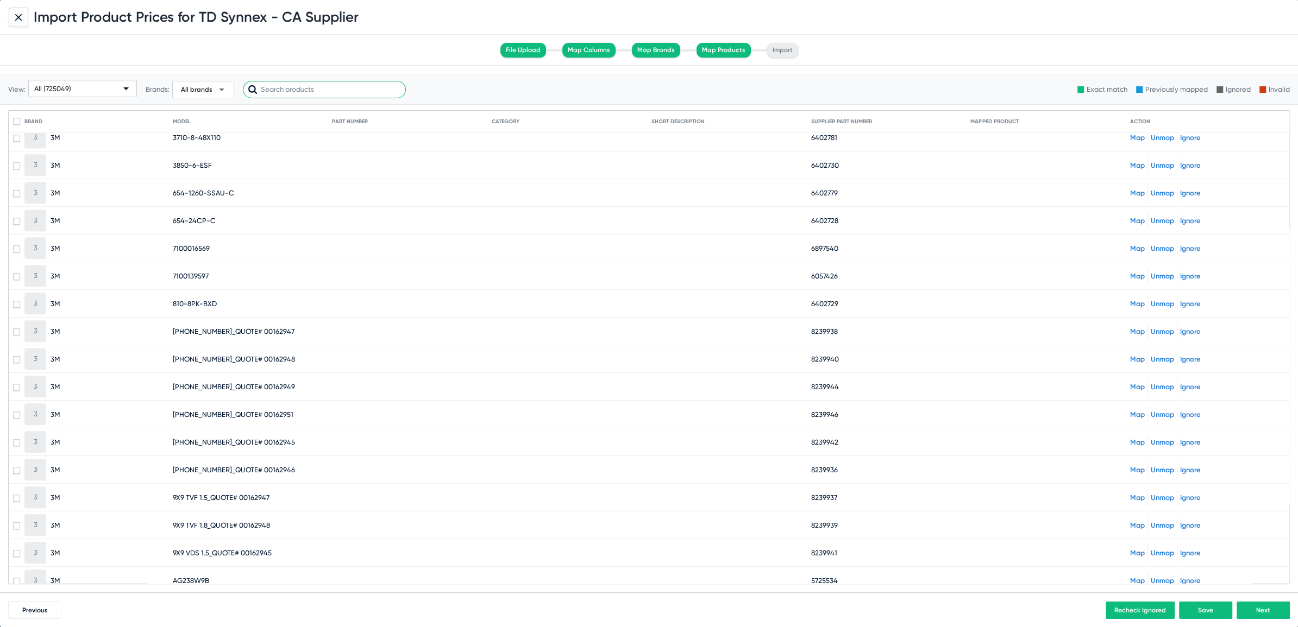
scroll to position [733, 0]
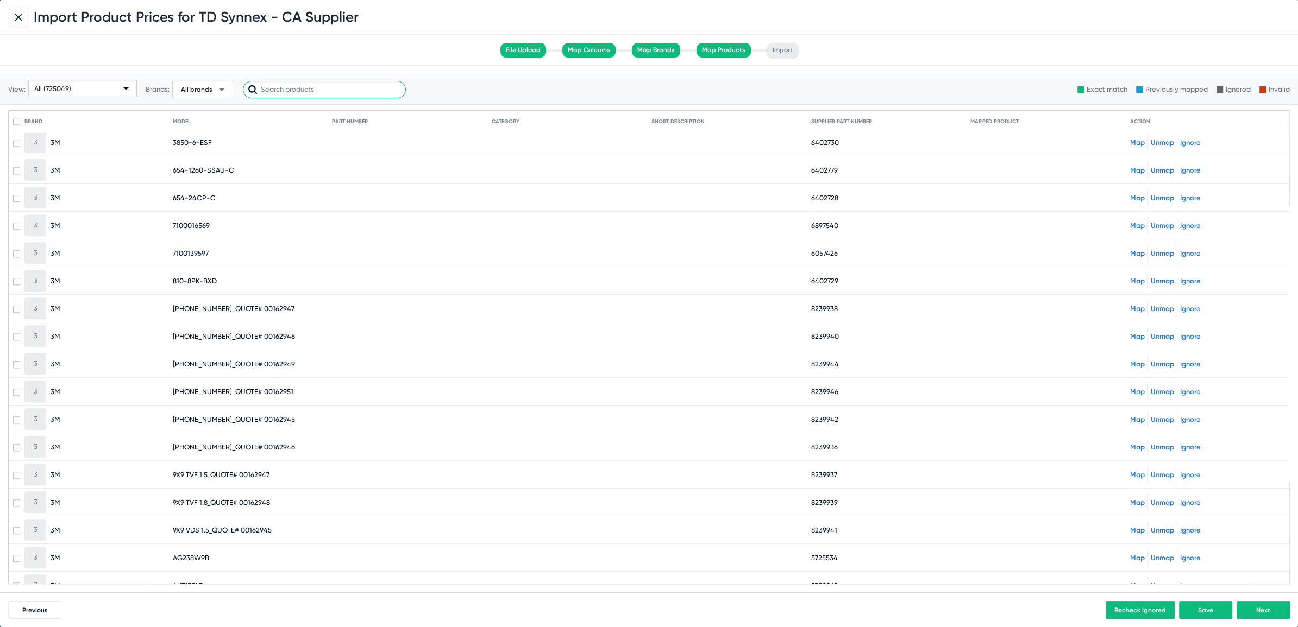
click at [289, 93] on input "text" at bounding box center [324, 89] width 163 height 17
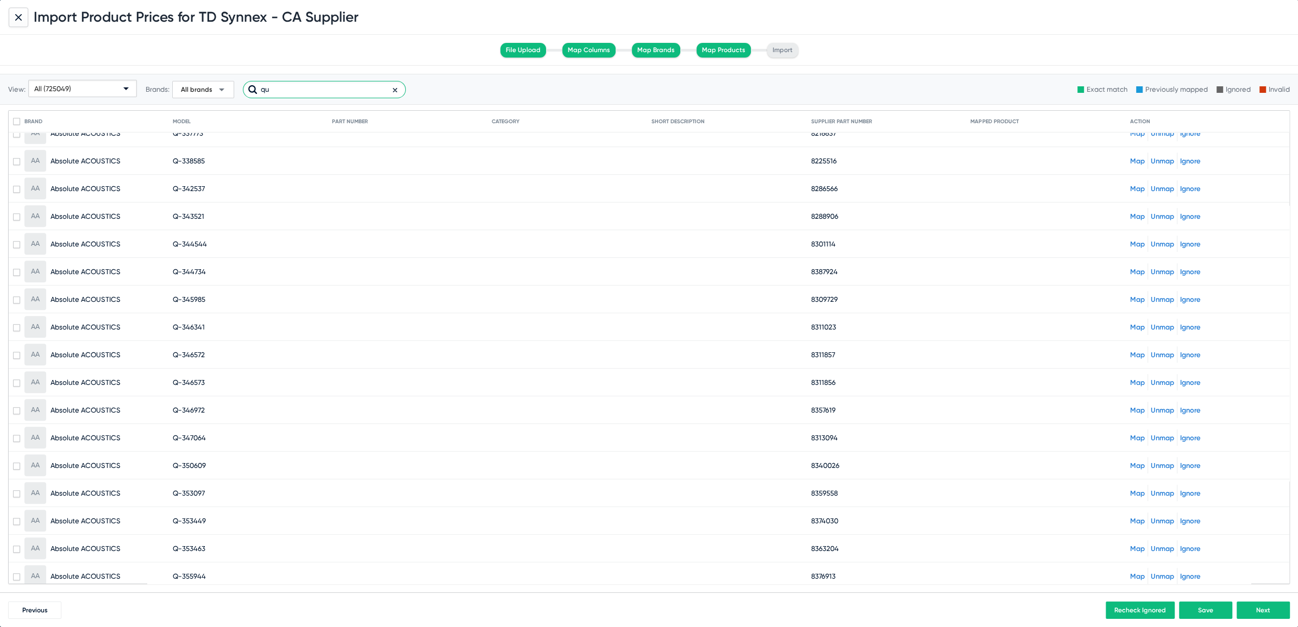
scroll to position [0, 0]
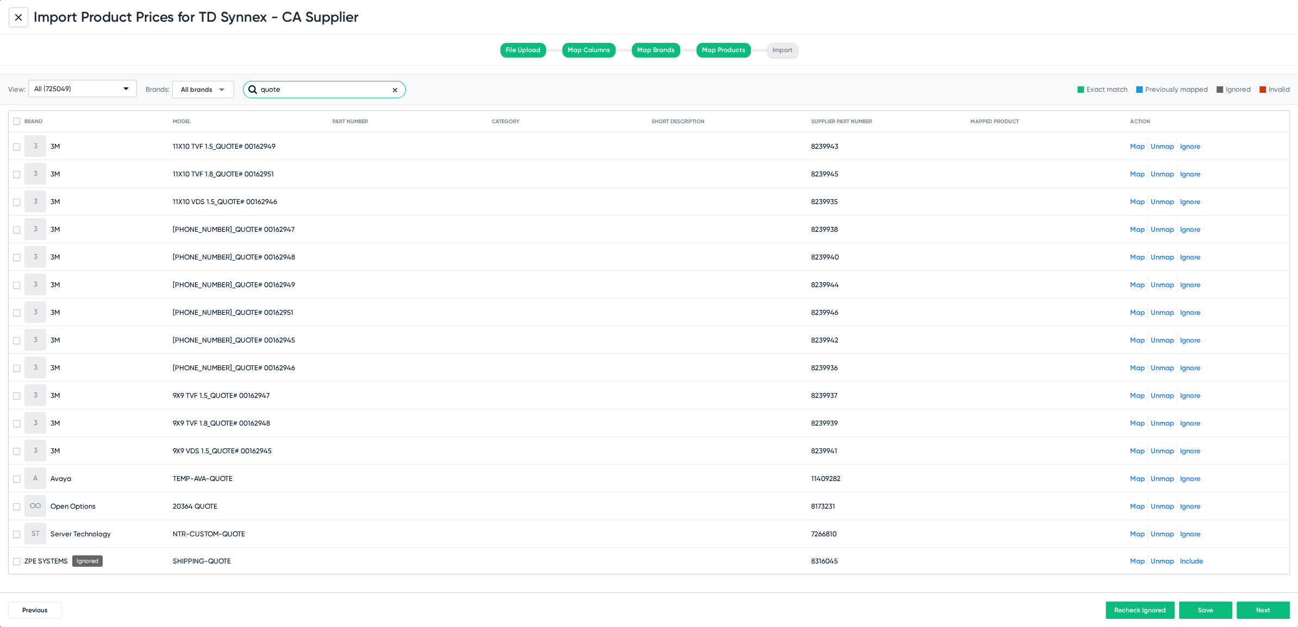
type input "quote"
click at [15, 121] on span at bounding box center [16, 121] width 7 height 7
click at [16, 125] on input "checkbox" at bounding box center [16, 125] width 1 height 1
checkbox input "true"
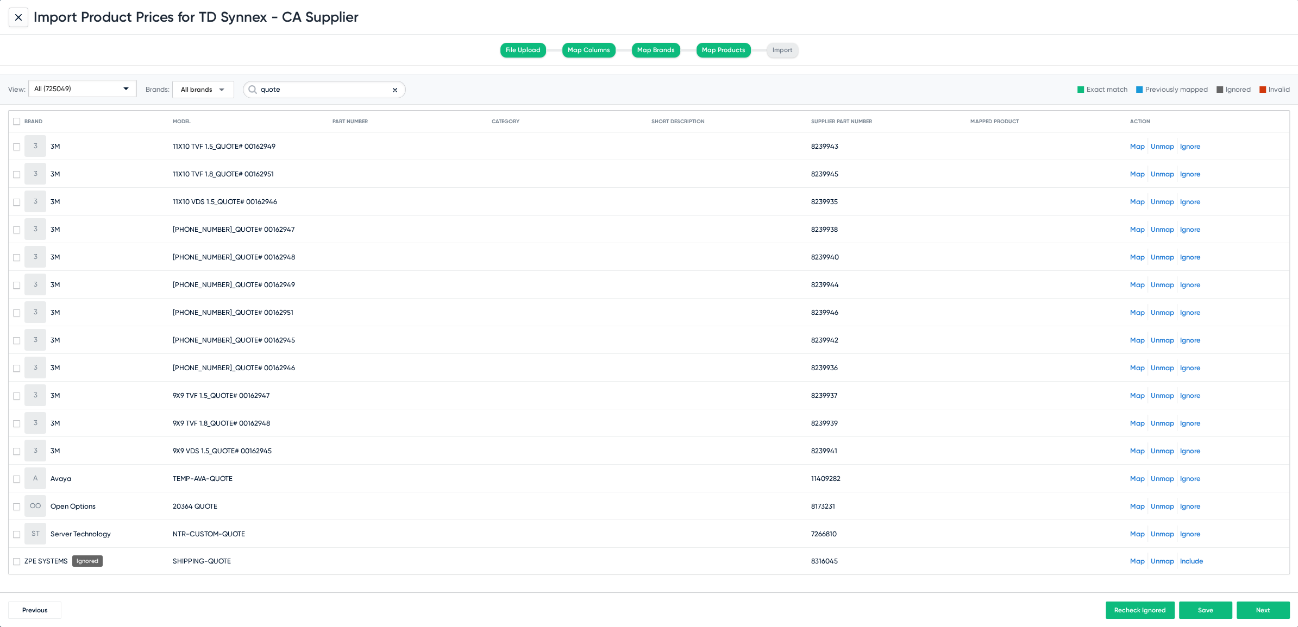
checkbox input "true"
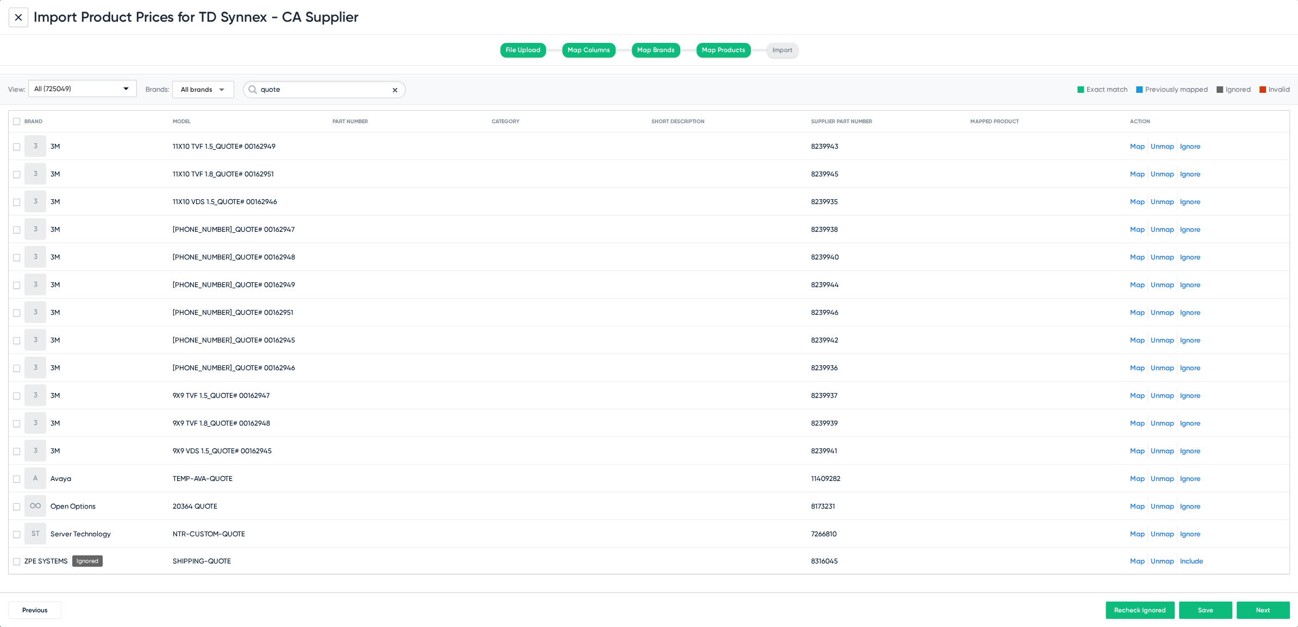
checkbox input "true"
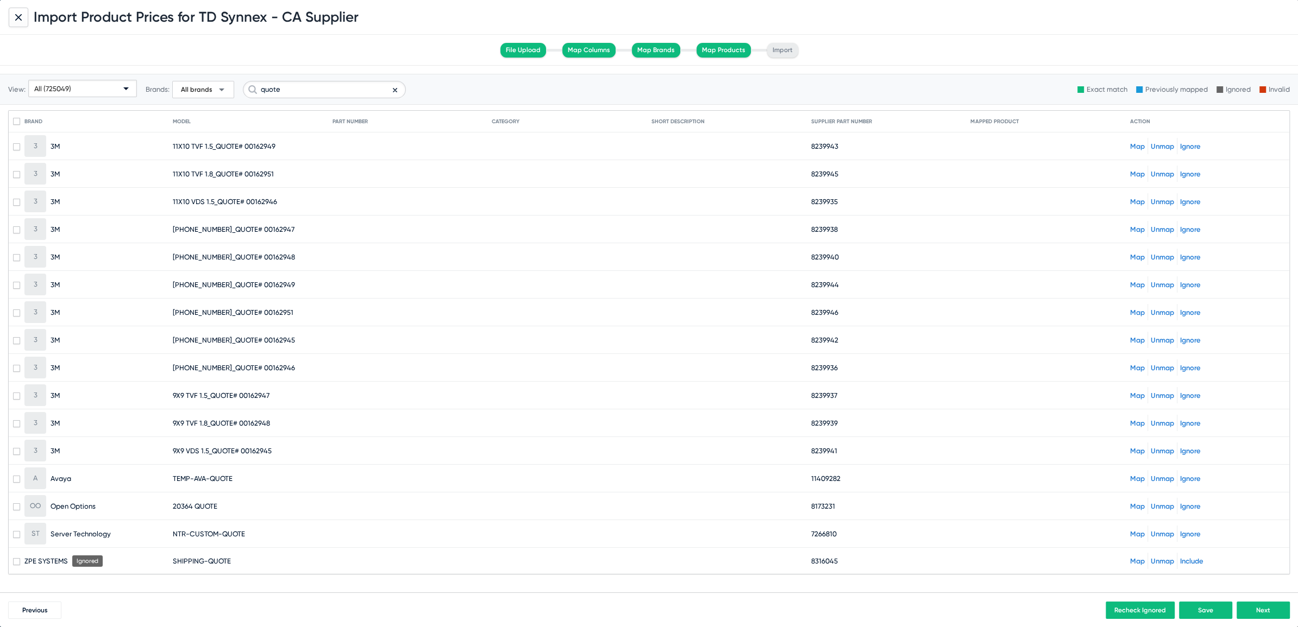
checkbox input "true"
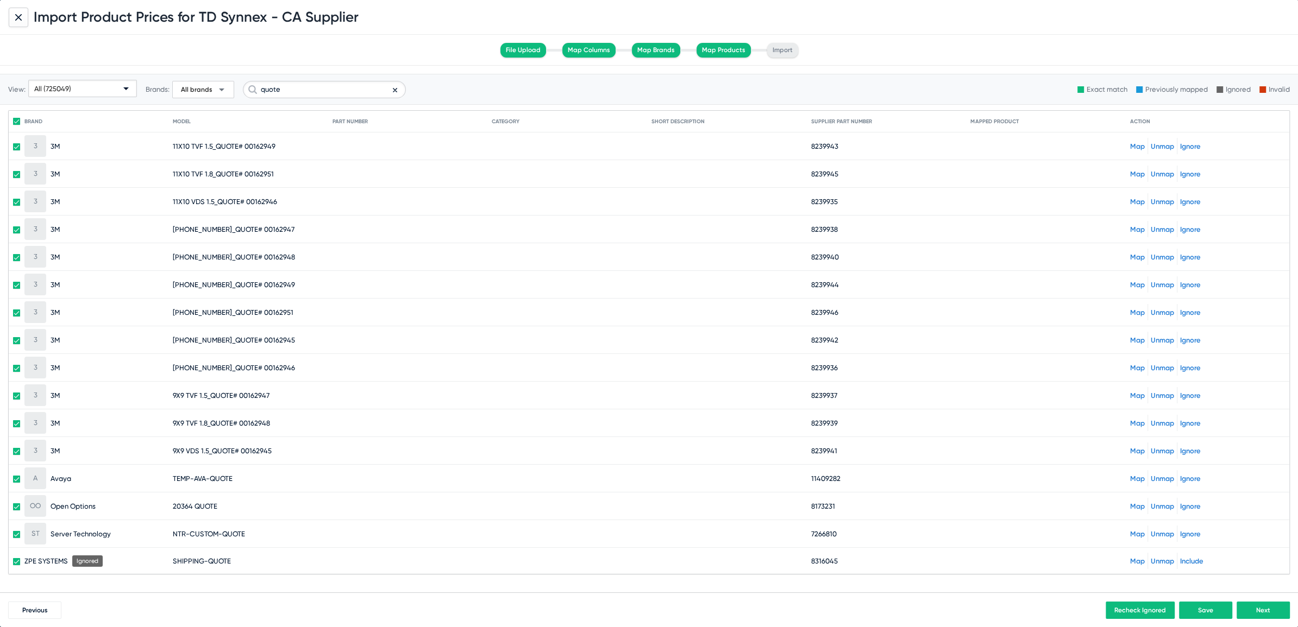
click at [1191, 175] on link "Ignore" at bounding box center [1190, 174] width 21 height 8
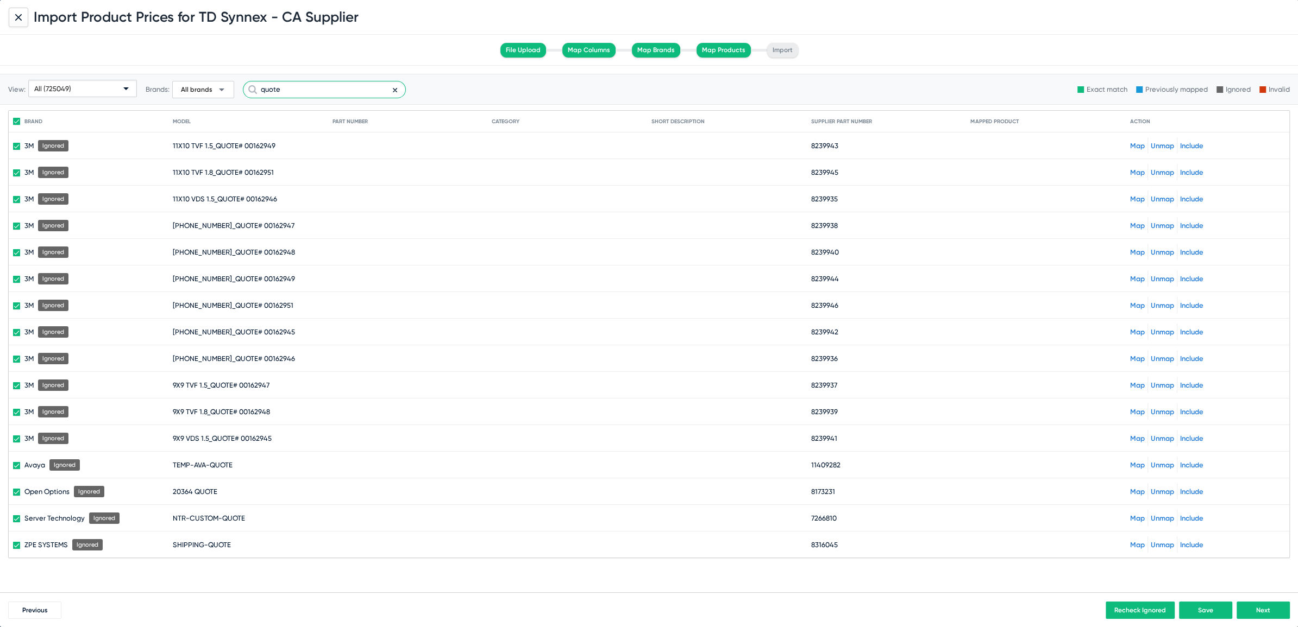
click at [268, 87] on input "quote" at bounding box center [324, 89] width 163 height 17
type input "wa"
checkbox input "false"
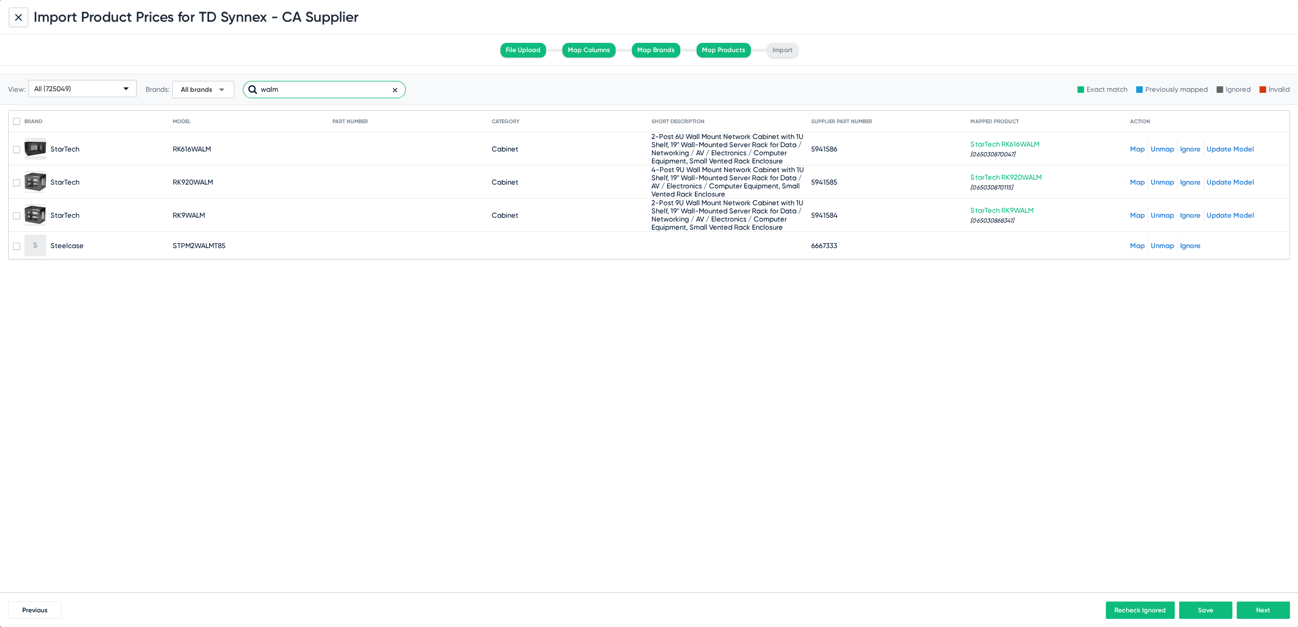
drag, startPoint x: 291, startPoint y: 87, endPoint x: 179, endPoint y: 82, distance: 111.5
click at [179, 82] on div "View: All (725049) Brands: All brands arrow_drop_down walm" at bounding box center [207, 89] width 398 height 53
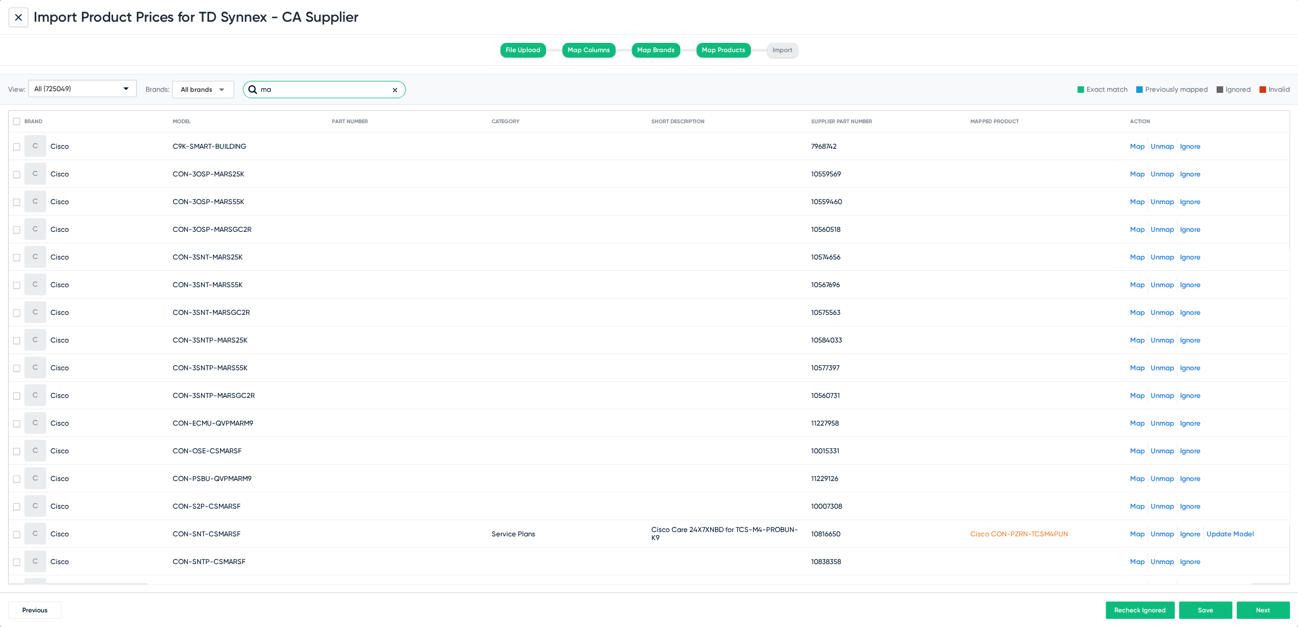
type input "m"
type input "staples"
click at [15, 121] on span at bounding box center [16, 121] width 7 height 7
click at [16, 125] on input "checkbox" at bounding box center [16, 125] width 1 height 1
checkbox input "true"
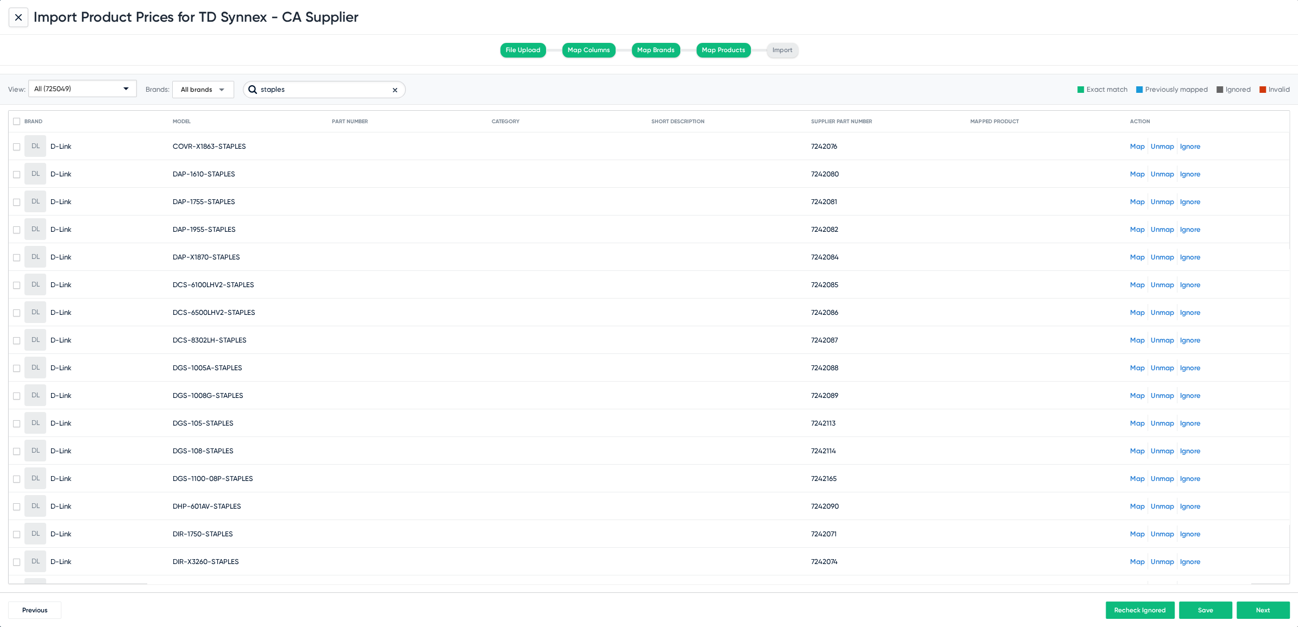
checkbox input "true"
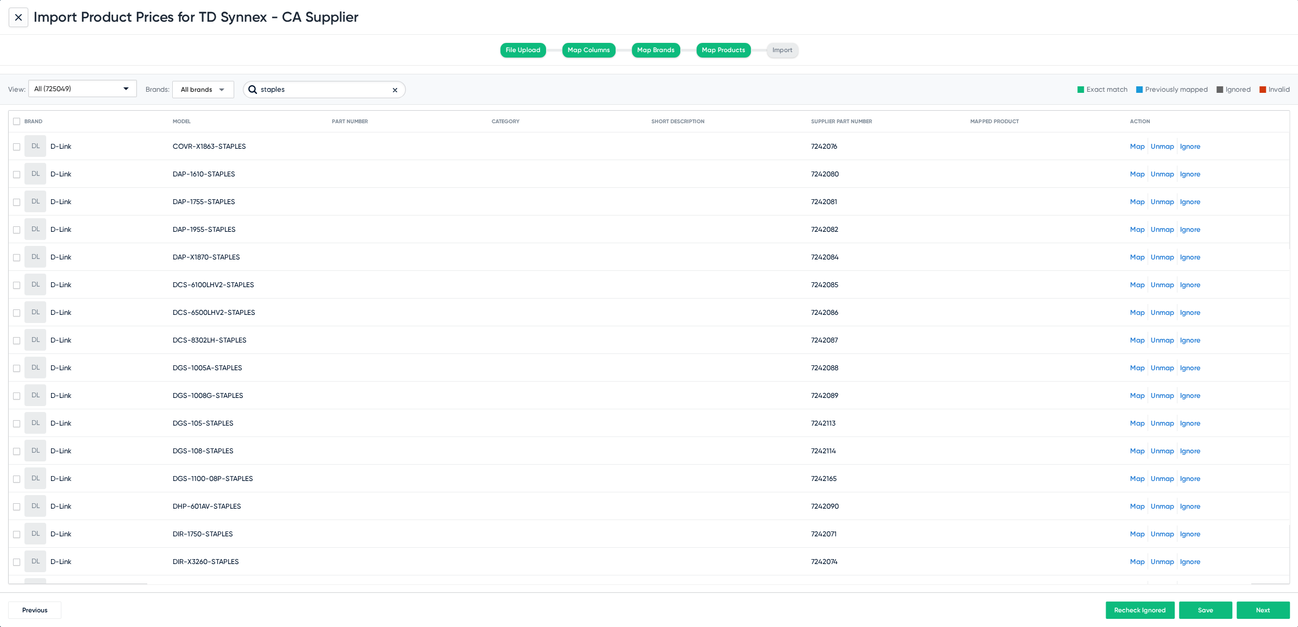
checkbox input "true"
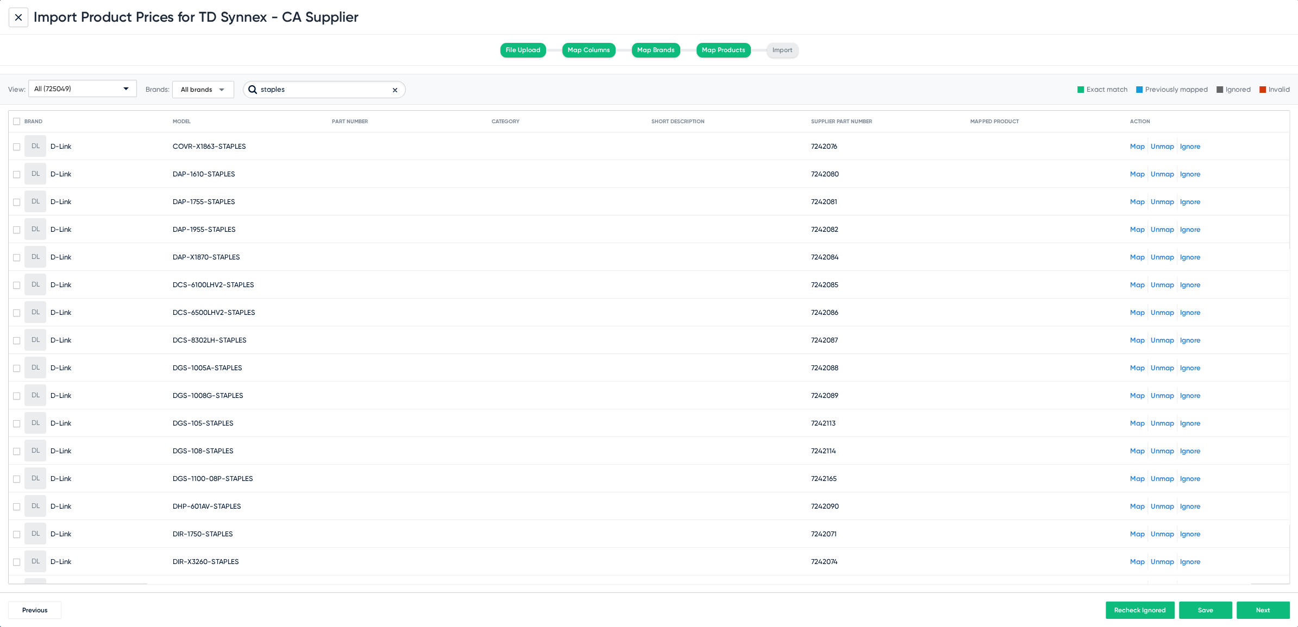
checkbox input "true"
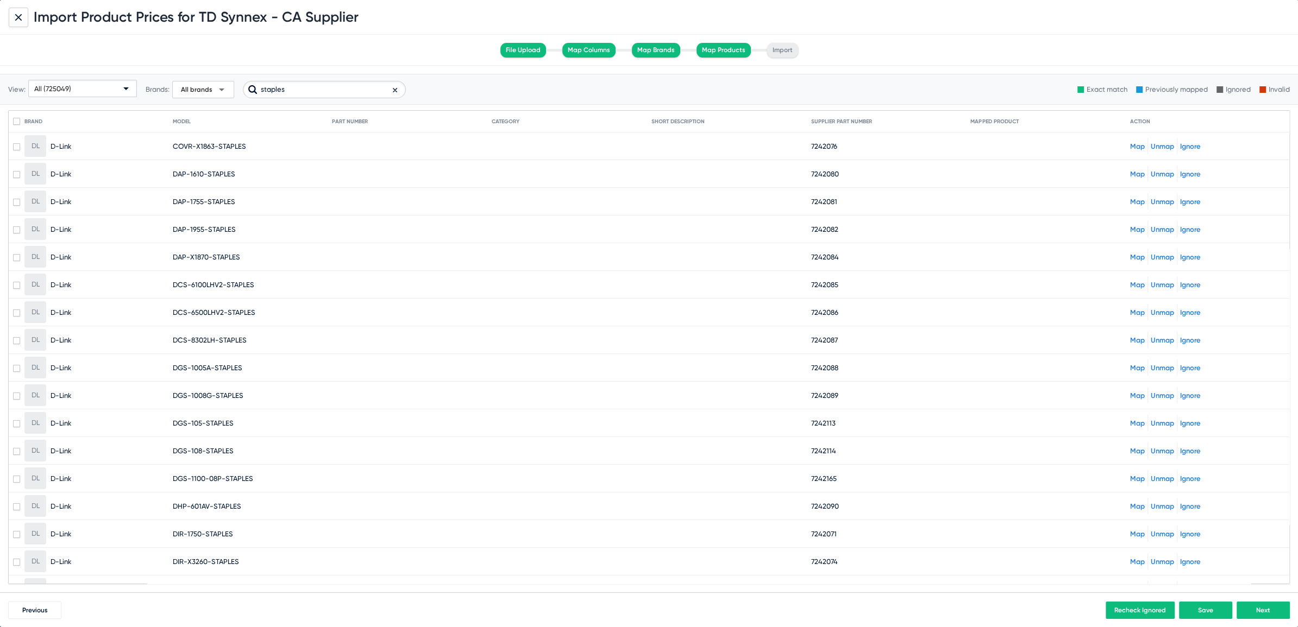
checkbox input "true"
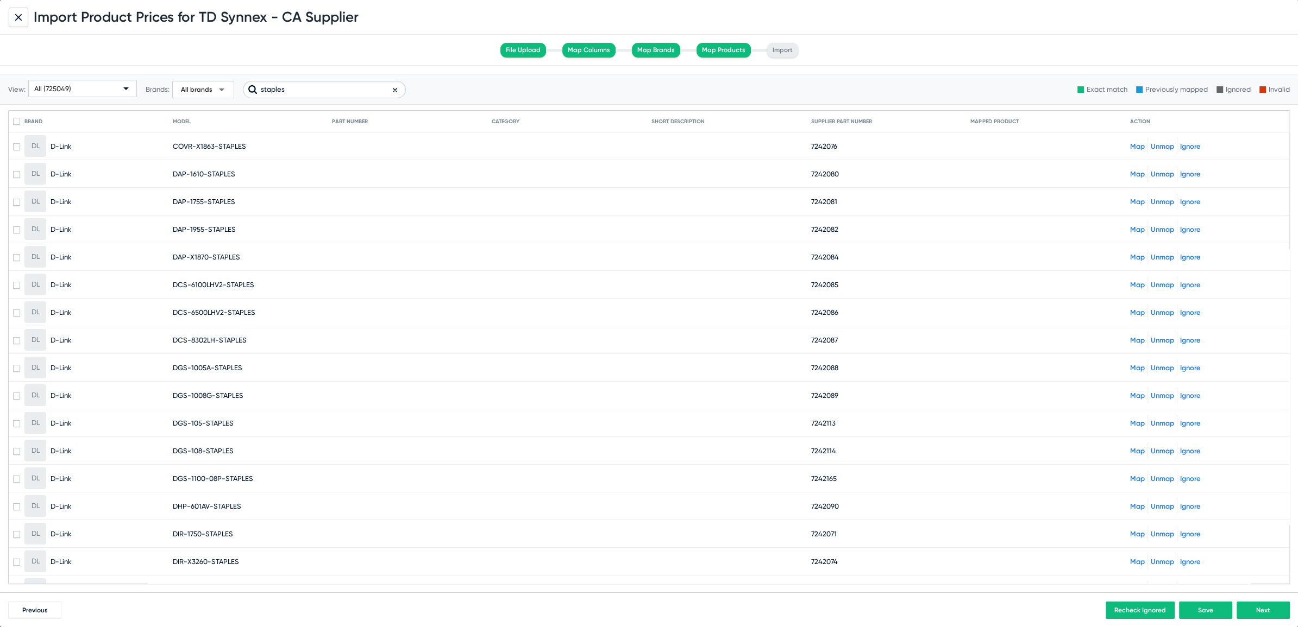
checkbox input "true"
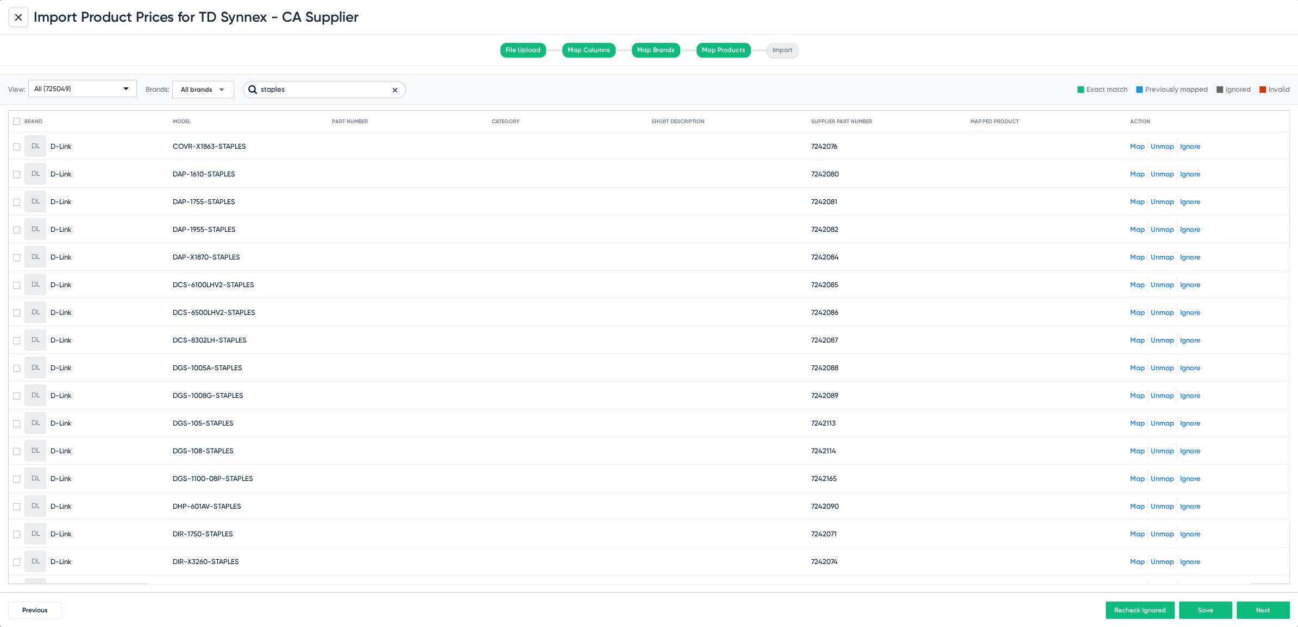
checkbox input "true"
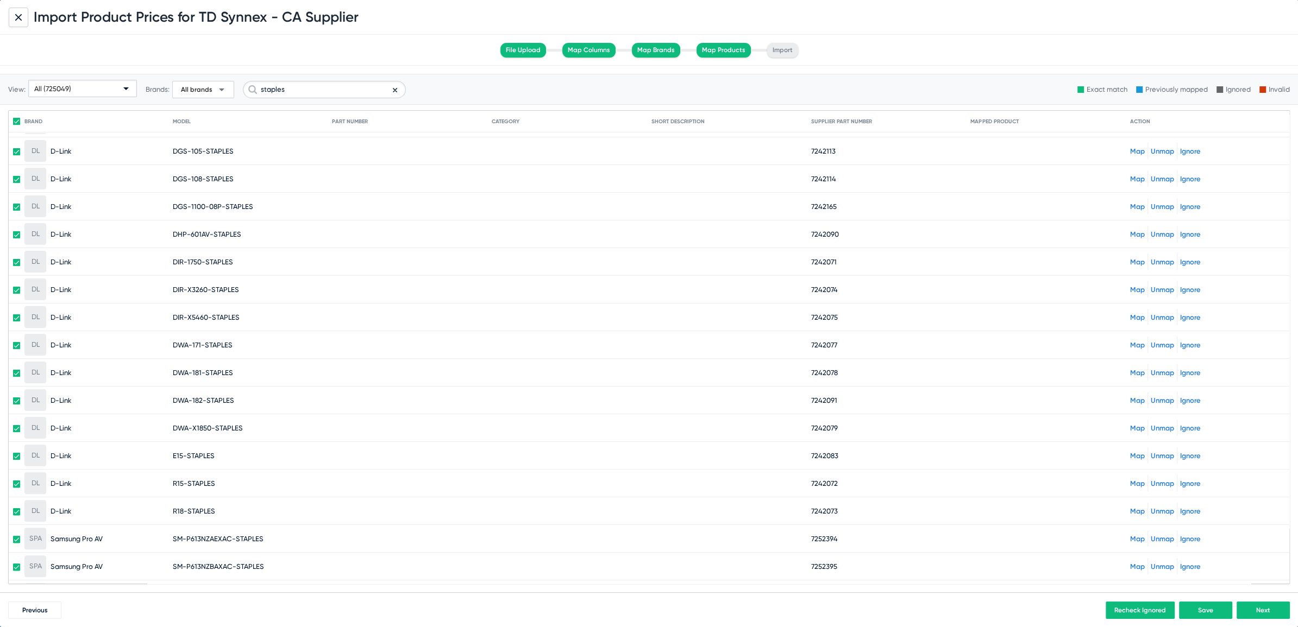
scroll to position [318, 0]
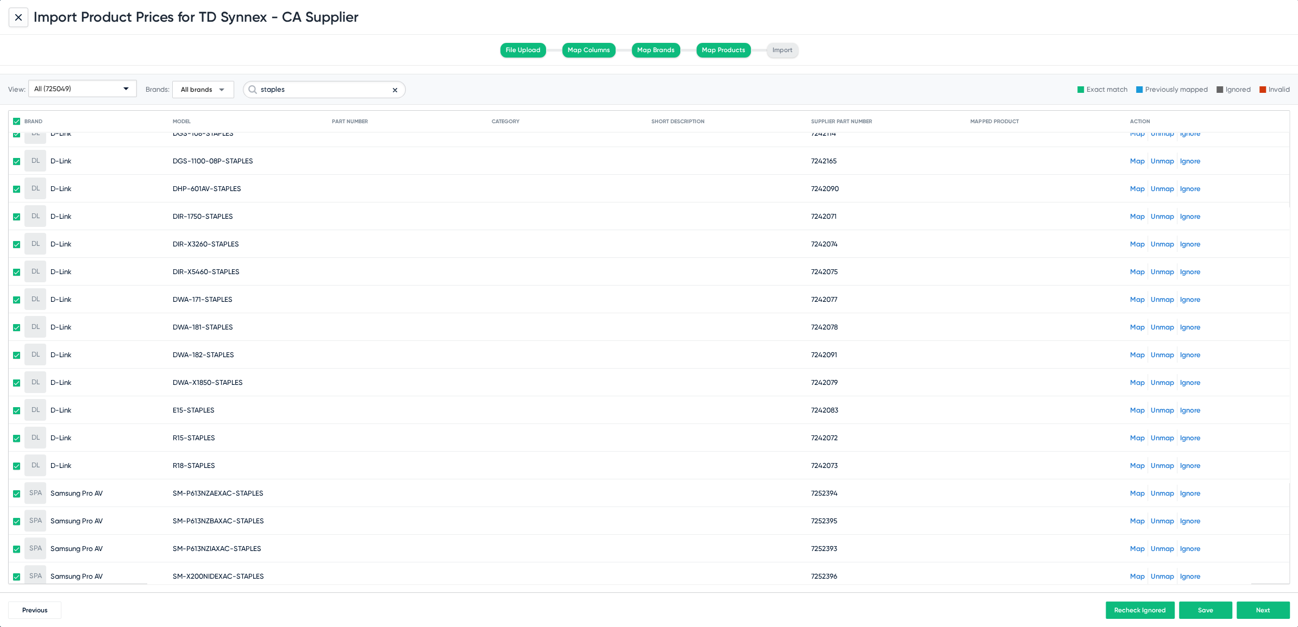
click at [1180, 325] on link "Ignore" at bounding box center [1190, 327] width 21 height 8
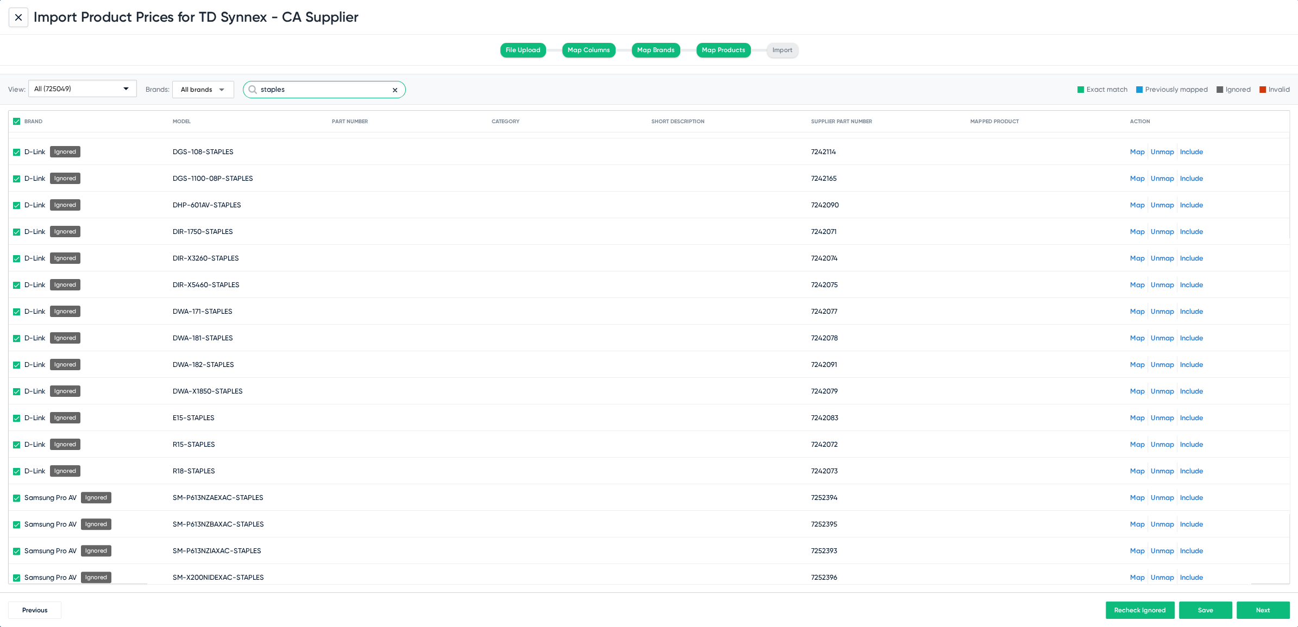
click at [317, 90] on input "staples" at bounding box center [324, 89] width 163 height 17
type input "wa"
checkbox input "false"
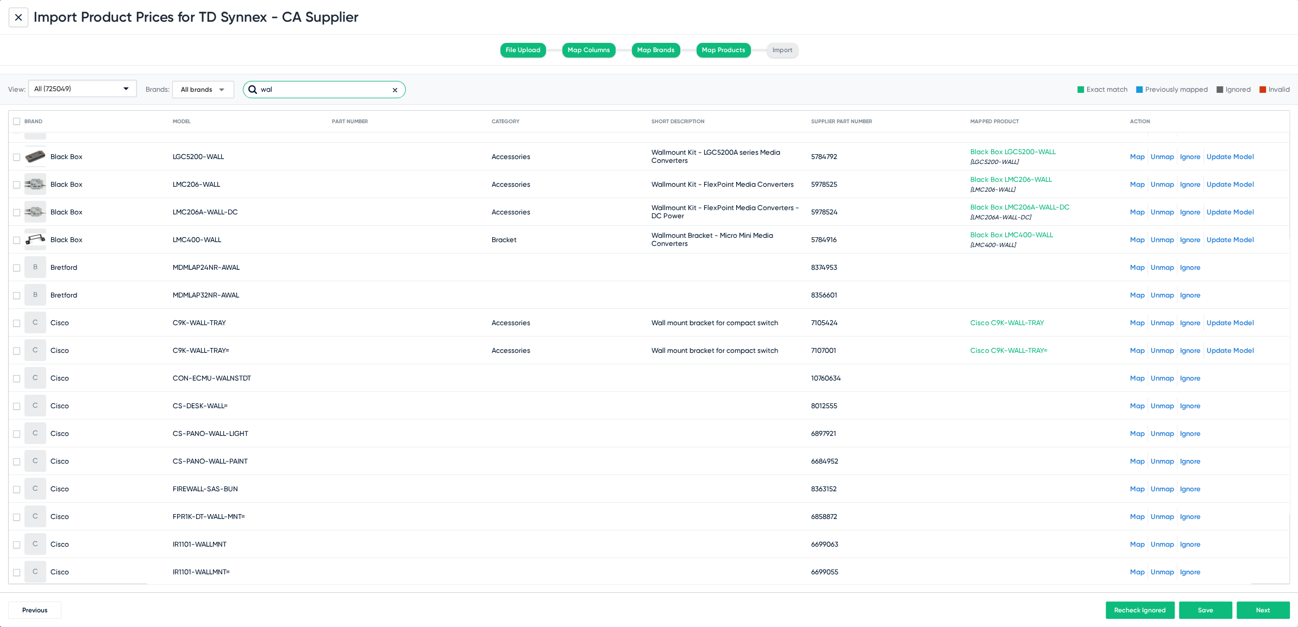
scroll to position [0, 0]
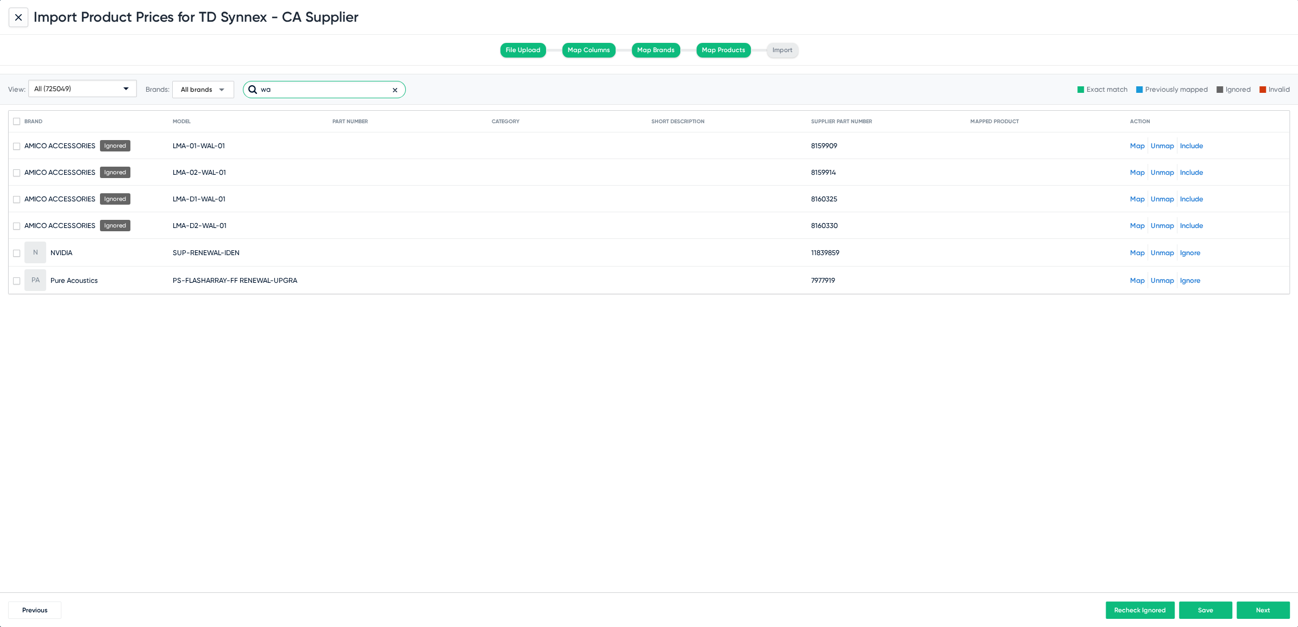
type input "w"
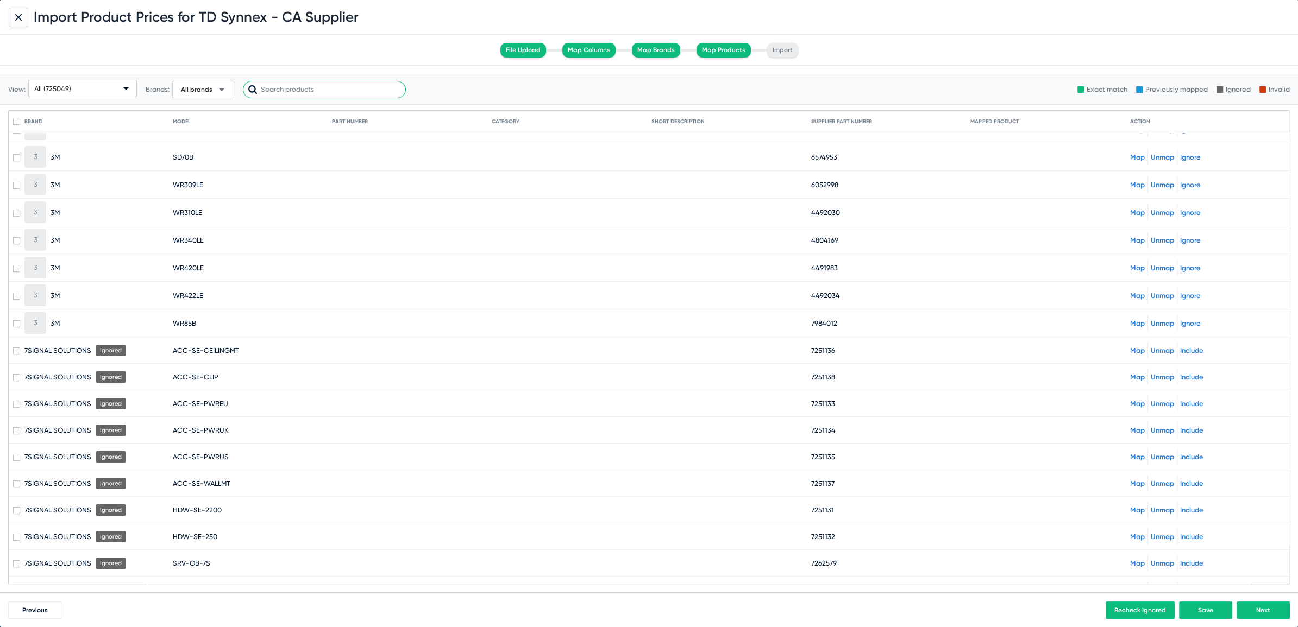
scroll to position [5307, 0]
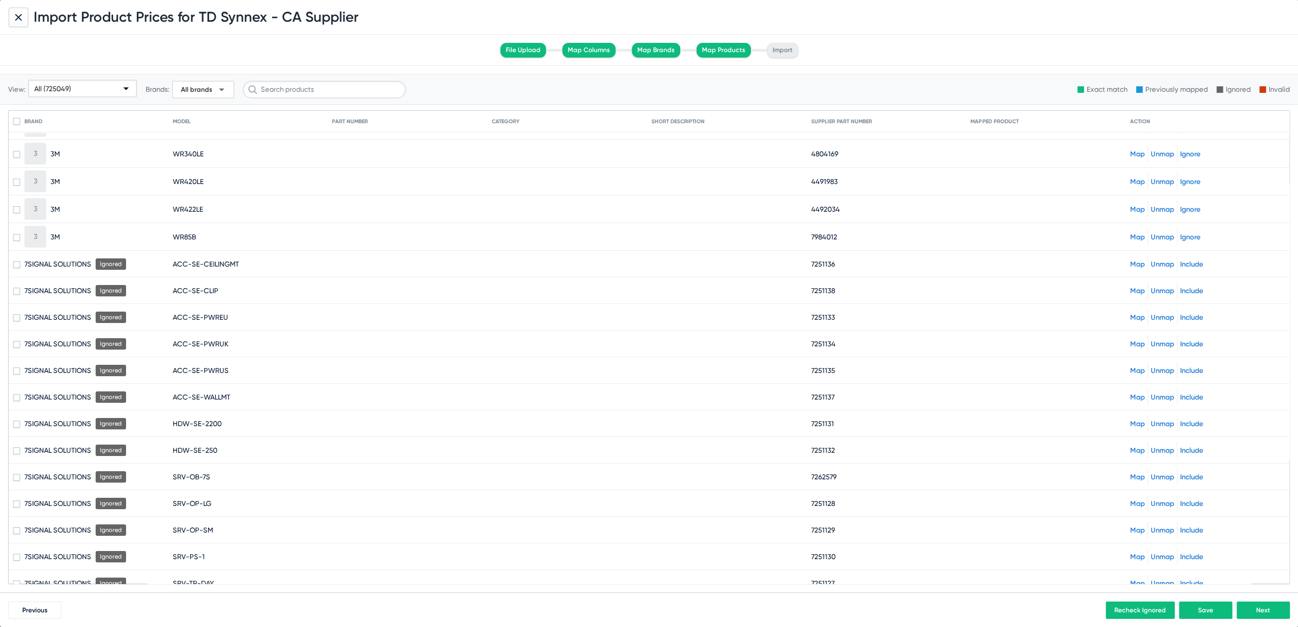
click at [1256, 605] on button "Next" at bounding box center [1262, 610] width 53 height 17
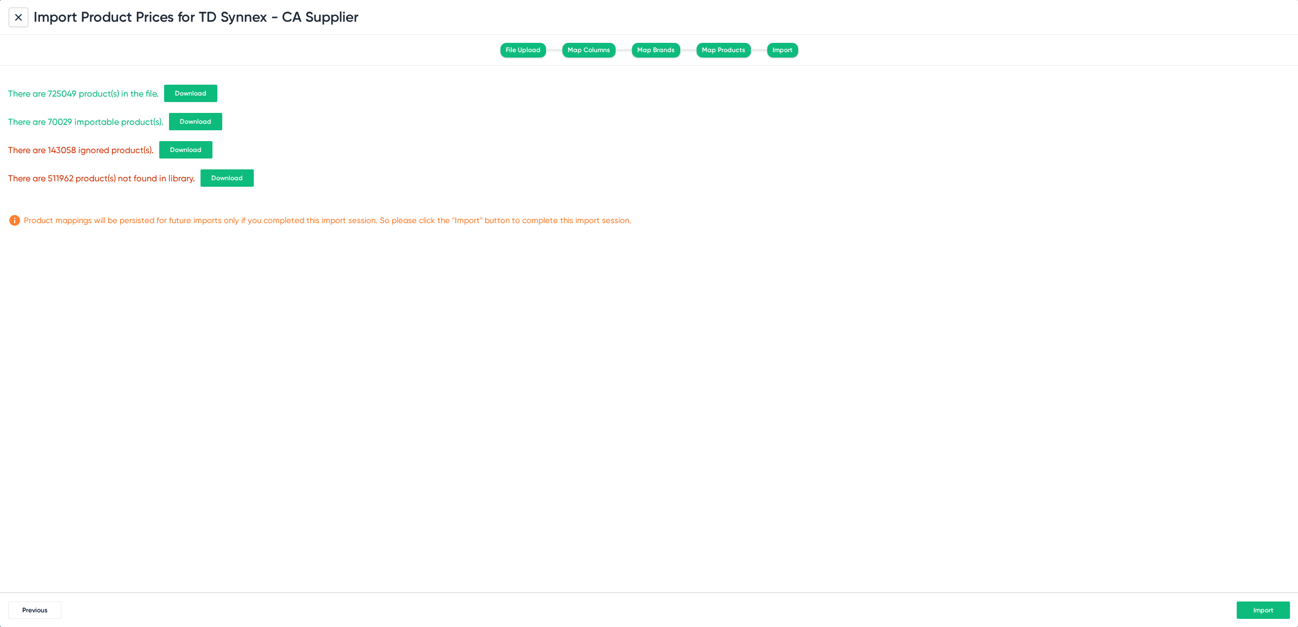
click at [237, 179] on span "Download" at bounding box center [227, 178] width 32 height 8
click at [201, 93] on span "Download" at bounding box center [191, 94] width 32 height 8
